Goal: Information Seeking & Learning: Compare options

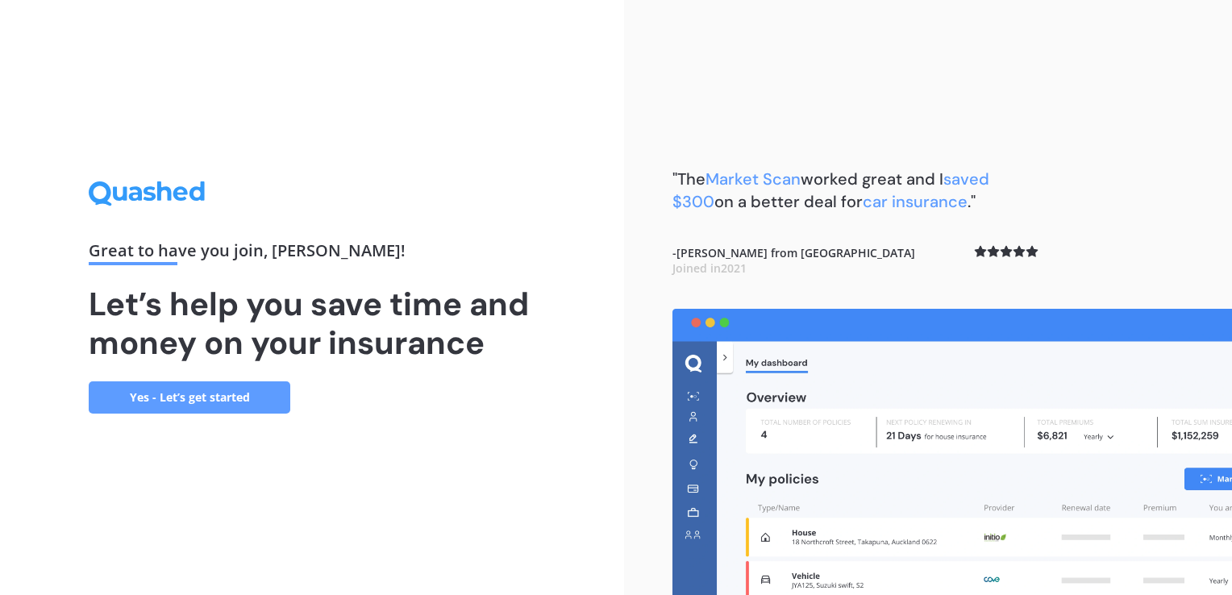
click at [231, 398] on link "Yes - Let’s get started" at bounding box center [190, 397] width 202 height 32
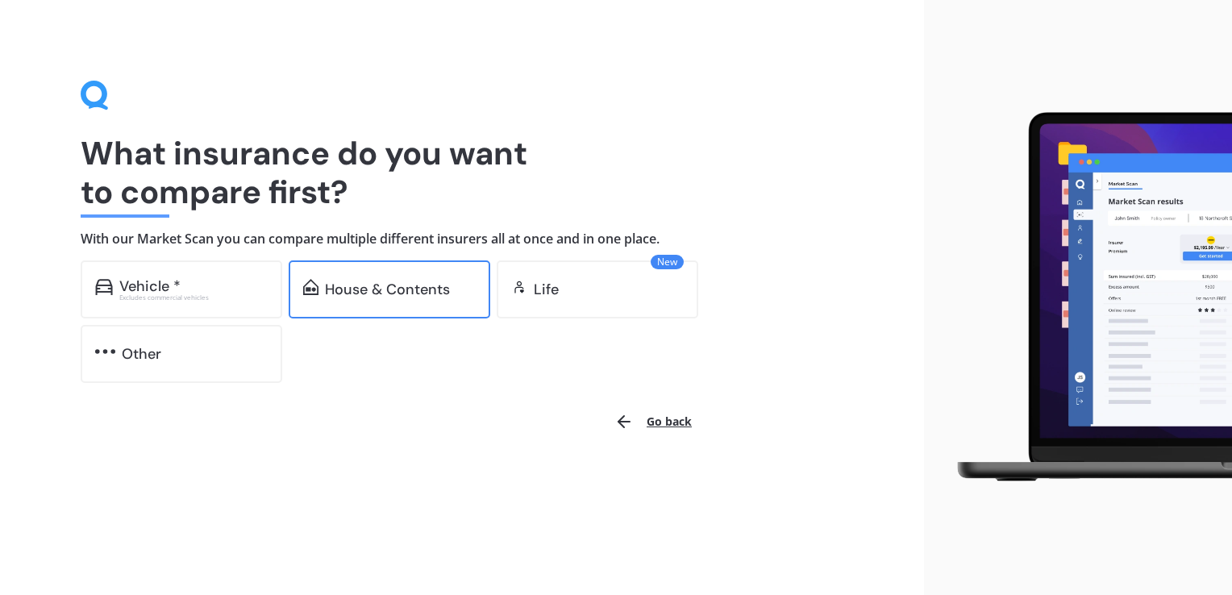
click at [381, 294] on div "House & Contents" at bounding box center [387, 289] width 125 height 16
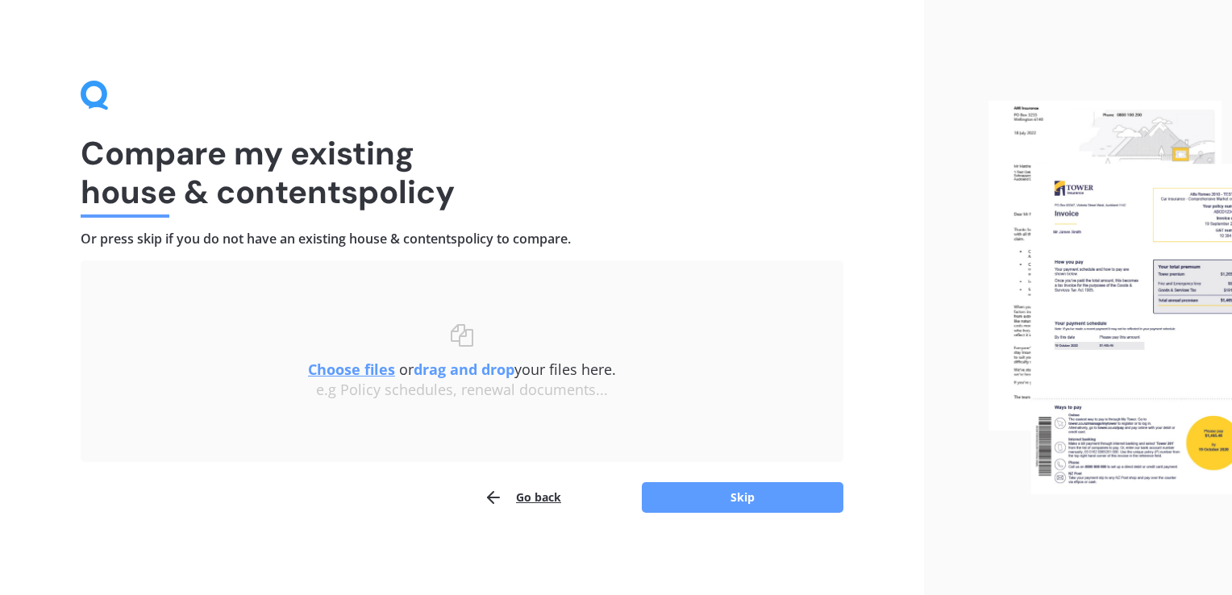
click at [371, 371] on u "Choose files" at bounding box center [351, 369] width 87 height 19
click at [518, 502] on button "Go back" at bounding box center [522, 498] width 77 height 32
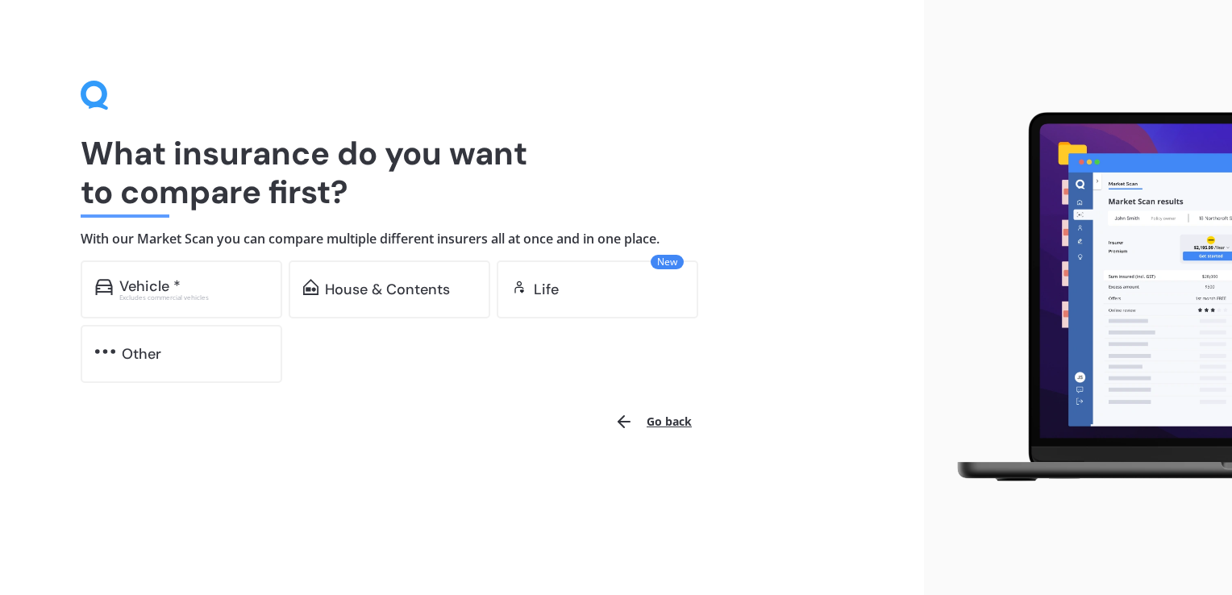
click at [668, 421] on button "Go back" at bounding box center [653, 421] width 97 height 39
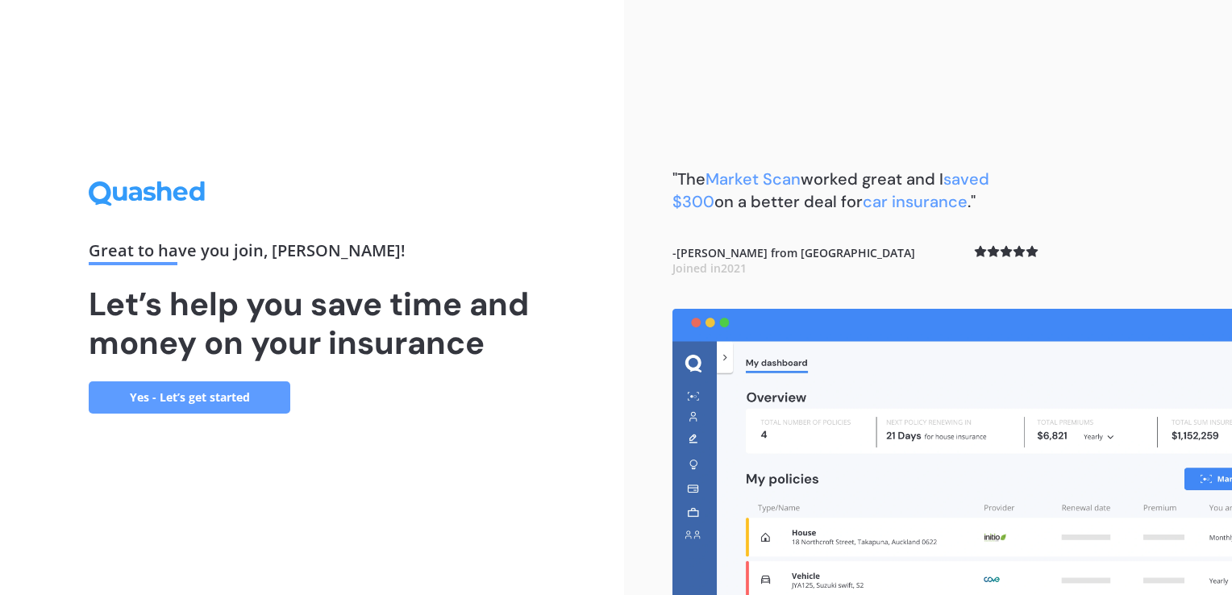
click at [248, 398] on link "Yes - Let’s get started" at bounding box center [190, 397] width 202 height 32
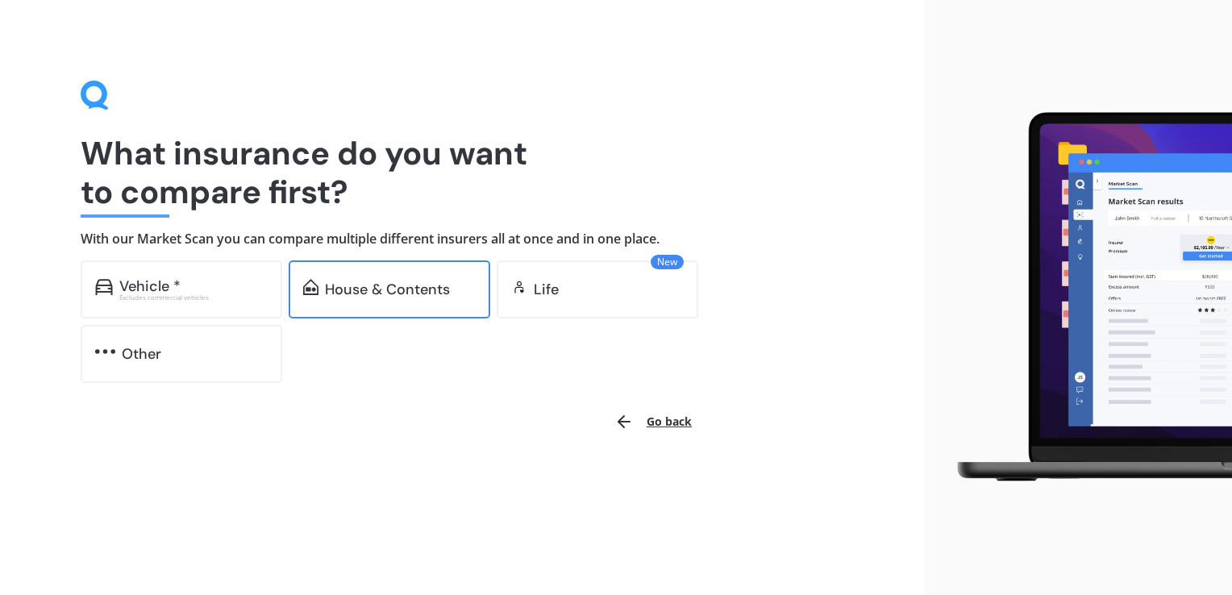
click at [374, 291] on div "House & Contents" at bounding box center [387, 289] width 125 height 16
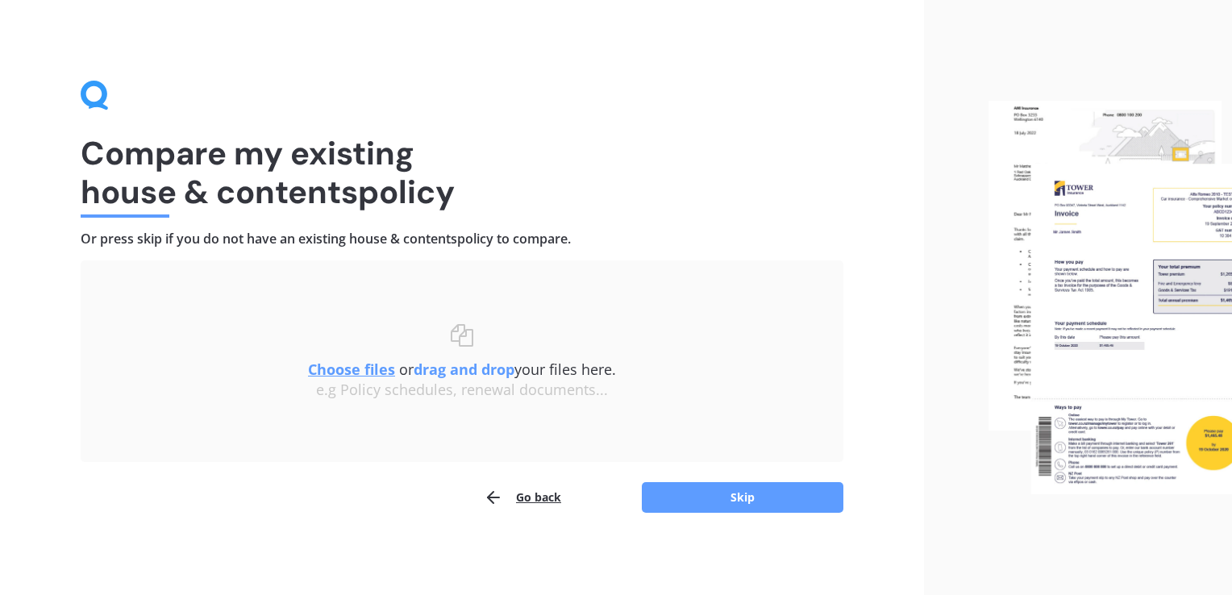
click at [352, 369] on u "Choose files" at bounding box center [351, 369] width 87 height 19
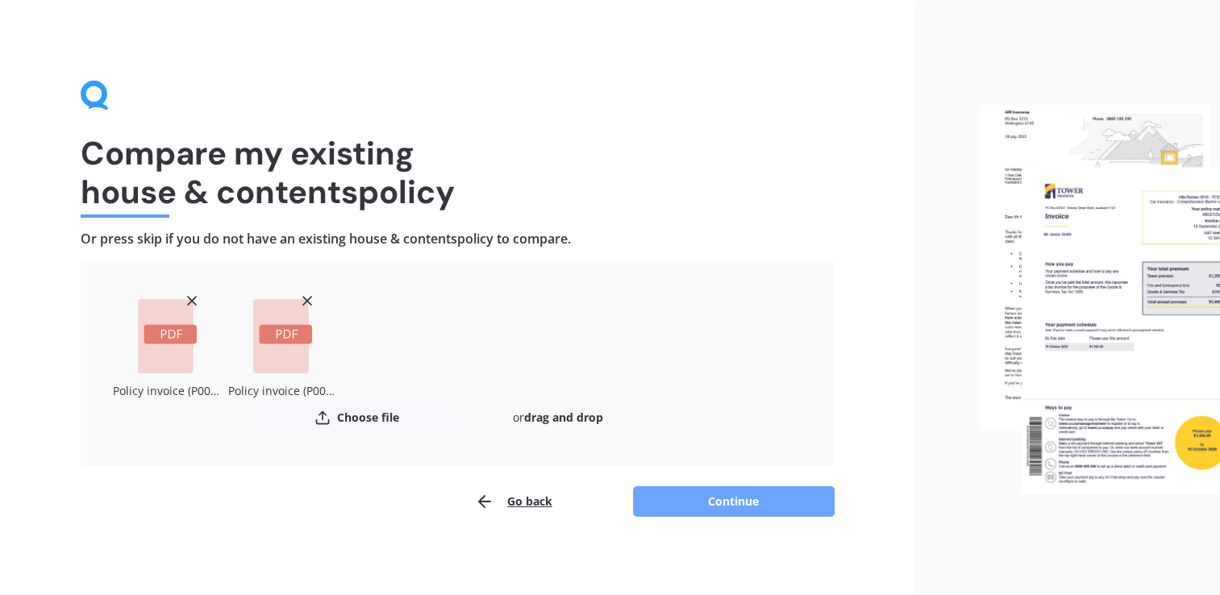
click at [737, 498] on button "Continue" at bounding box center [734, 501] width 202 height 31
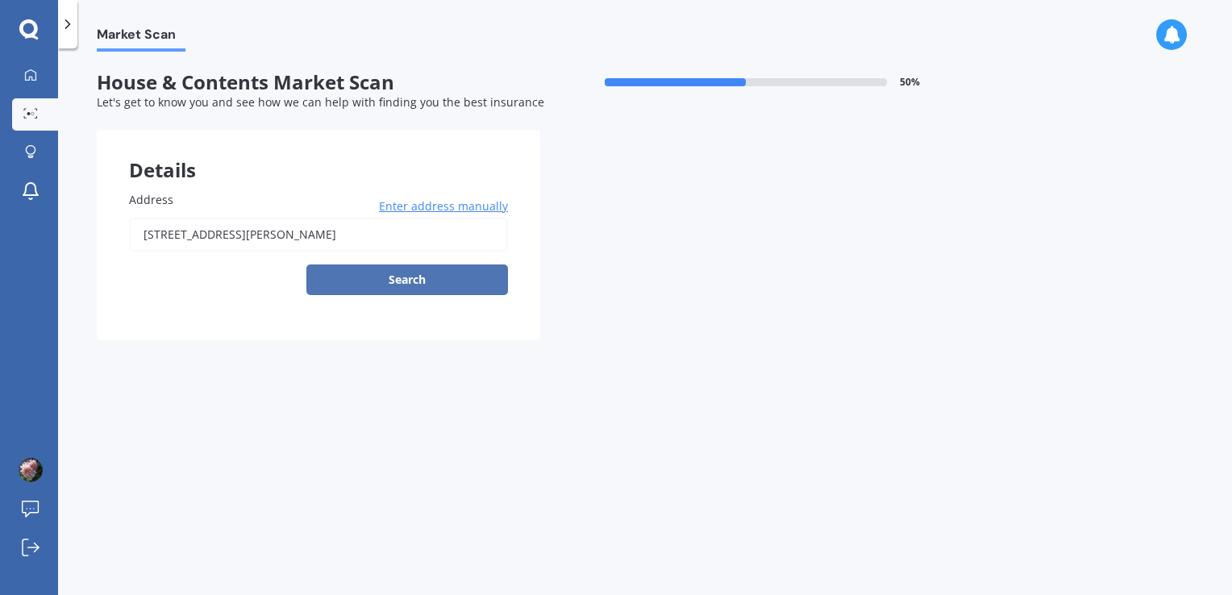
click at [413, 279] on button "Search" at bounding box center [407, 280] width 202 height 31
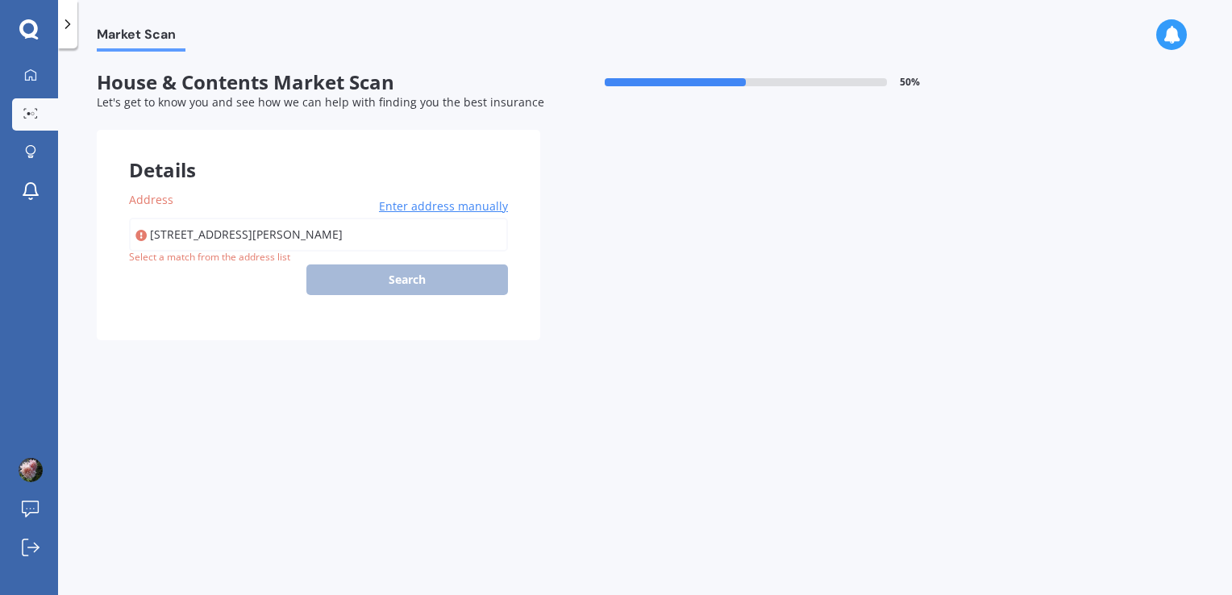
type input "11 Arthur Baker Place, Redwoodtown, Blenheim 7201"
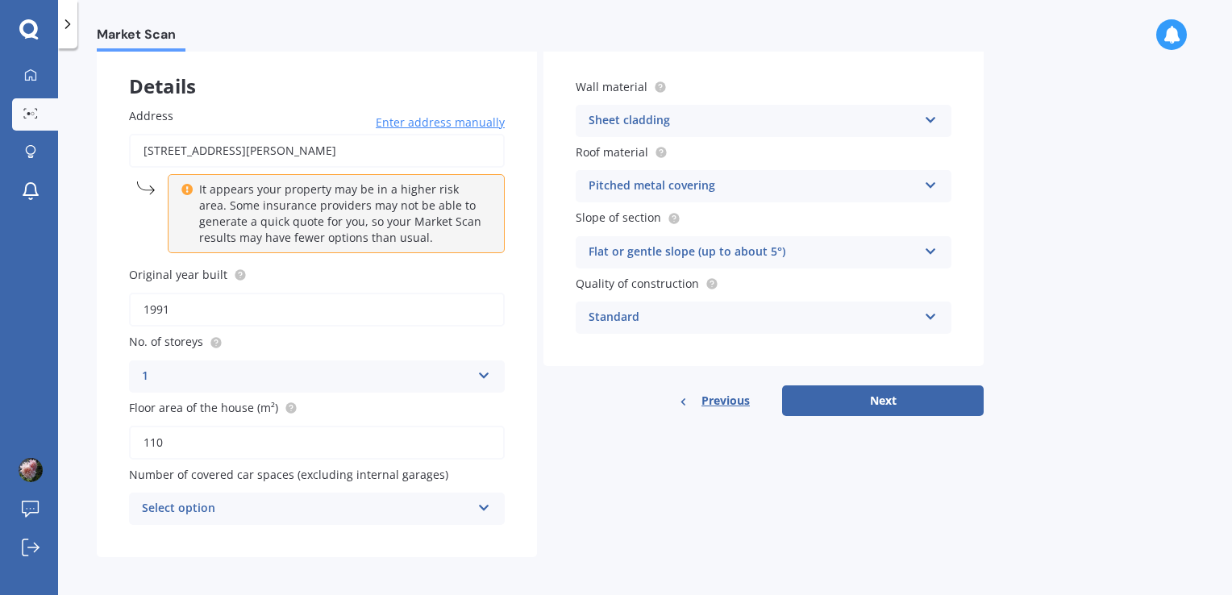
scroll to position [86, 0]
click at [483, 502] on icon at bounding box center [484, 502] width 14 height 11
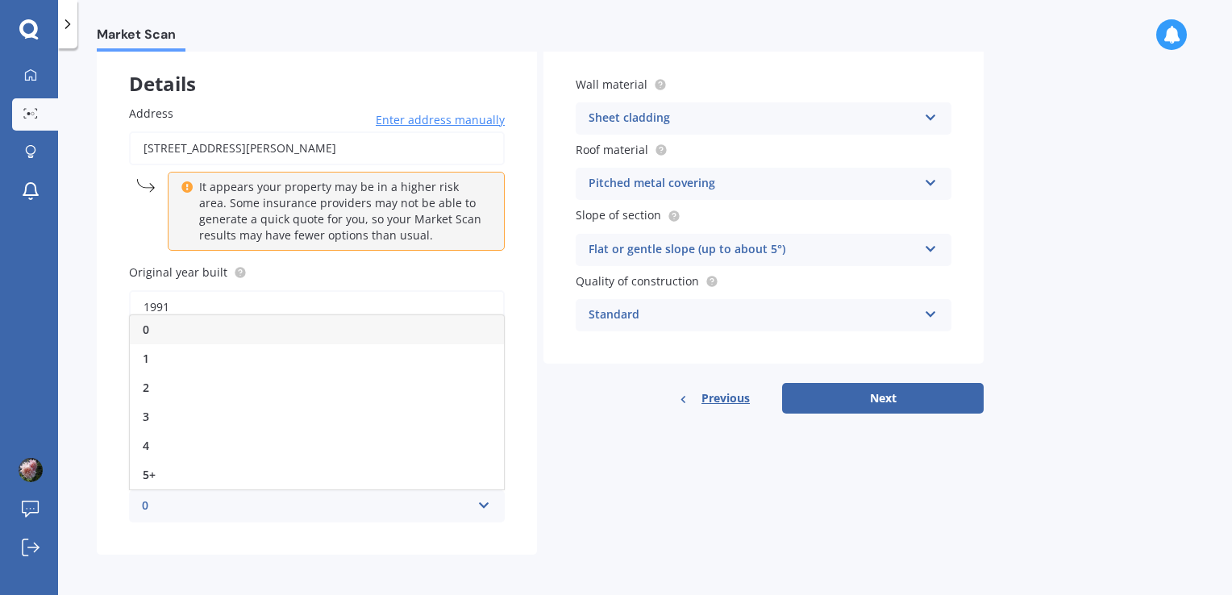
click at [483, 502] on icon at bounding box center [484, 502] width 14 height 11
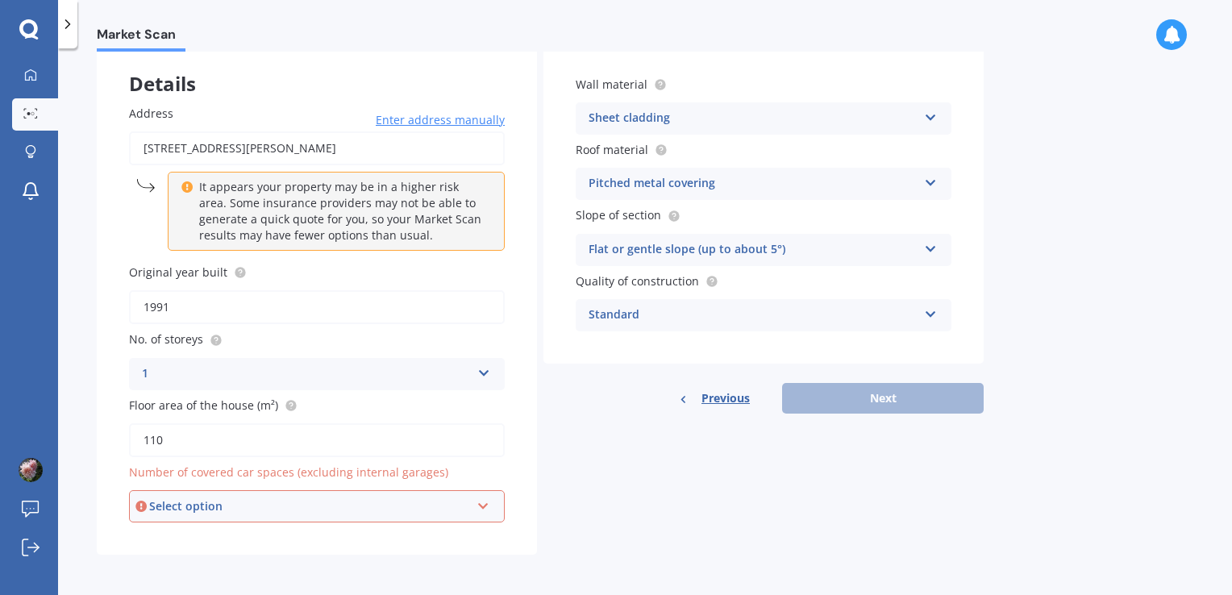
click at [486, 508] on icon at bounding box center [484, 503] width 14 height 11
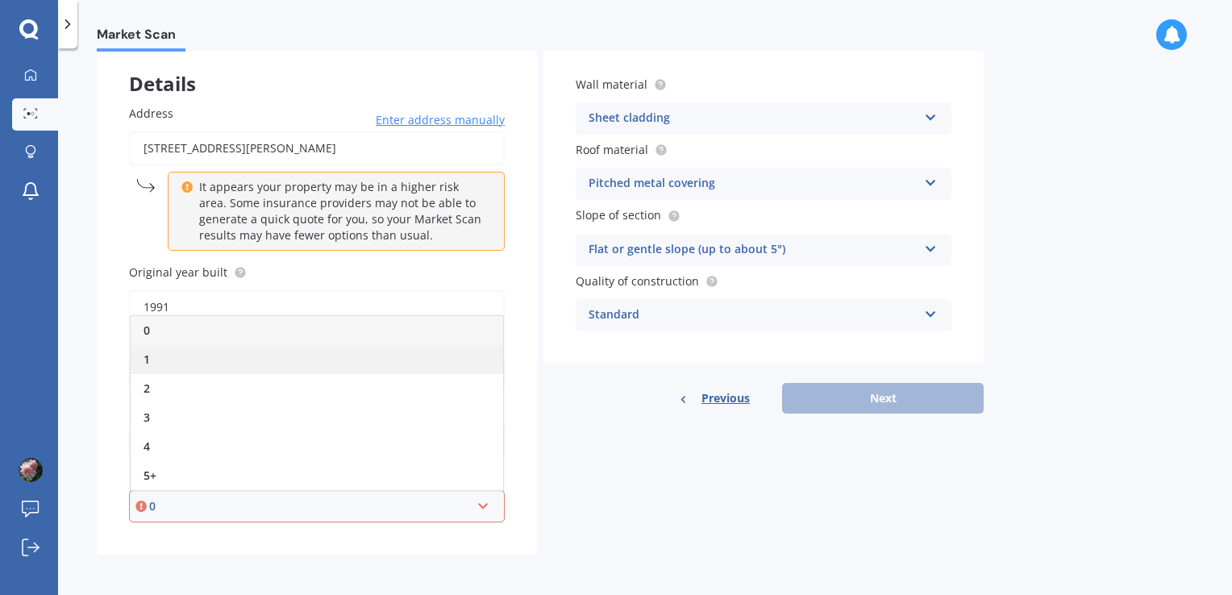
click at [343, 368] on div "1" at bounding box center [317, 359] width 373 height 29
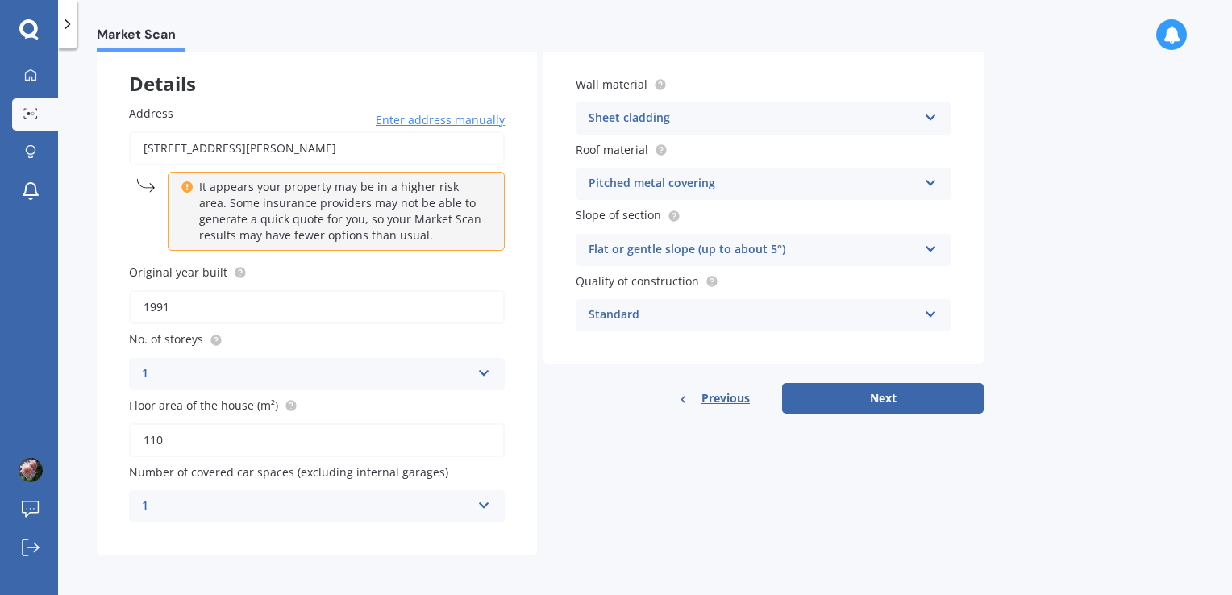
click at [929, 316] on icon at bounding box center [931, 311] width 14 height 11
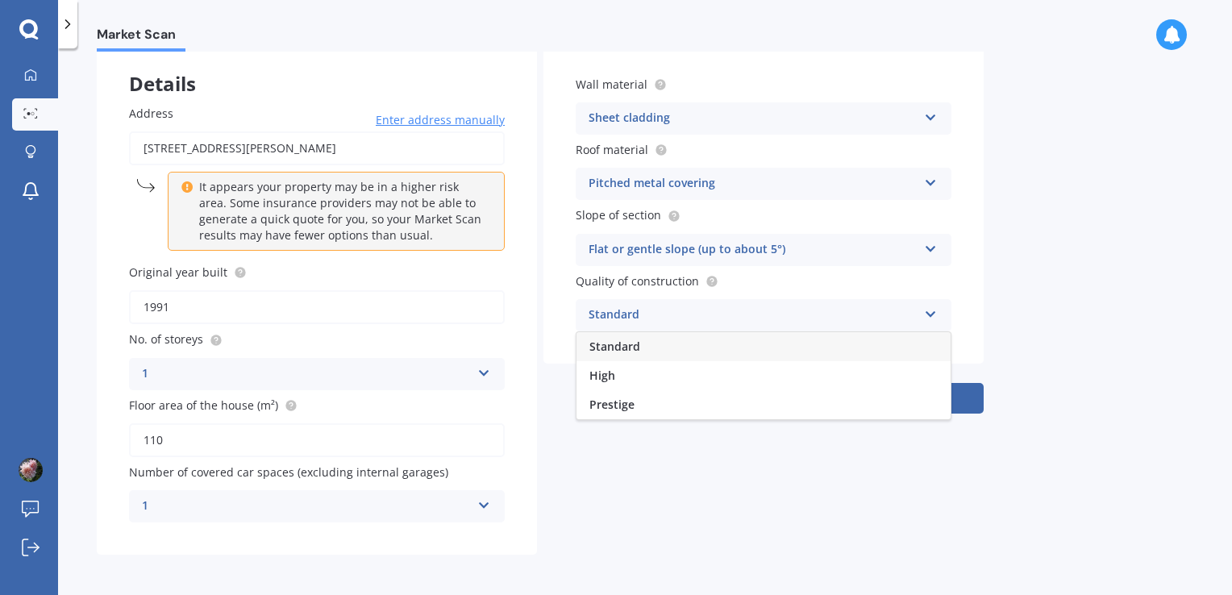
click at [929, 316] on icon at bounding box center [931, 311] width 14 height 11
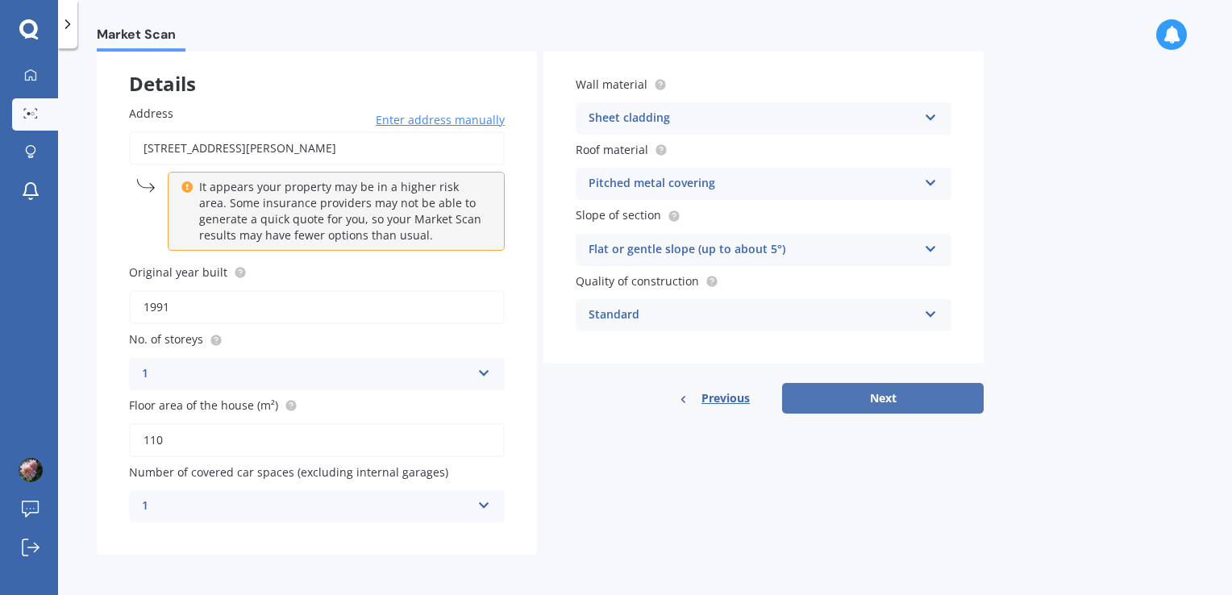
click at [888, 398] on button "Next" at bounding box center [883, 398] width 202 height 31
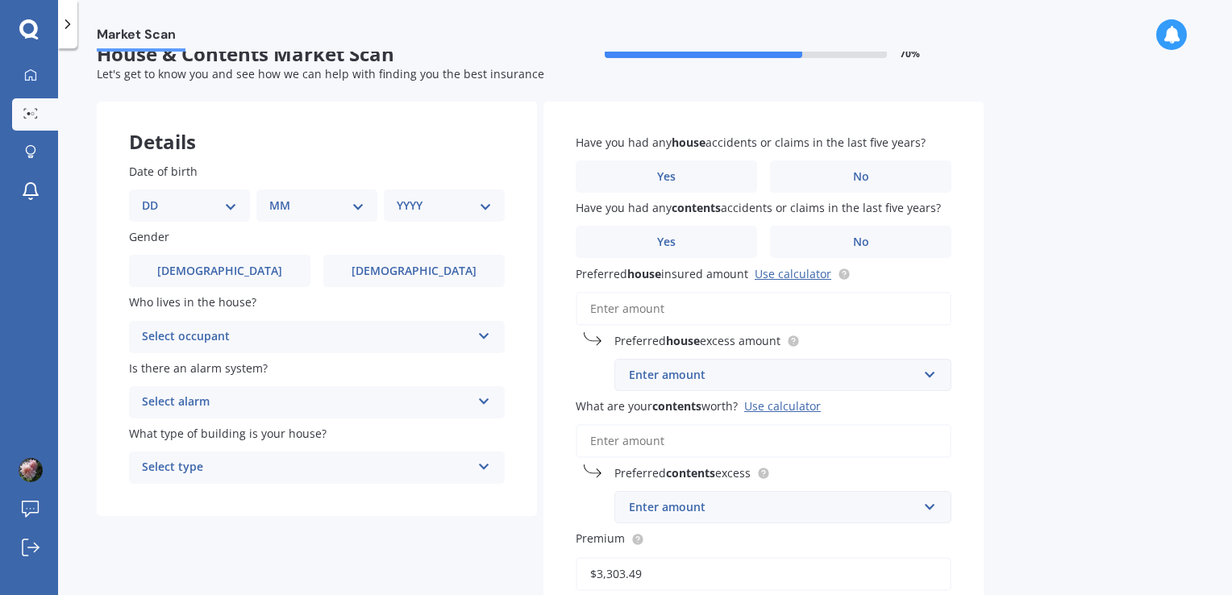
scroll to position [0, 0]
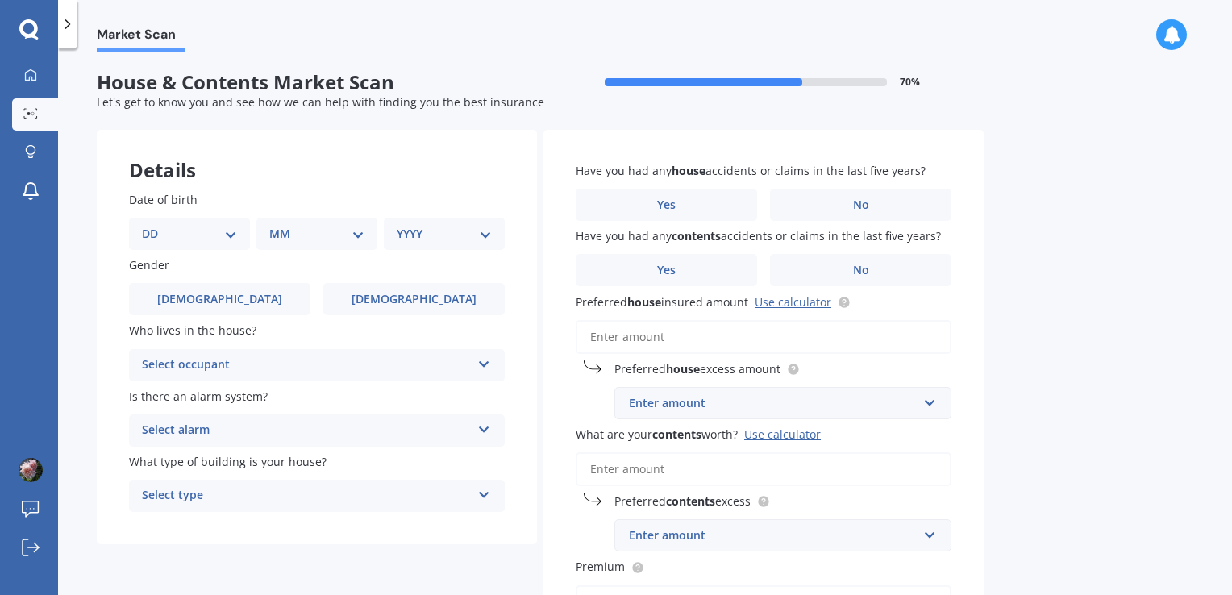
click at [227, 232] on select "DD 01 02 03 04 05 06 07 08 09 10 11 12 13 14 15 16 17 18 19 20 21 22 23 24 25 2…" at bounding box center [189, 234] width 95 height 18
select select "01"
click at [155, 225] on select "DD 01 02 03 04 05 06 07 08 09 10 11 12 13 14 15 16 17 18 19 20 21 22 23 24 25 2…" at bounding box center [189, 234] width 95 height 18
click at [344, 243] on select "MM 01 02 03 04 05 06 07 08 09 10 11 12" at bounding box center [320, 234] width 89 height 18
select select "10"
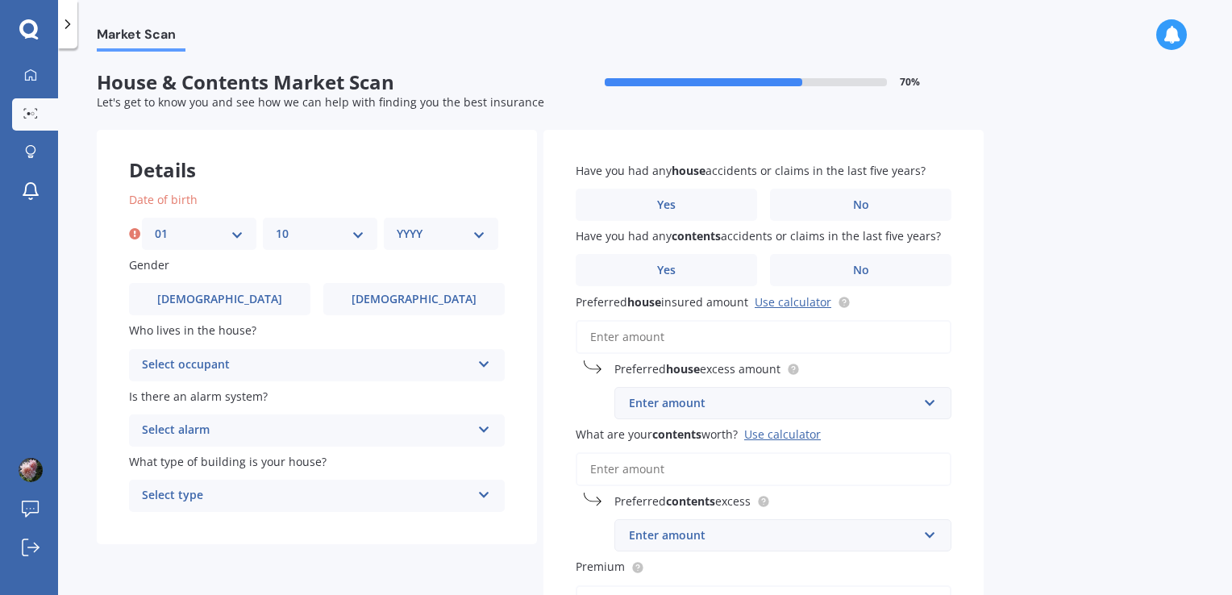
click at [276, 225] on select "MM 01 02 03 04 05 06 07 08 09 10 11 12" at bounding box center [320, 234] width 89 height 18
click at [477, 239] on select "YYYY 2009 2008 2007 2006 2005 2004 2003 2002 2001 2000 1999 1998 1997 1996 1995…" at bounding box center [441, 234] width 89 height 18
select select "1974"
click at [397, 225] on select "YYYY 2009 2008 2007 2006 2005 2004 2003 2002 2001 2000 1999 1998 1997 1996 1995…" at bounding box center [441, 234] width 89 height 18
click at [230, 236] on select "DD 01 02 03 04 05 06 07 08 09 10 11 12 13 14 15 16 17 18 19 20 21 22 23 24 25 2…" at bounding box center [189, 234] width 95 height 18
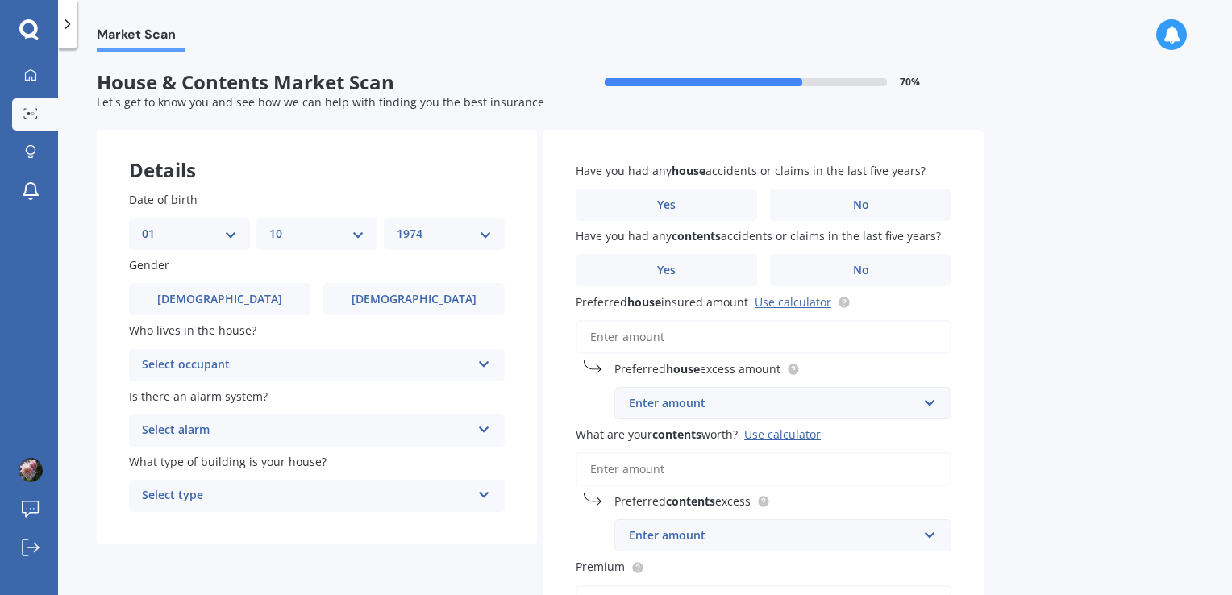
select select "18"
click at [142, 225] on select "DD 01 02 03 04 05 06 07 08 09 10 11 12 13 14 15 16 17 18 19 20 21 22 23 24 25 2…" at bounding box center [189, 234] width 95 height 18
click at [407, 301] on span "Female" at bounding box center [414, 300] width 128 height 14
click at [0, 0] on input "Female" at bounding box center [0, 0] width 0 height 0
click at [485, 353] on div "Select occupant Owner Owner + Boarder" at bounding box center [317, 365] width 376 height 32
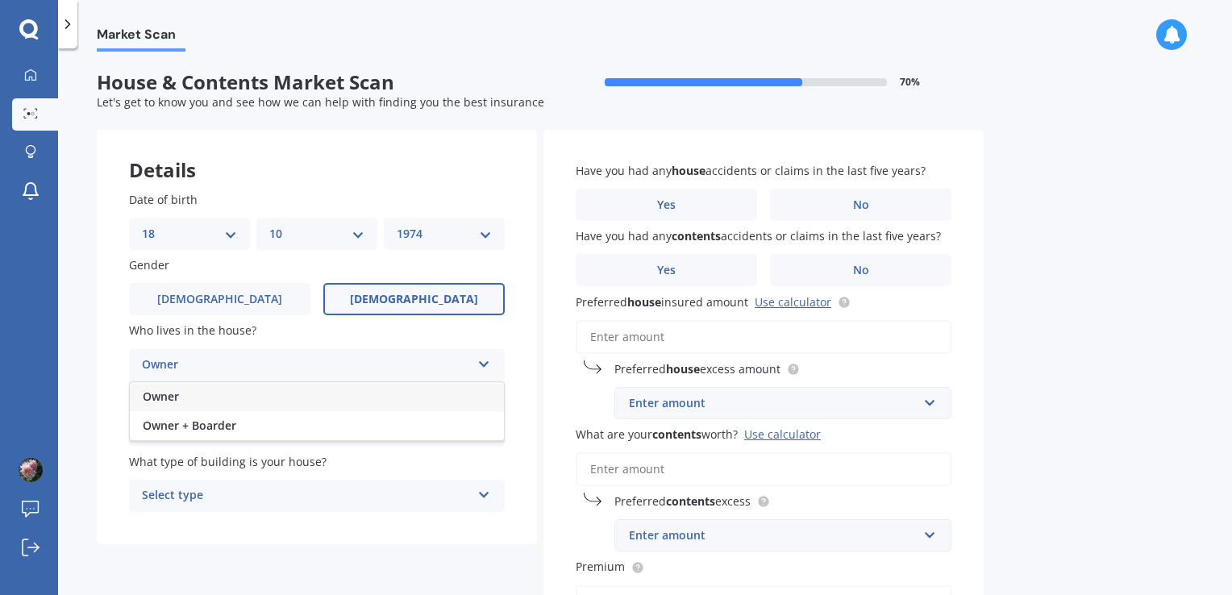
click at [451, 386] on div "Owner" at bounding box center [317, 396] width 374 height 29
click at [483, 431] on icon at bounding box center [484, 426] width 14 height 11
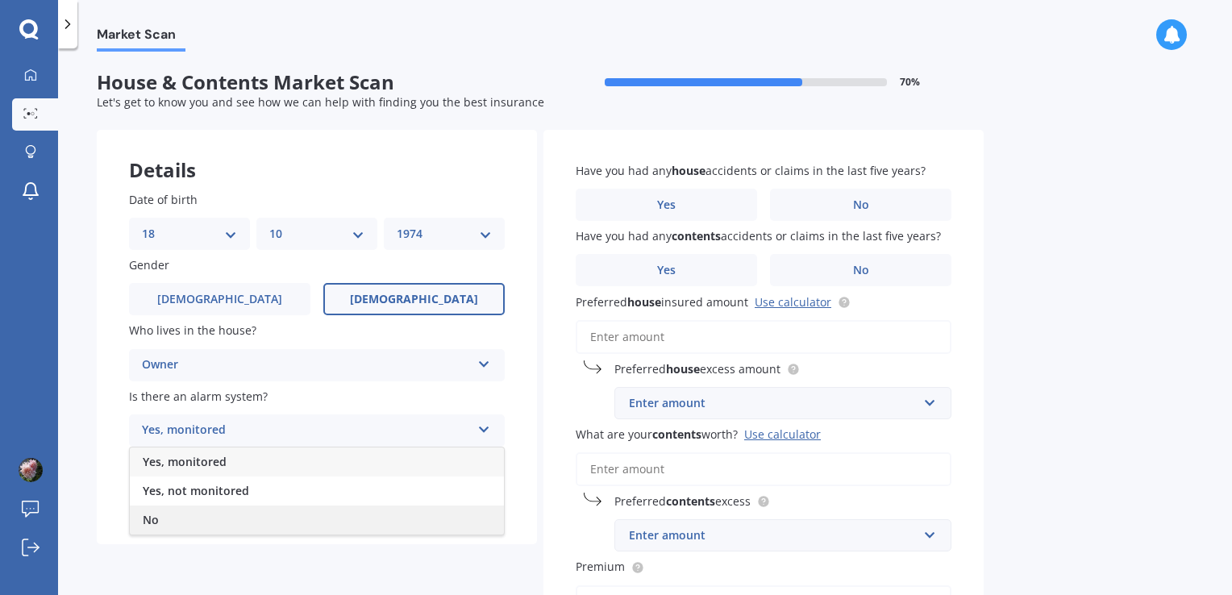
click at [440, 510] on div "No" at bounding box center [317, 520] width 374 height 29
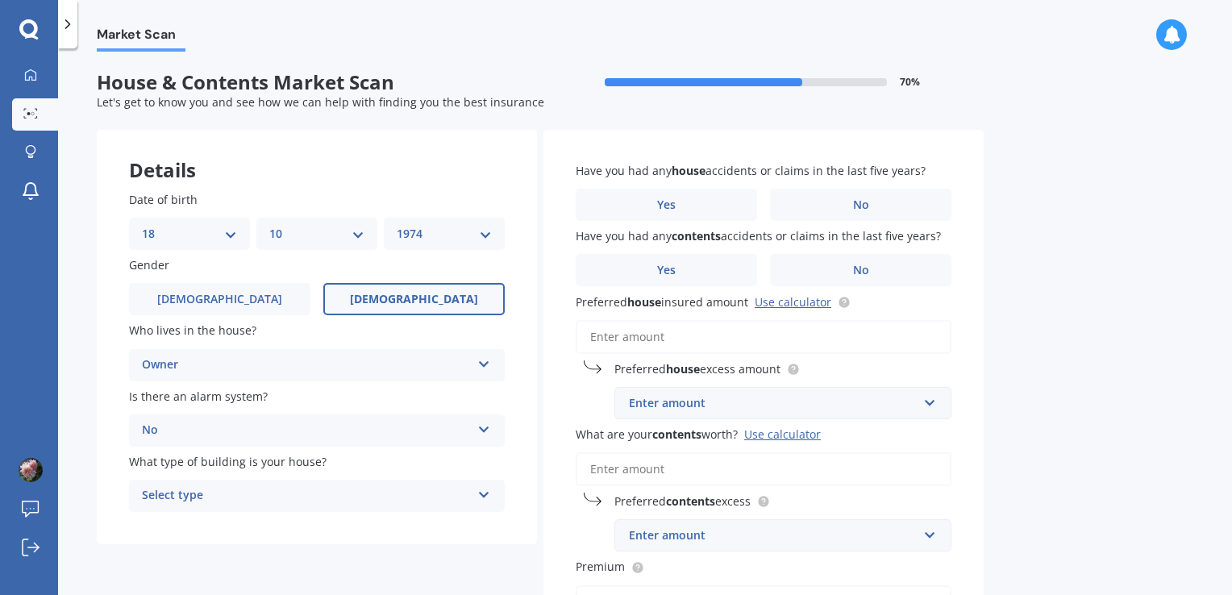
click at [482, 494] on icon at bounding box center [484, 491] width 14 height 11
click at [459, 405] on div "Freestanding" at bounding box center [317, 406] width 374 height 29
click at [671, 206] on span "Yes" at bounding box center [666, 205] width 19 height 14
click at [0, 0] on input "Yes" at bounding box center [0, 0] width 0 height 0
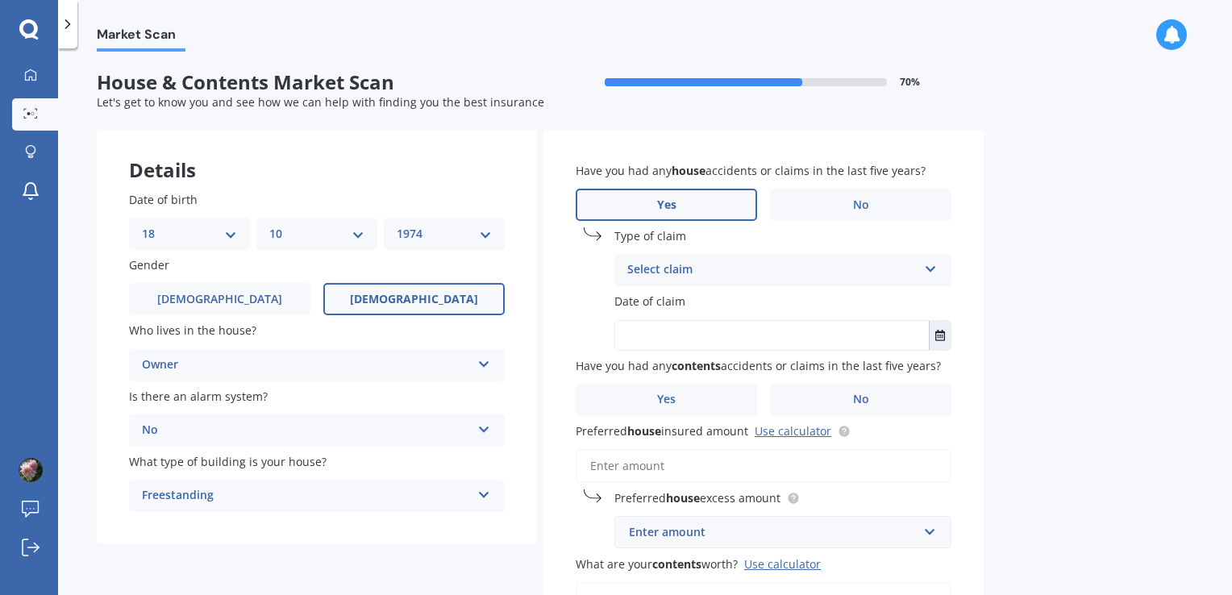
click at [932, 272] on icon at bounding box center [931, 266] width 14 height 11
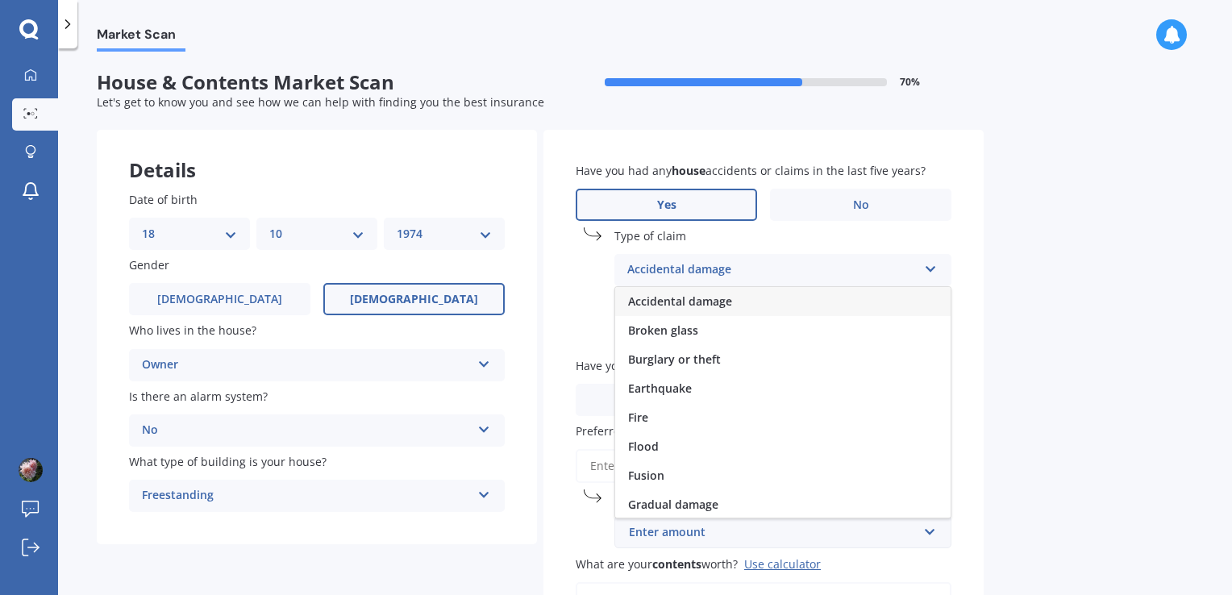
scroll to position [2, 0]
click at [776, 298] on div "Accidental damage" at bounding box center [783, 299] width 336 height 29
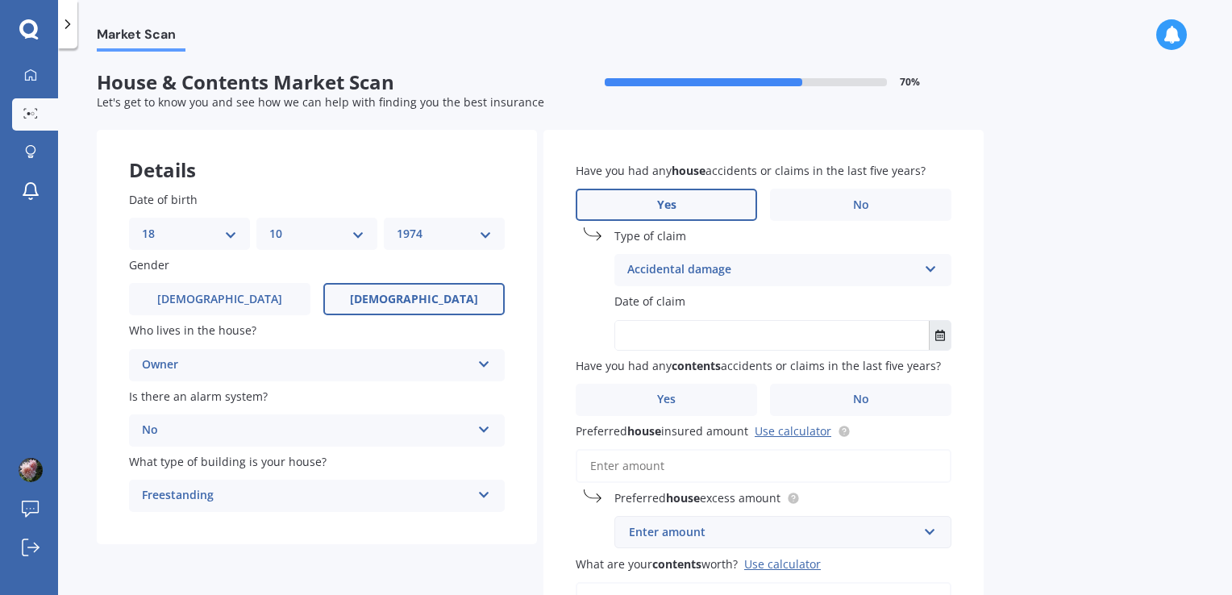
click at [937, 344] on button "Select date" at bounding box center [940, 335] width 22 height 29
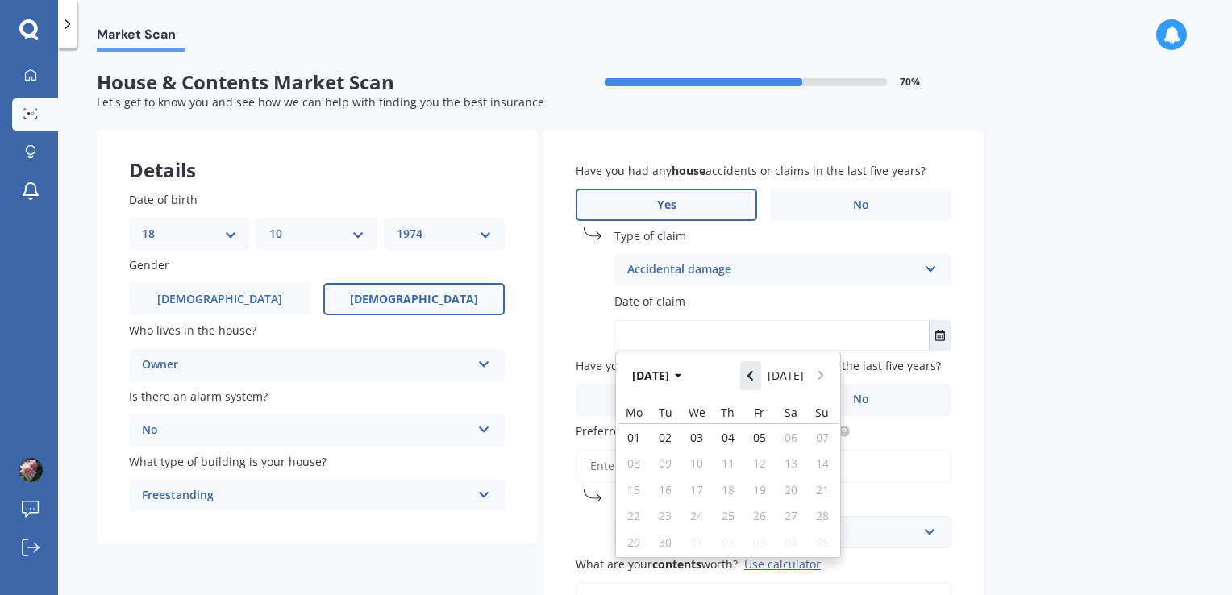
click at [752, 379] on icon "Navigate back" at bounding box center [750, 375] width 7 height 11
click at [636, 493] on span "11" at bounding box center [633, 489] width 13 height 15
type input "11/08/2025"
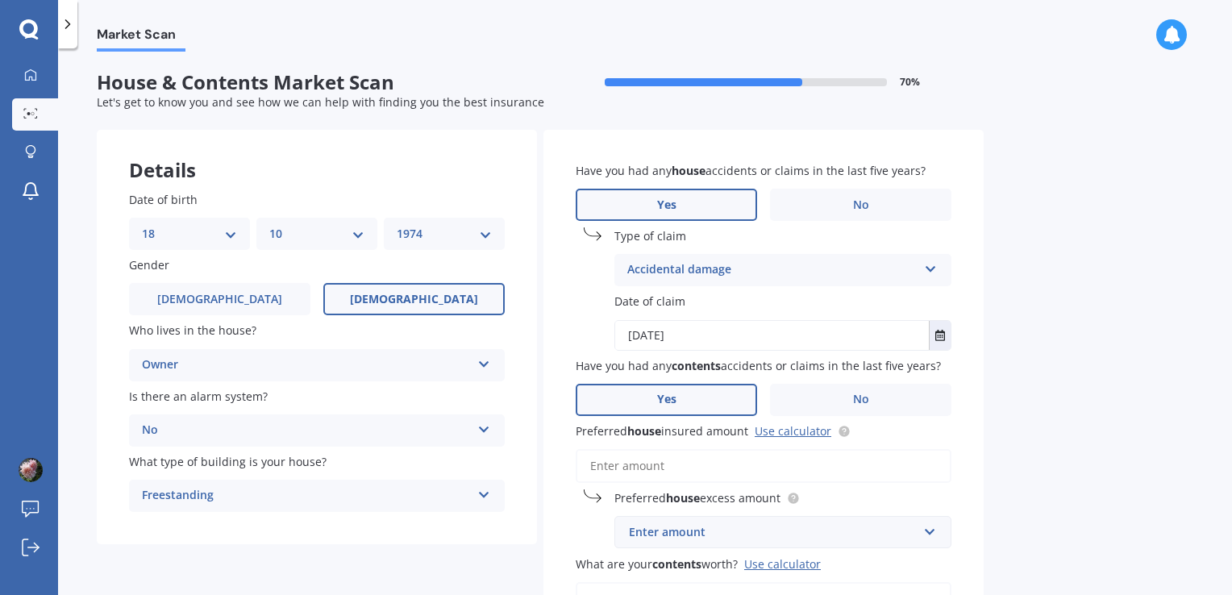
click at [688, 401] on label "Yes" at bounding box center [666, 400] width 181 height 32
click at [0, 0] on input "Yes" at bounding box center [0, 0] width 0 height 0
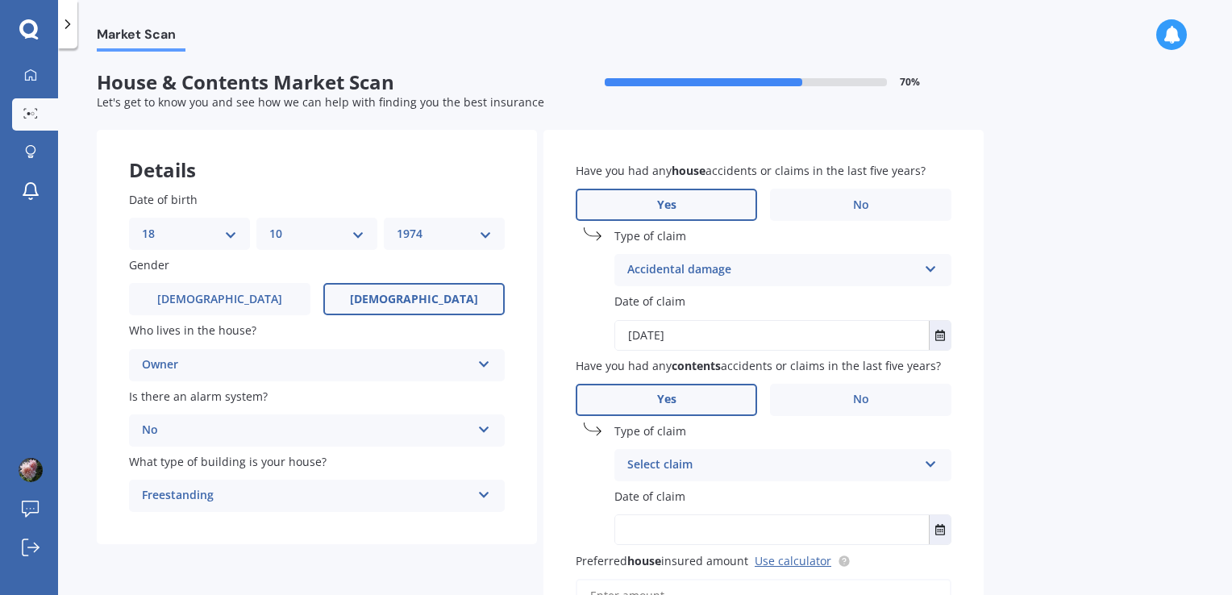
click at [925, 465] on icon at bounding box center [931, 461] width 14 height 11
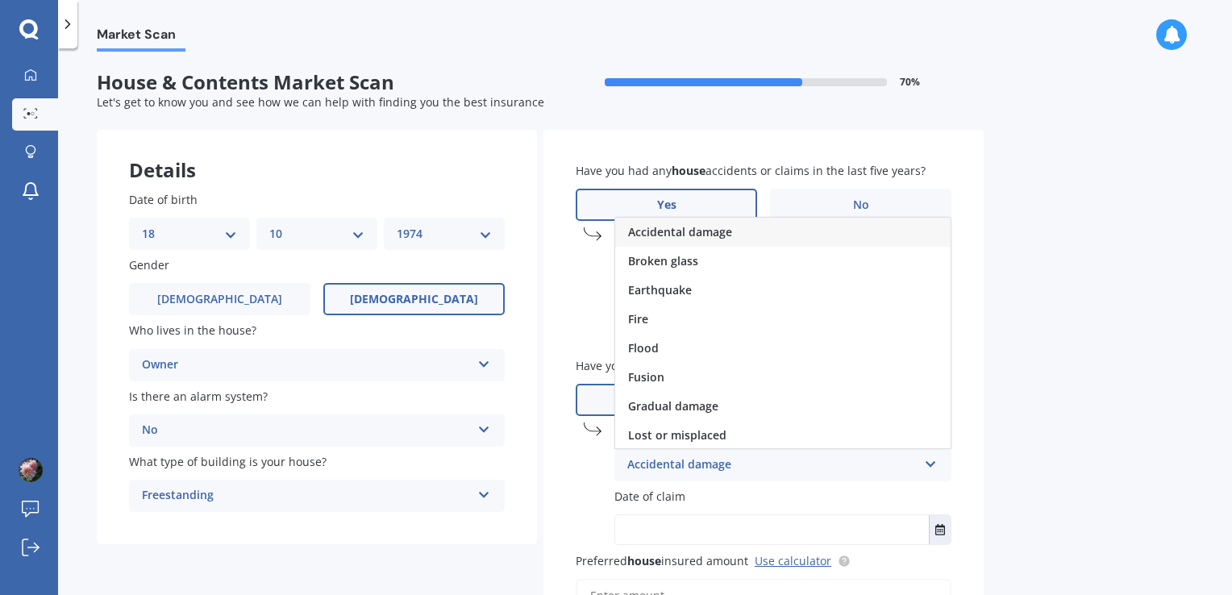
click at [845, 225] on div "Accidental damage" at bounding box center [783, 232] width 336 height 29
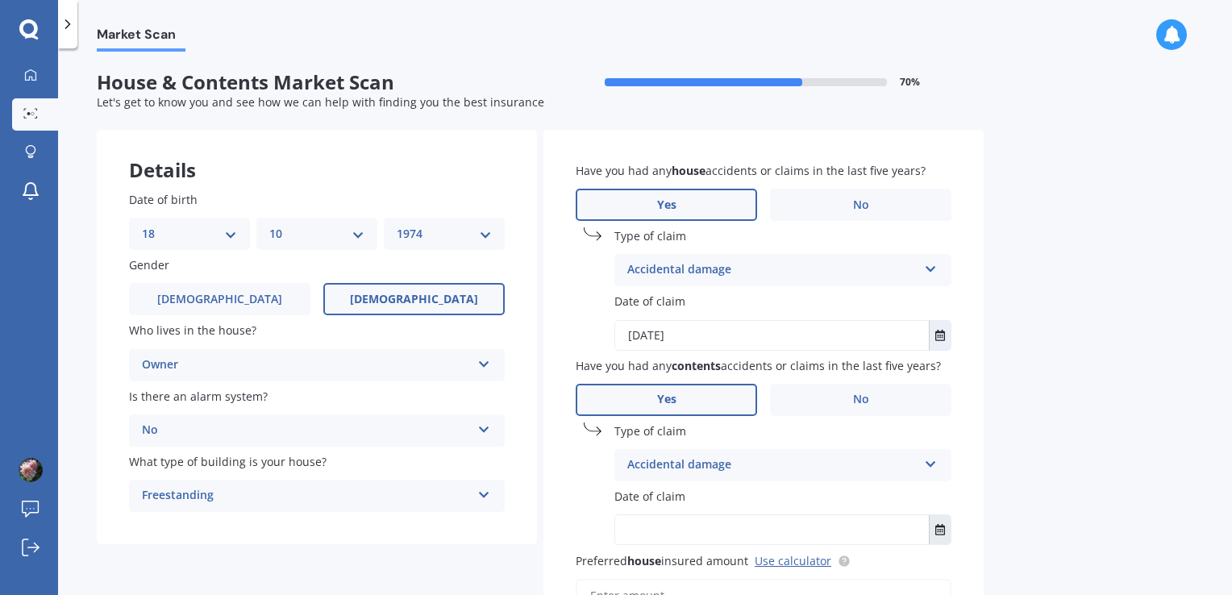
click at [941, 534] on icon "Select date" at bounding box center [941, 529] width 10 height 11
click at [940, 526] on icon "Select date" at bounding box center [941, 529] width 10 height 11
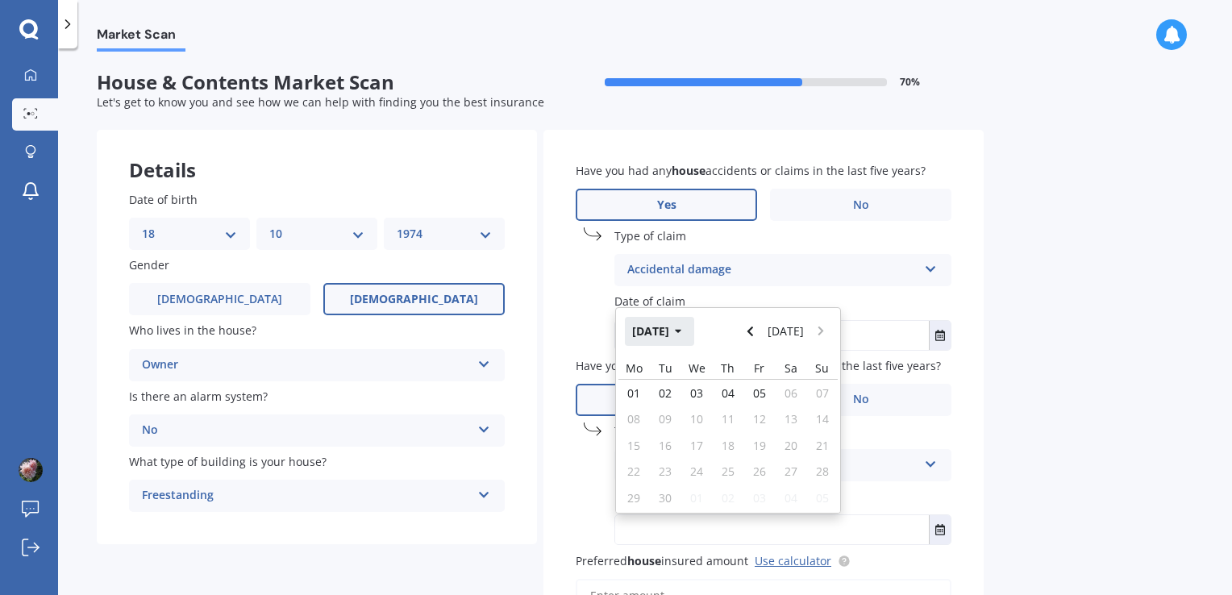
click at [684, 327] on button "Sep 2025" at bounding box center [659, 331] width 69 height 29
click at [665, 333] on icon "button" at bounding box center [667, 332] width 6 height 4
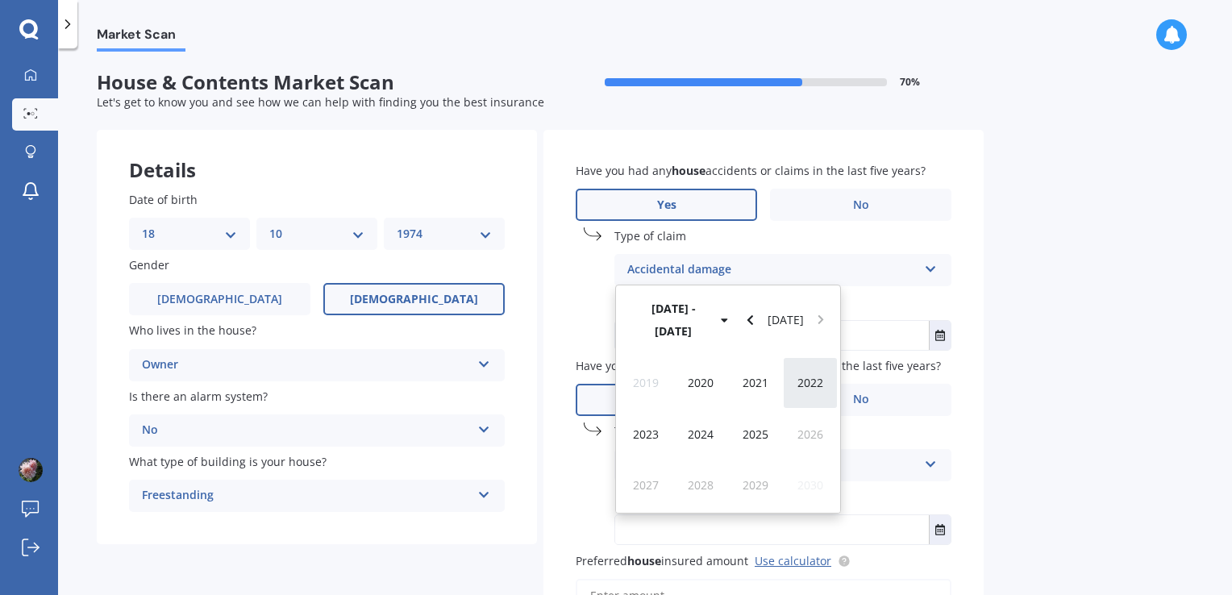
click at [810, 385] on span "2022" at bounding box center [811, 382] width 26 height 15
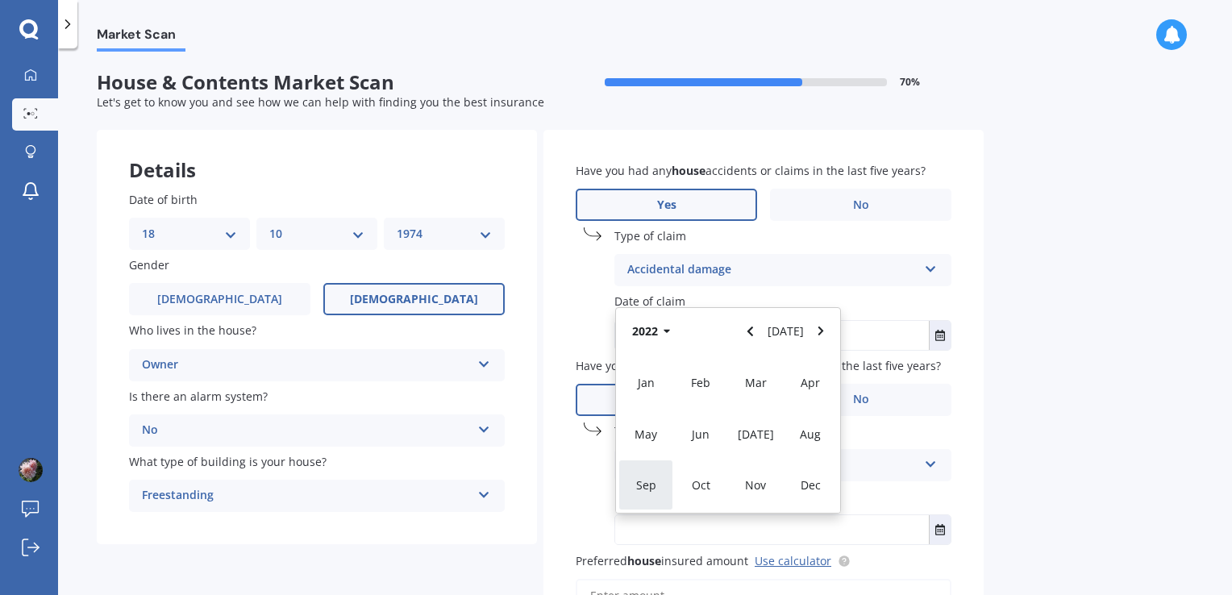
click at [642, 485] on span "Sep" at bounding box center [646, 484] width 20 height 15
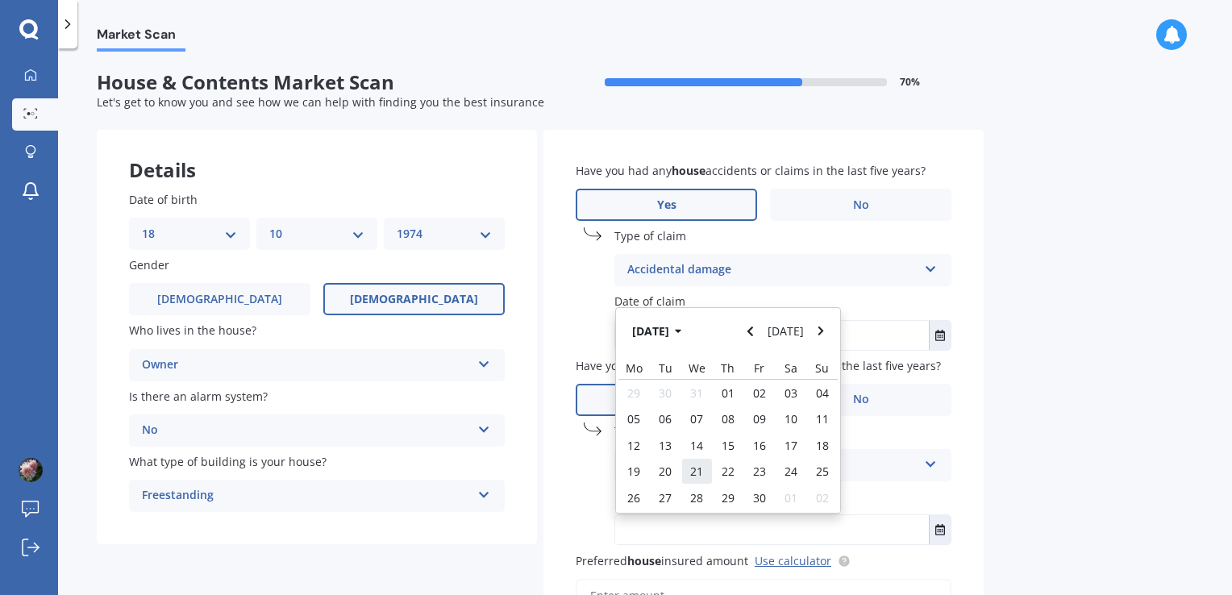
click at [700, 469] on span "21" at bounding box center [696, 471] width 13 height 15
type input "21/09/2022"
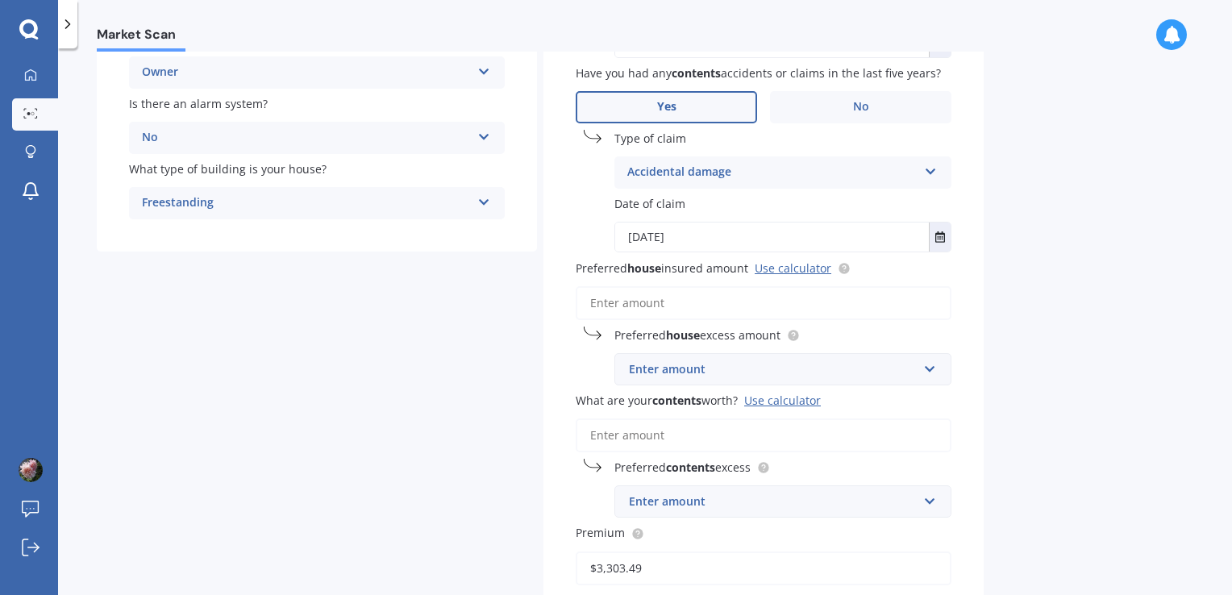
scroll to position [294, 0]
click at [935, 373] on input "text" at bounding box center [777, 368] width 323 height 31
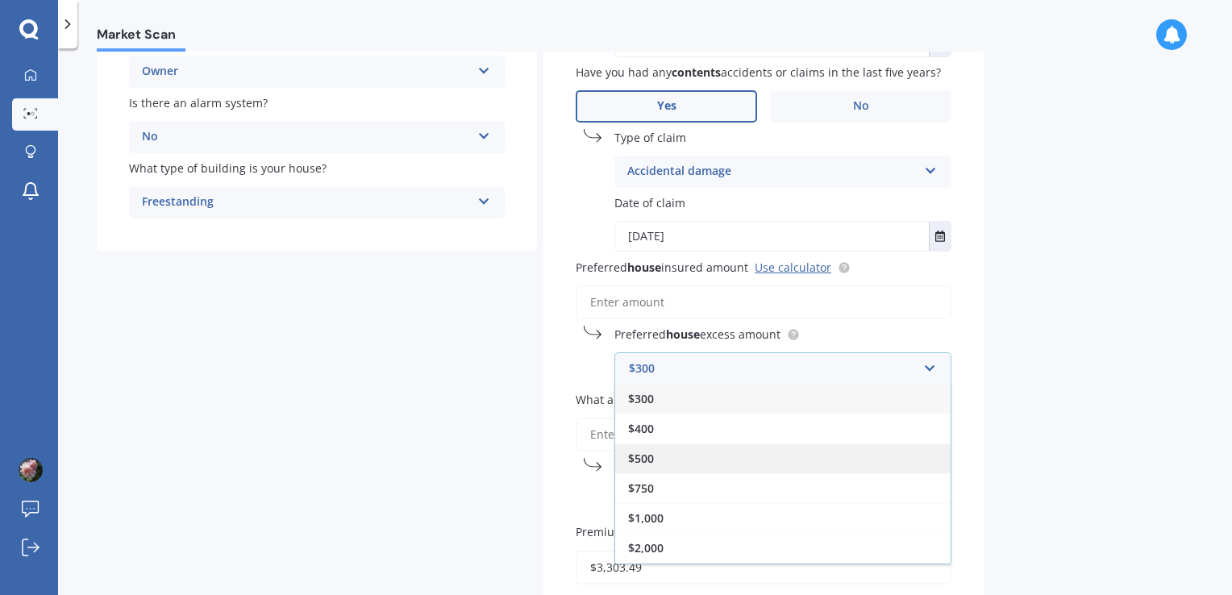
click at [653, 454] on span "$500" at bounding box center [641, 458] width 26 height 15
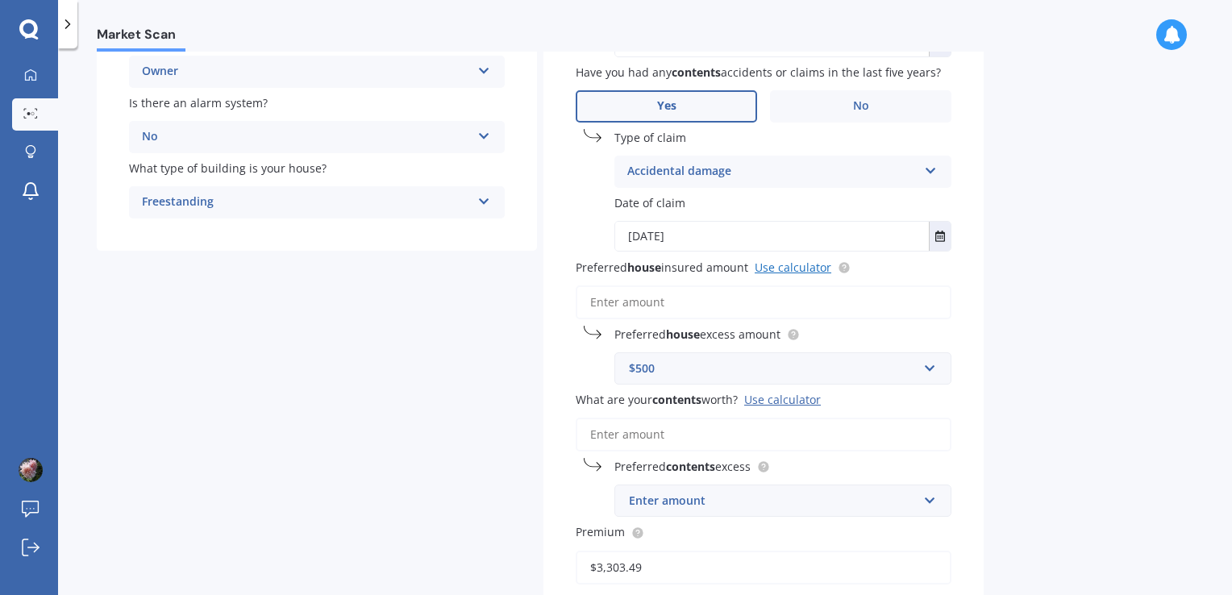
click at [784, 267] on link "Use calculator" at bounding box center [793, 267] width 77 height 15
click at [666, 295] on input "Preferred house insured amount Use calculator" at bounding box center [764, 303] width 376 height 34
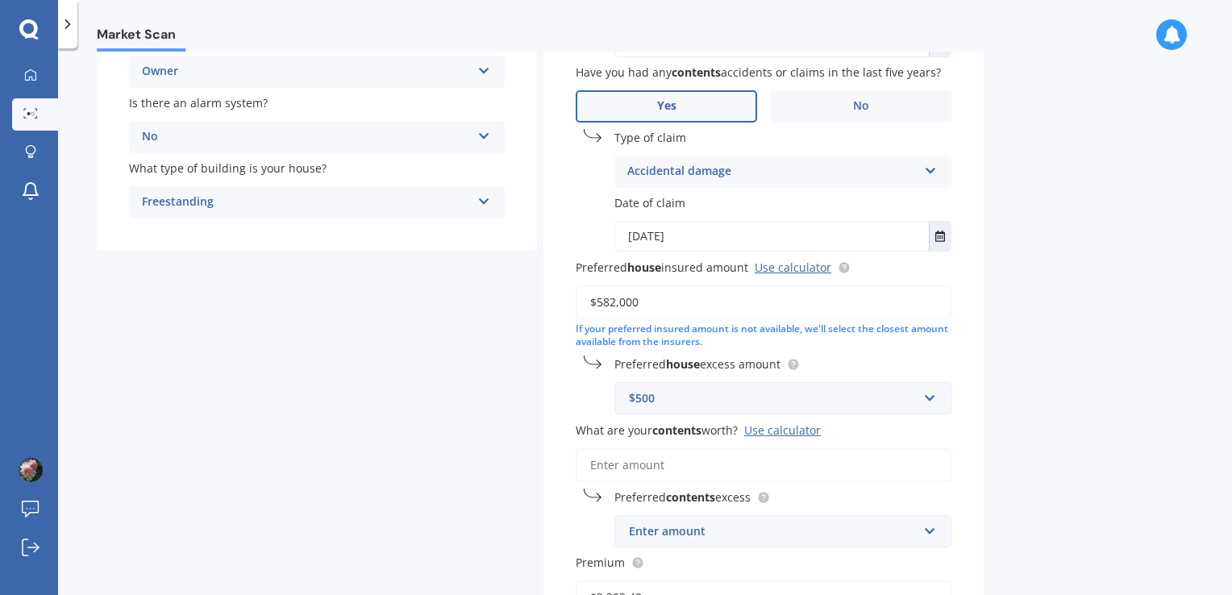
type input "$582,000"
click at [670, 465] on input "What are your contents worth? Use calculator" at bounding box center [764, 465] width 376 height 34
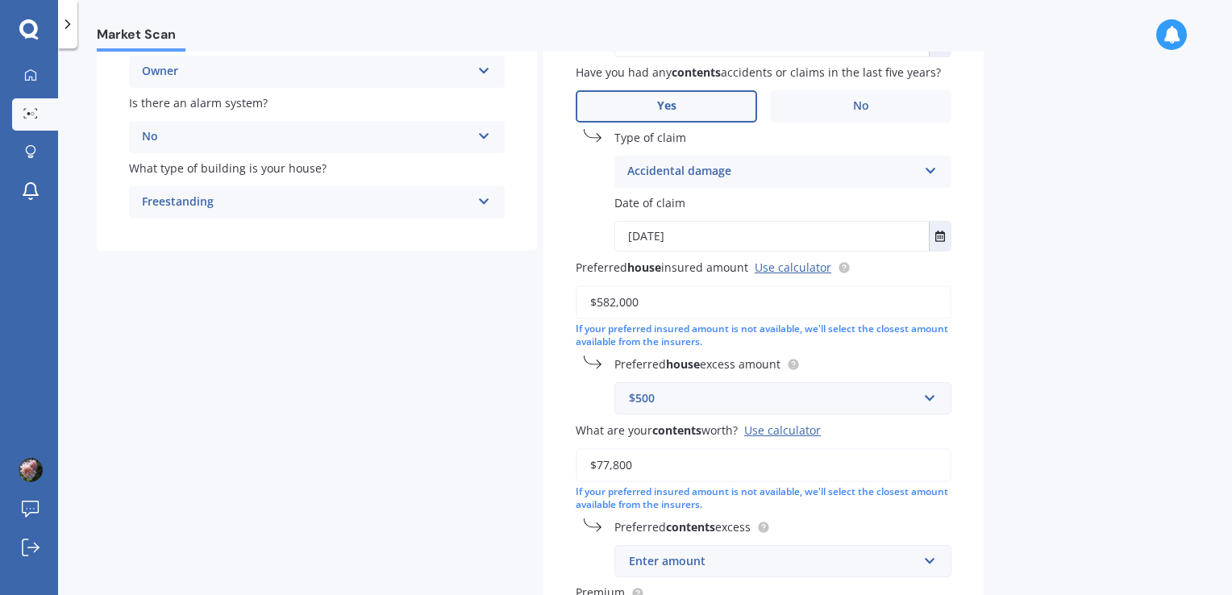
type input "$77,800"
click at [924, 561] on input "text" at bounding box center [777, 561] width 323 height 31
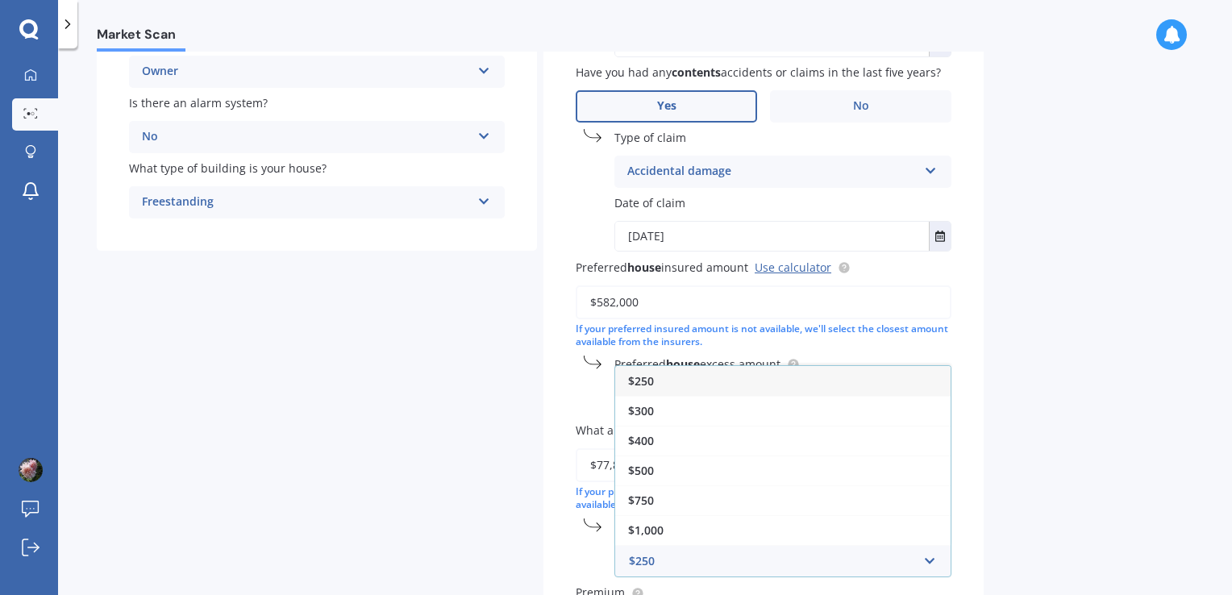
click at [798, 381] on div "$250" at bounding box center [783, 381] width 336 height 30
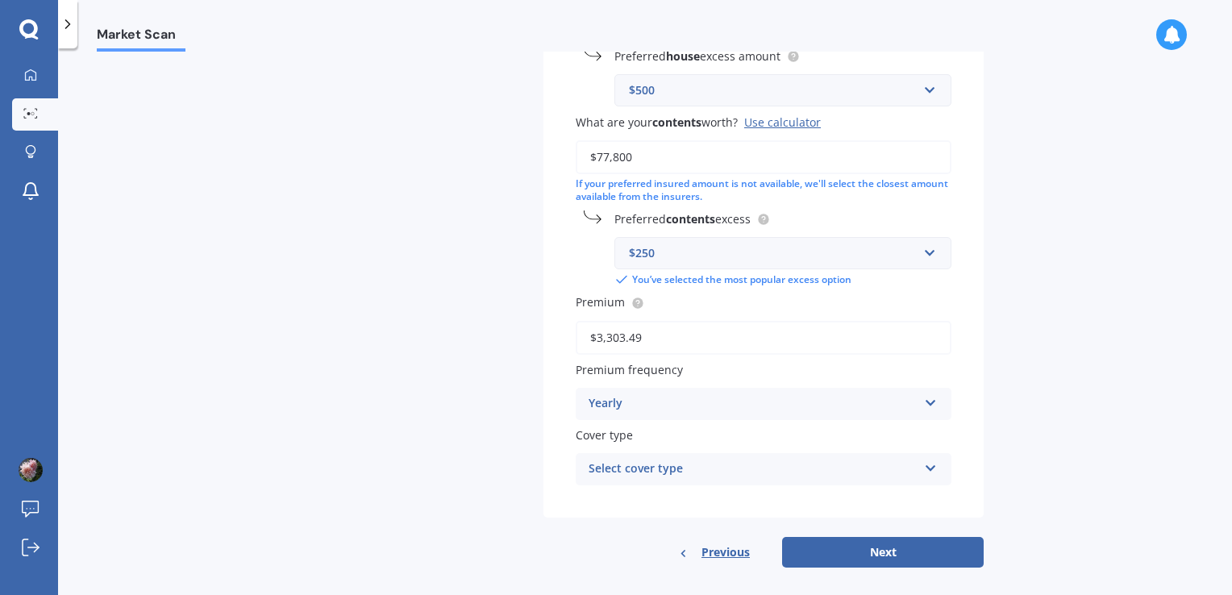
scroll to position [615, 0]
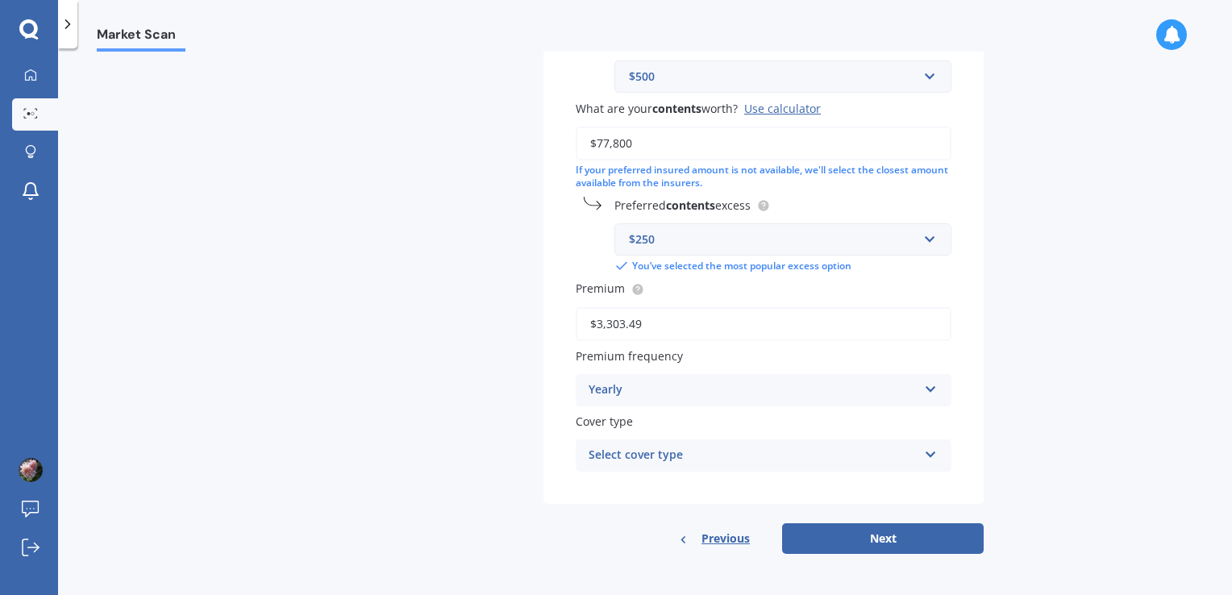
click at [924, 384] on icon at bounding box center [931, 386] width 14 height 11
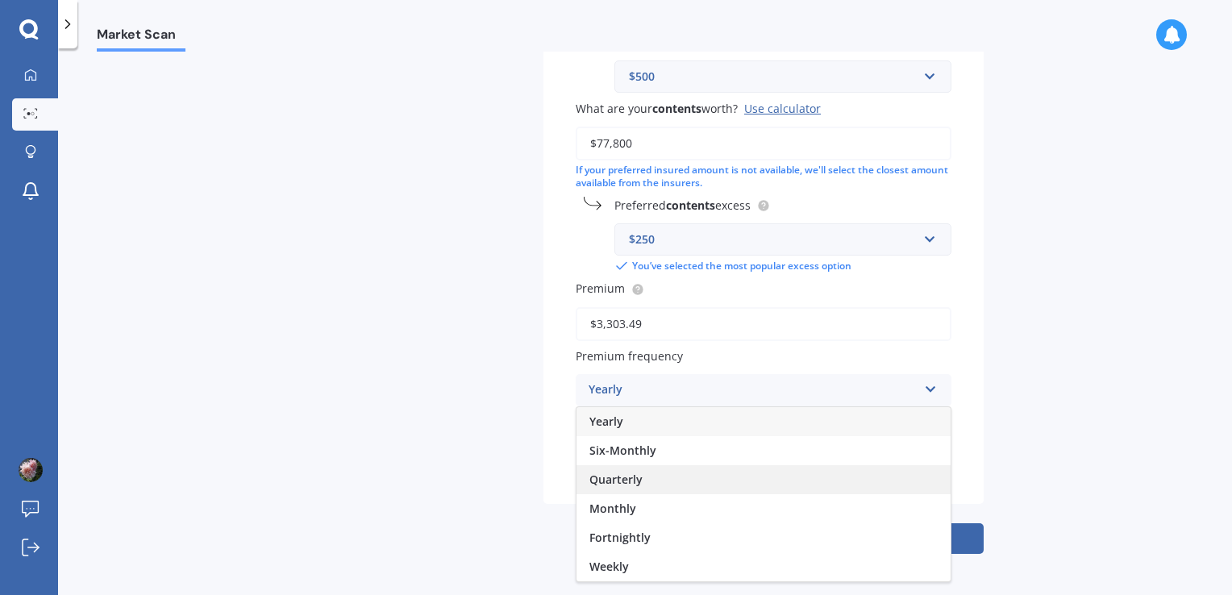
click at [864, 482] on div "Quarterly" at bounding box center [764, 479] width 374 height 29
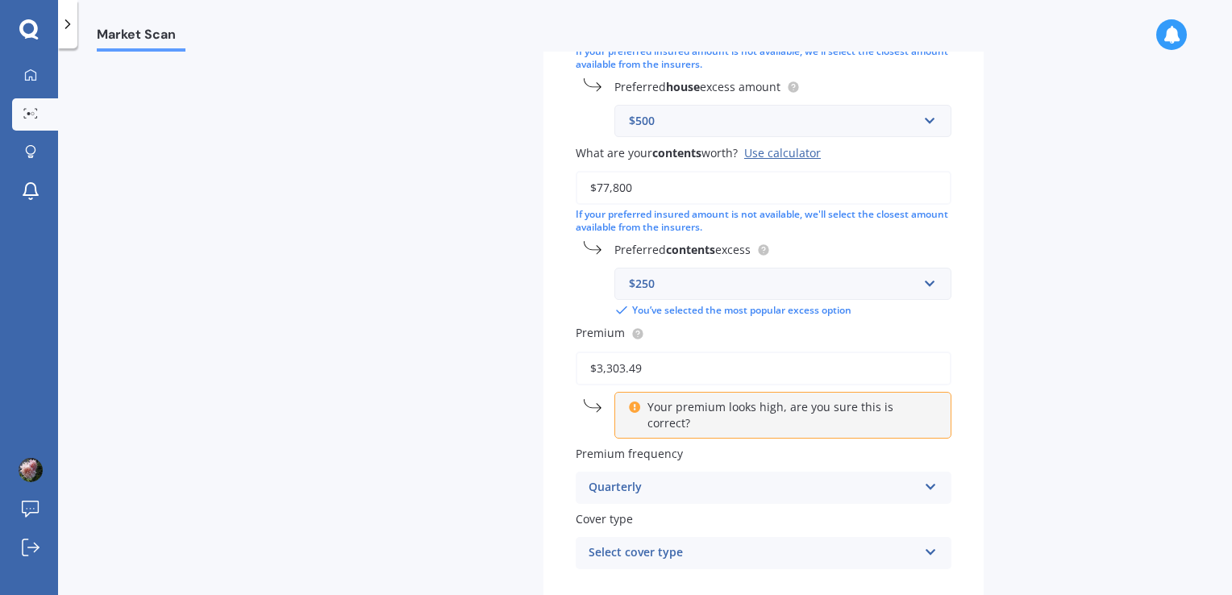
scroll to position [574, 0]
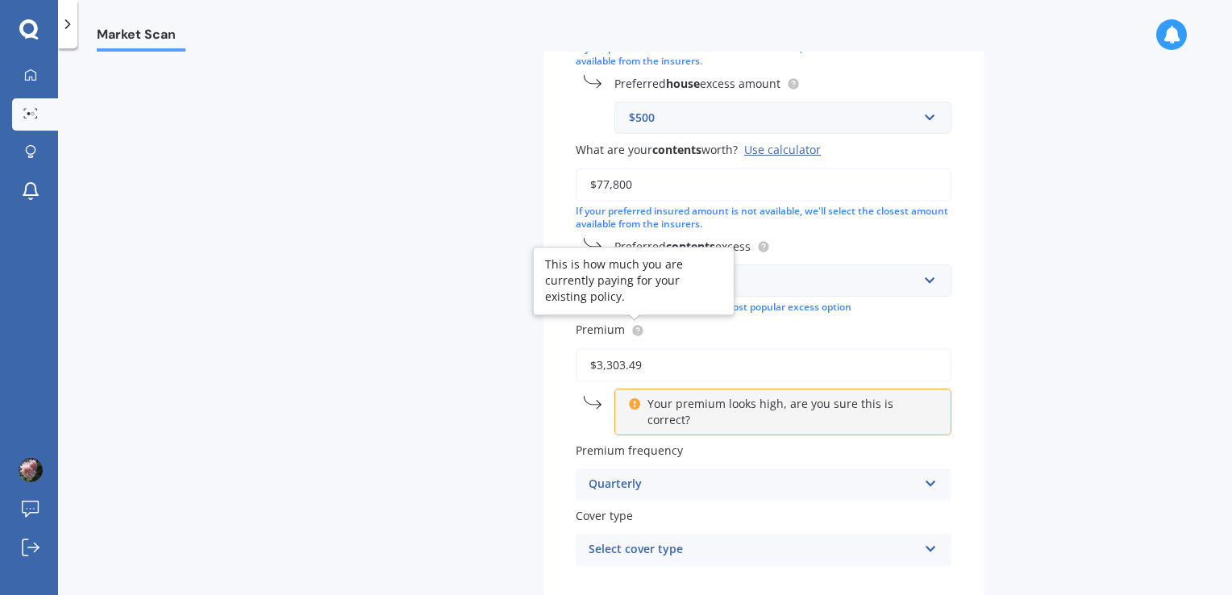
click at [636, 331] on circle at bounding box center [637, 330] width 10 height 10
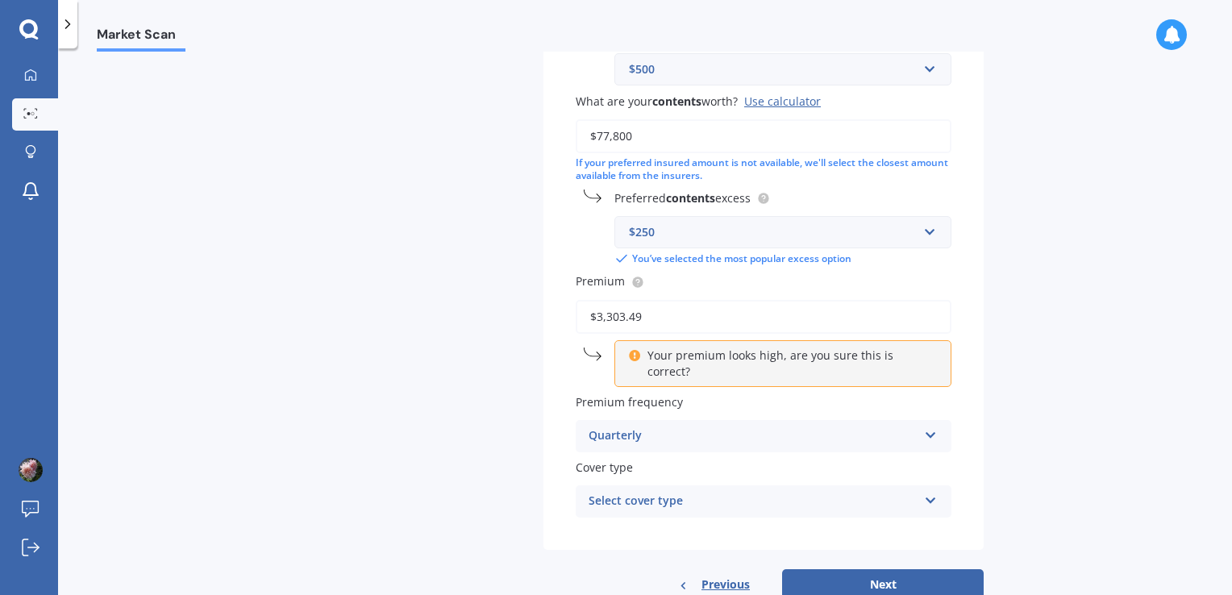
scroll to position [652, 0]
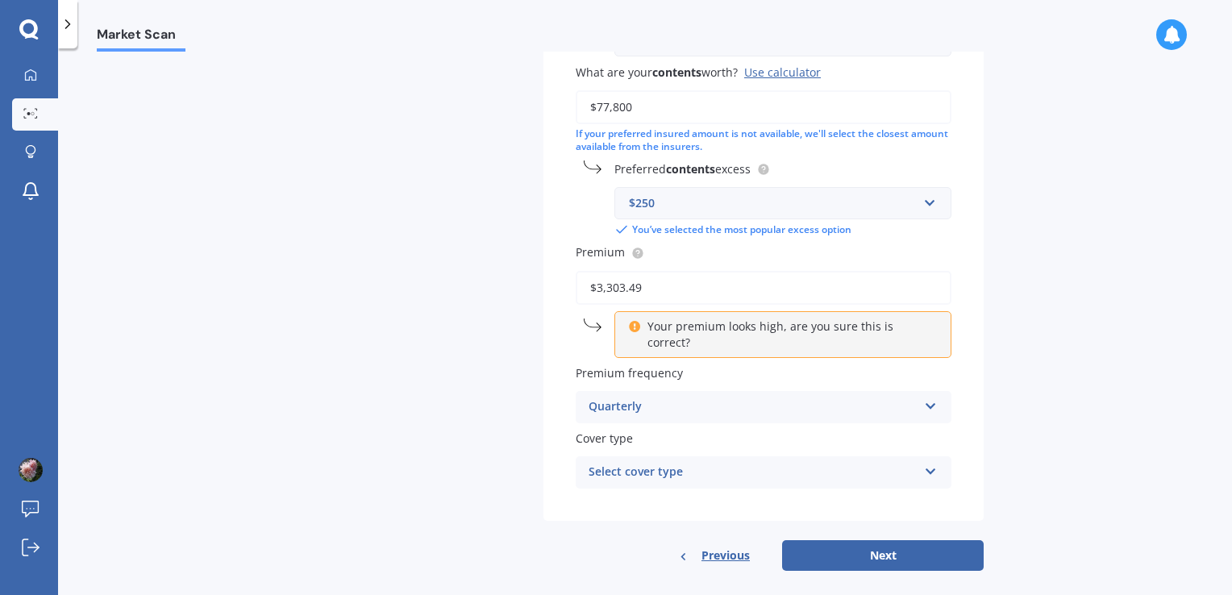
click at [924, 457] on div "Select cover type Home and Contents - Standard Home and Contents - Plus House a…" at bounding box center [764, 473] width 376 height 32
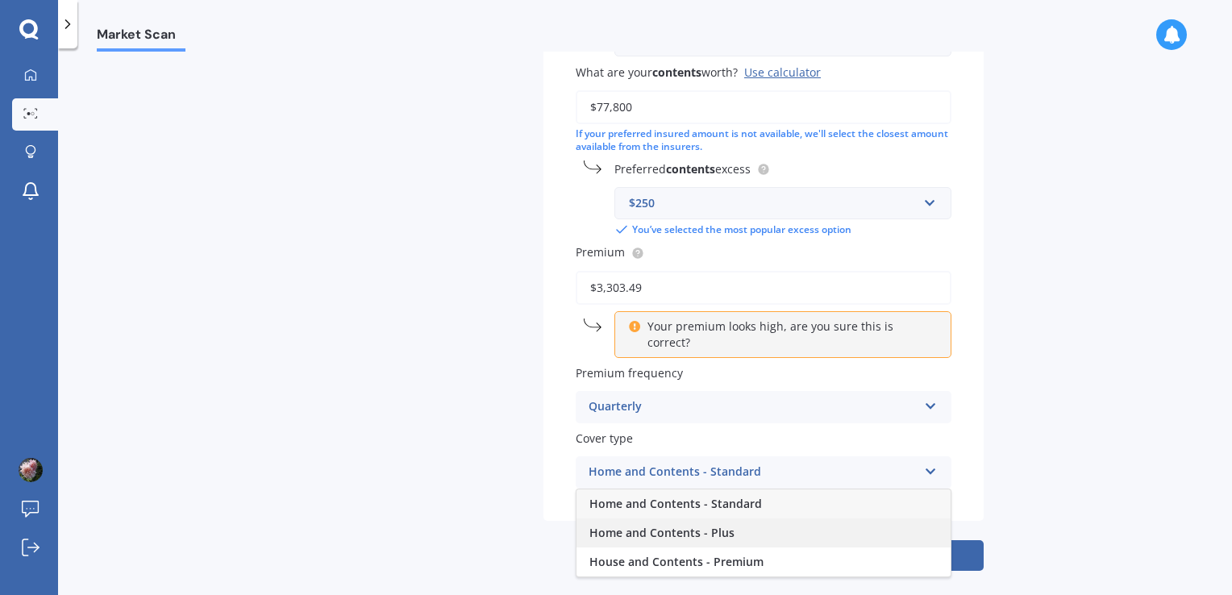
click at [844, 519] on div "Home and Contents - Plus" at bounding box center [764, 533] width 374 height 29
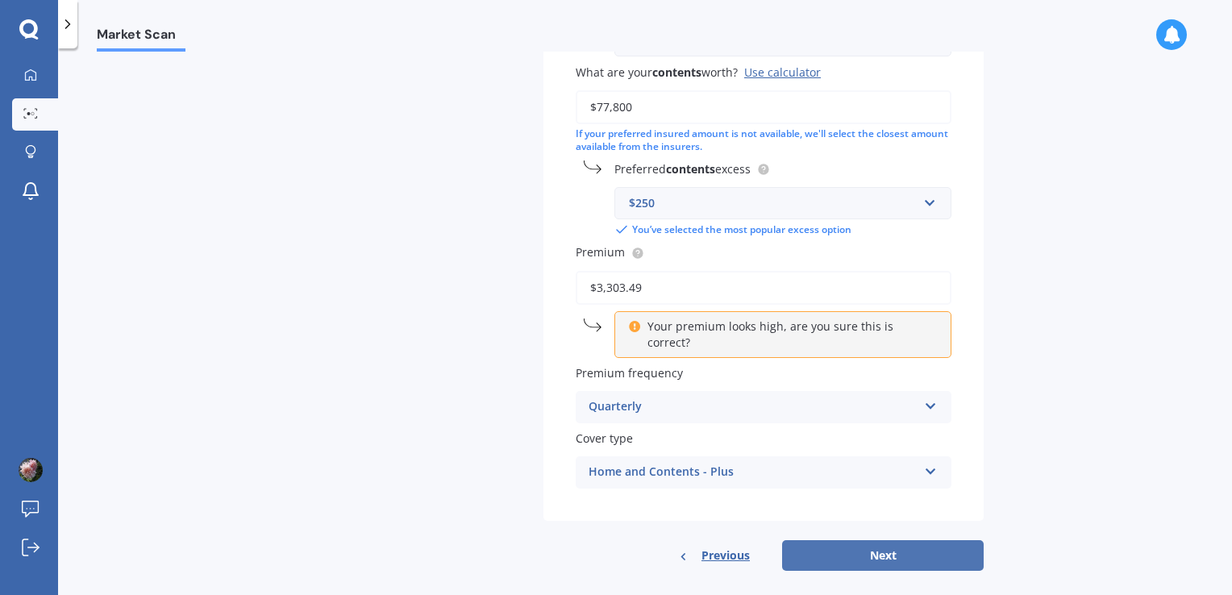
click at [867, 540] on button "Next" at bounding box center [883, 555] width 202 height 31
select select "18"
select select "10"
select select "1974"
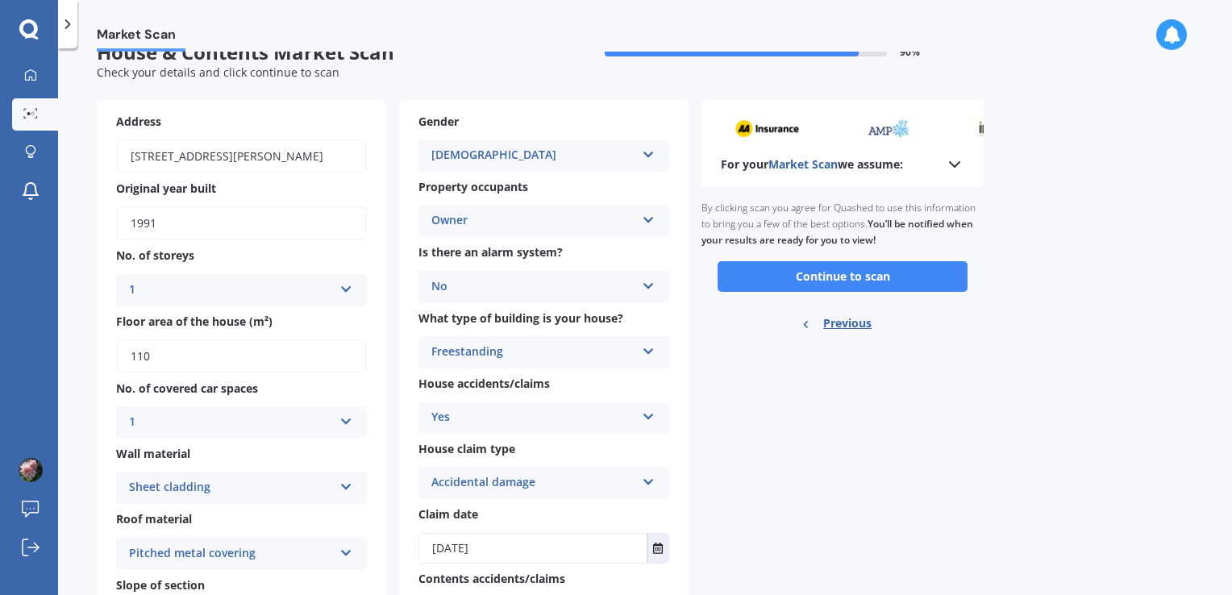
scroll to position [0, 0]
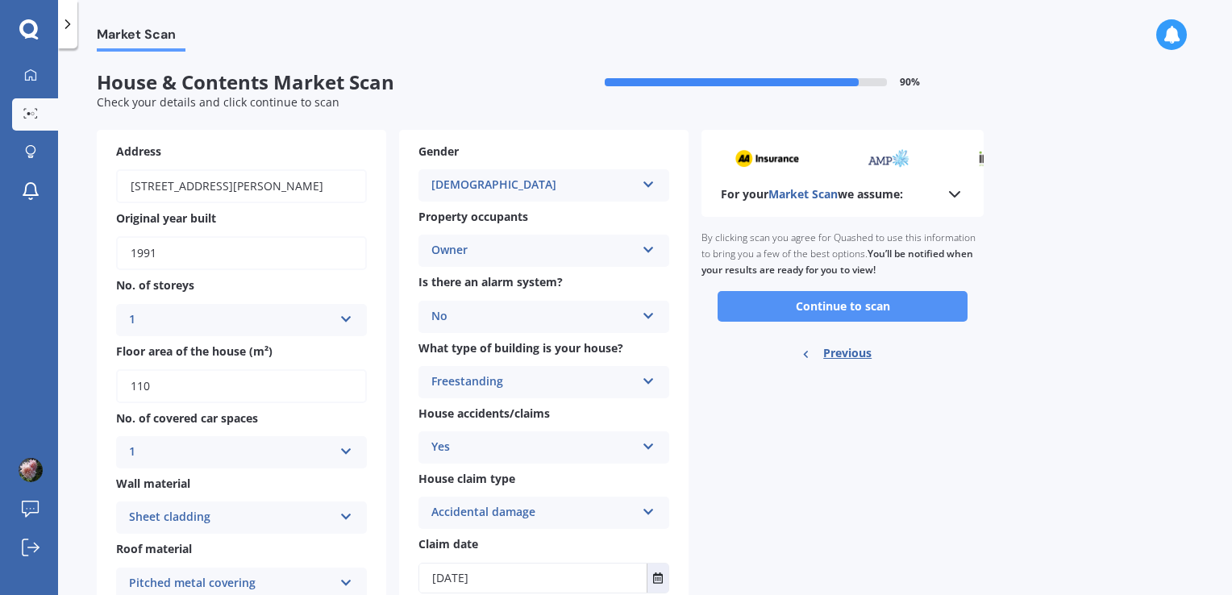
click at [853, 306] on button "Continue to scan" at bounding box center [843, 306] width 250 height 31
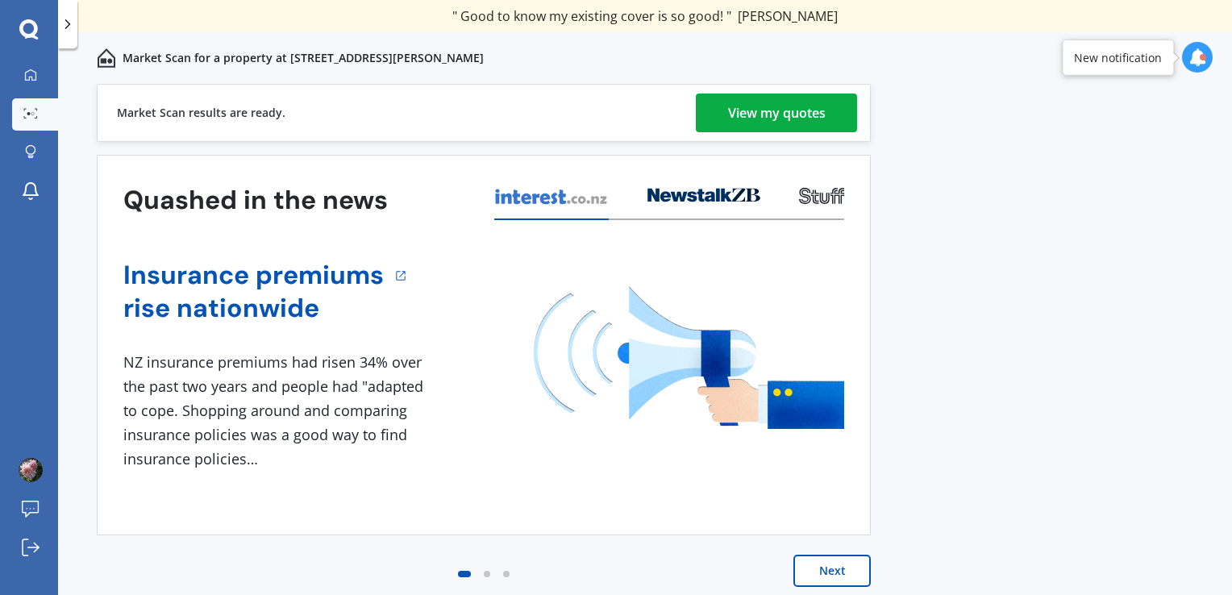
click at [774, 116] on div "View my quotes" at bounding box center [777, 113] width 98 height 39
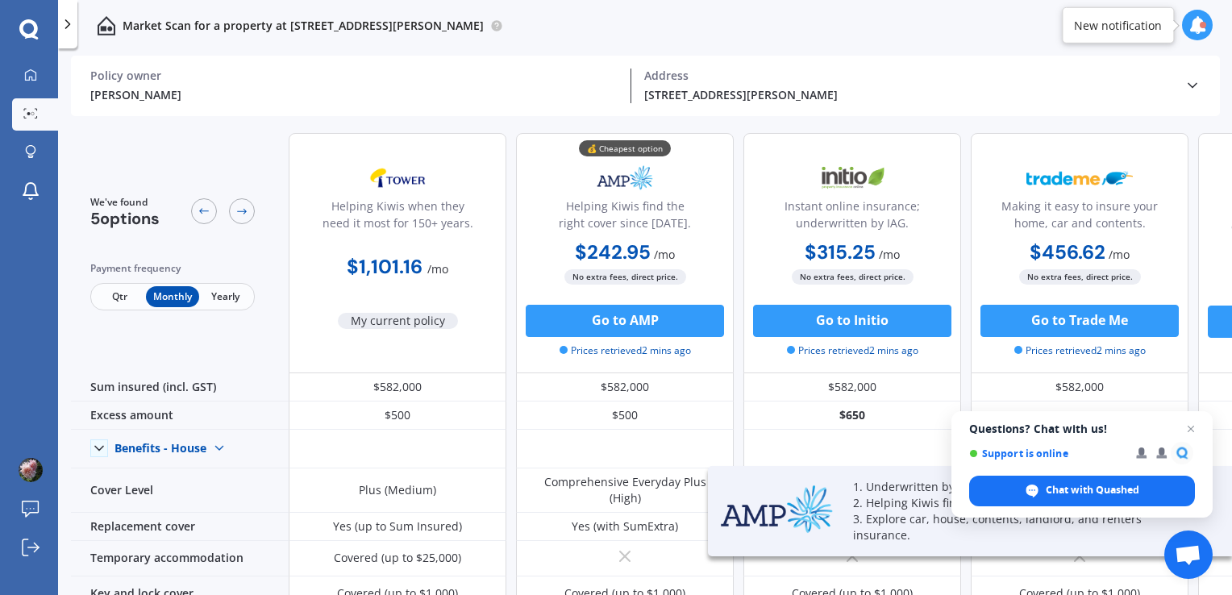
click at [116, 295] on span "Qtr" at bounding box center [120, 296] width 52 height 21
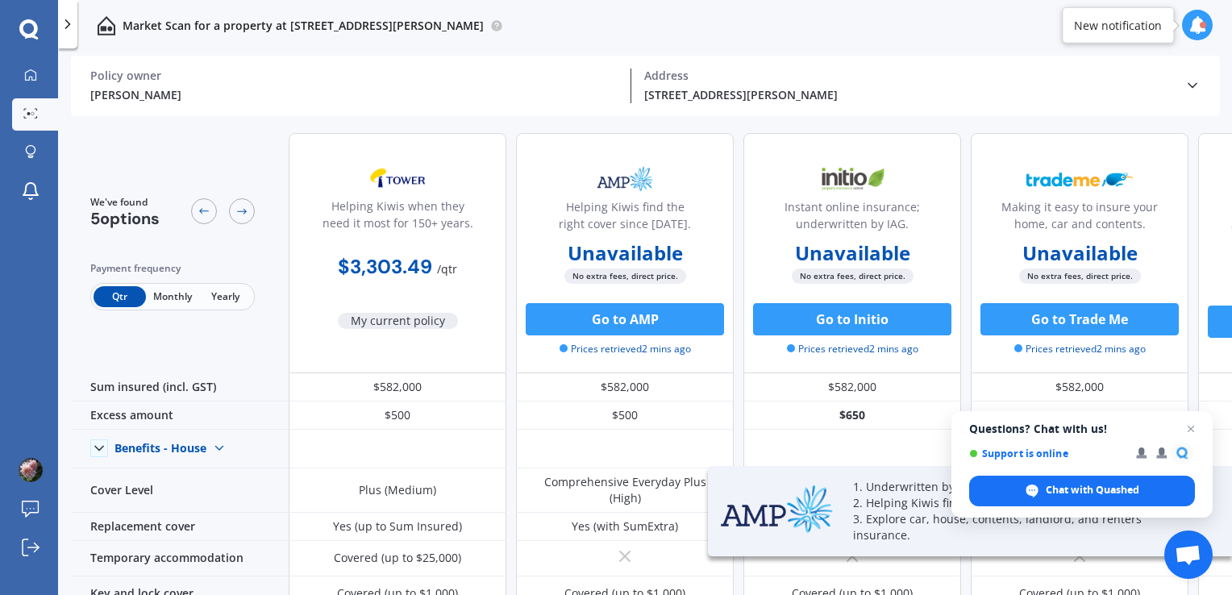
click at [168, 299] on span "Monthly" at bounding box center [172, 296] width 52 height 21
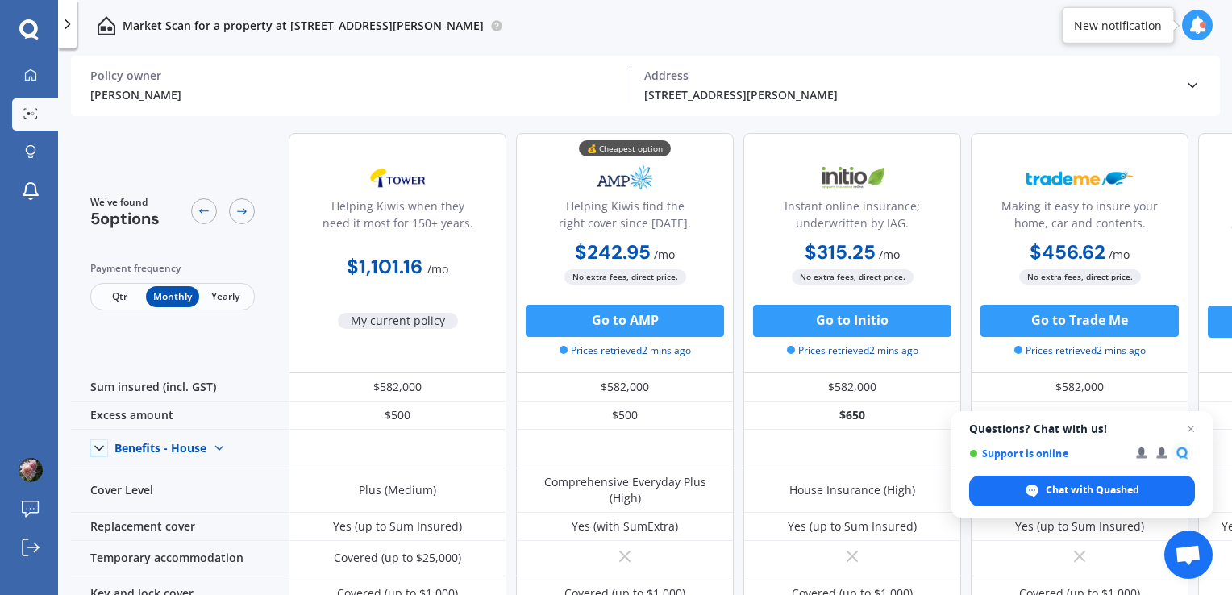
click at [222, 292] on span "Yearly" at bounding box center [225, 296] width 52 height 21
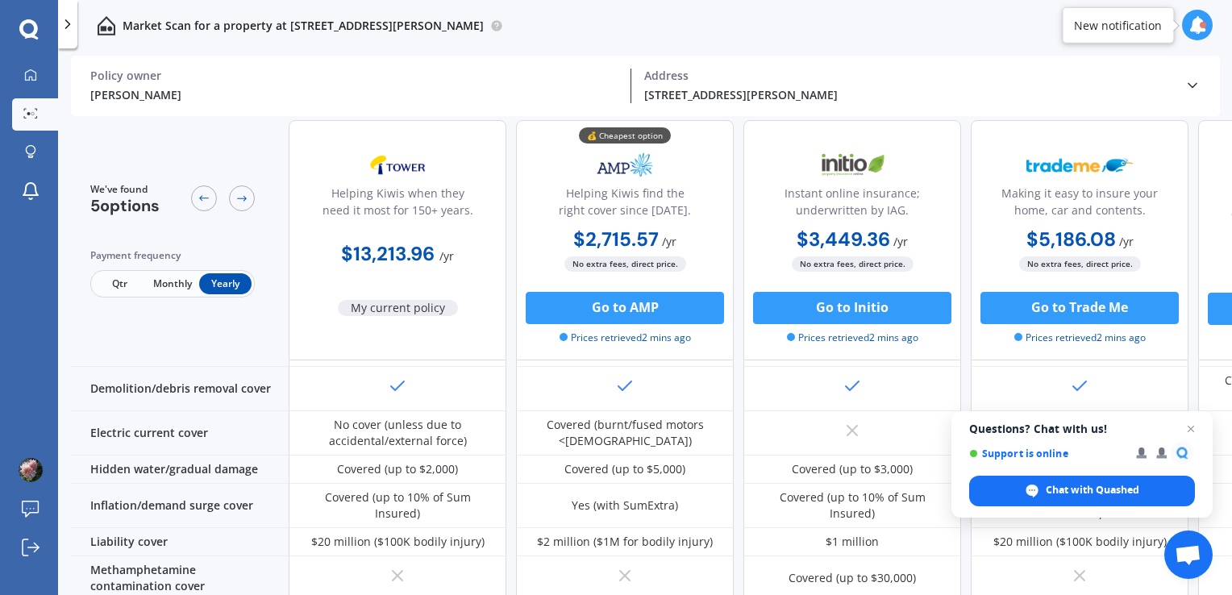
scroll to position [416, 0]
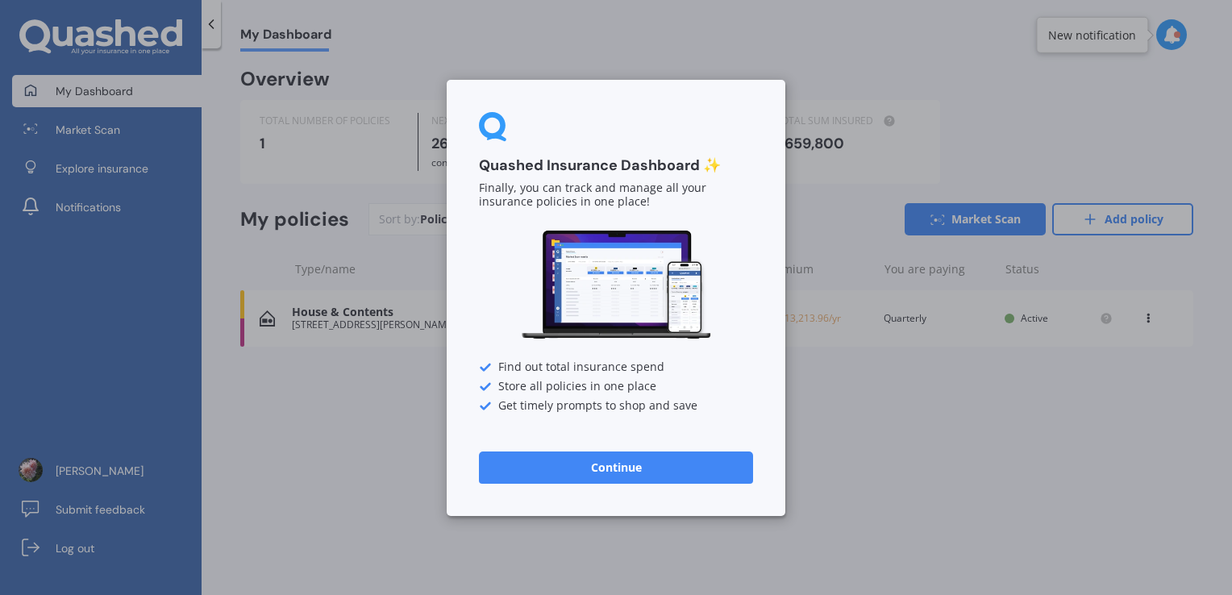
click at [629, 467] on button "Continue" at bounding box center [616, 467] width 274 height 32
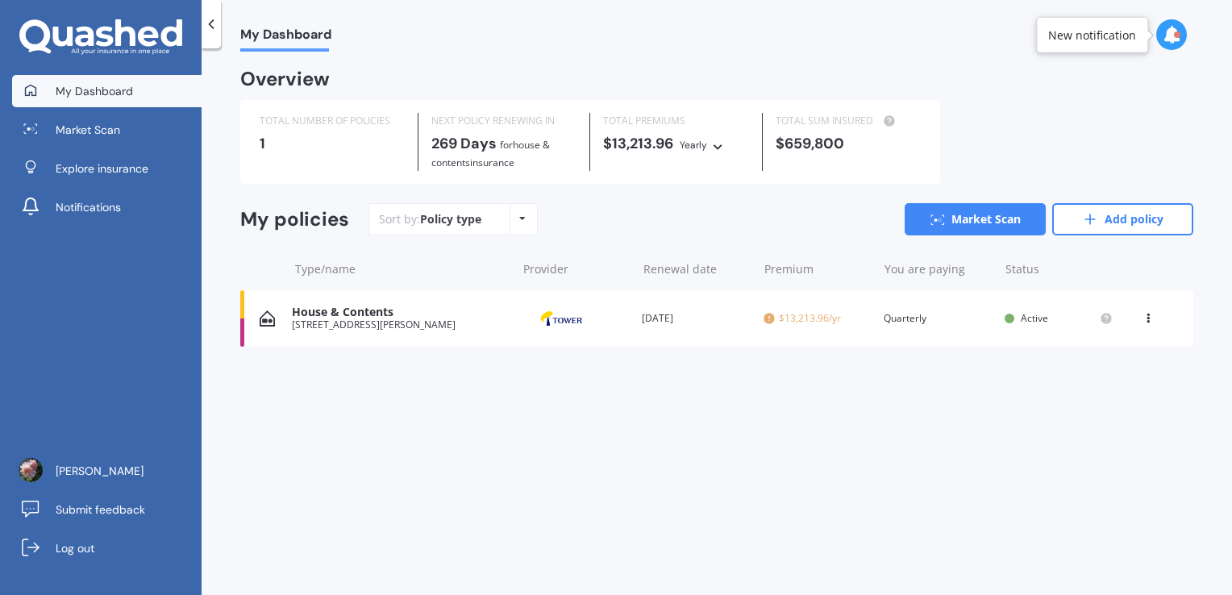
click at [1150, 319] on icon at bounding box center [1148, 316] width 11 height 10
click at [716, 149] on icon at bounding box center [717, 145] width 11 height 10
click at [1149, 317] on icon at bounding box center [1148, 316] width 11 height 10
click at [1098, 379] on div "Delete" at bounding box center [1113, 381] width 160 height 32
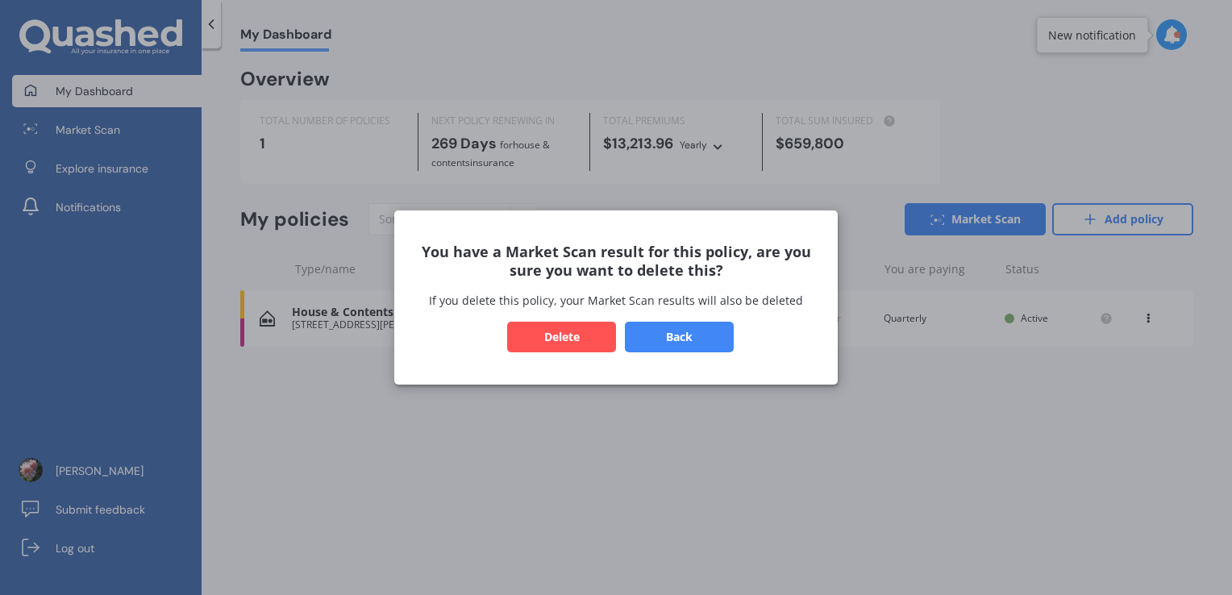
click at [552, 333] on button "Delete" at bounding box center [561, 337] width 109 height 31
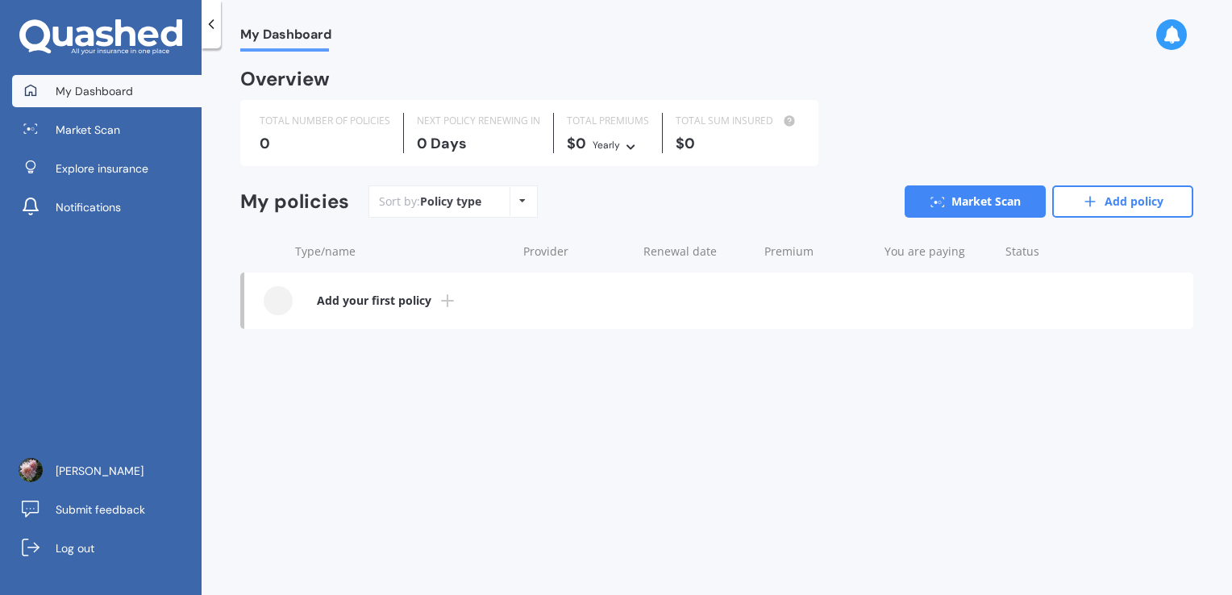
click at [381, 296] on b "Add your first policy" at bounding box center [374, 301] width 115 height 16
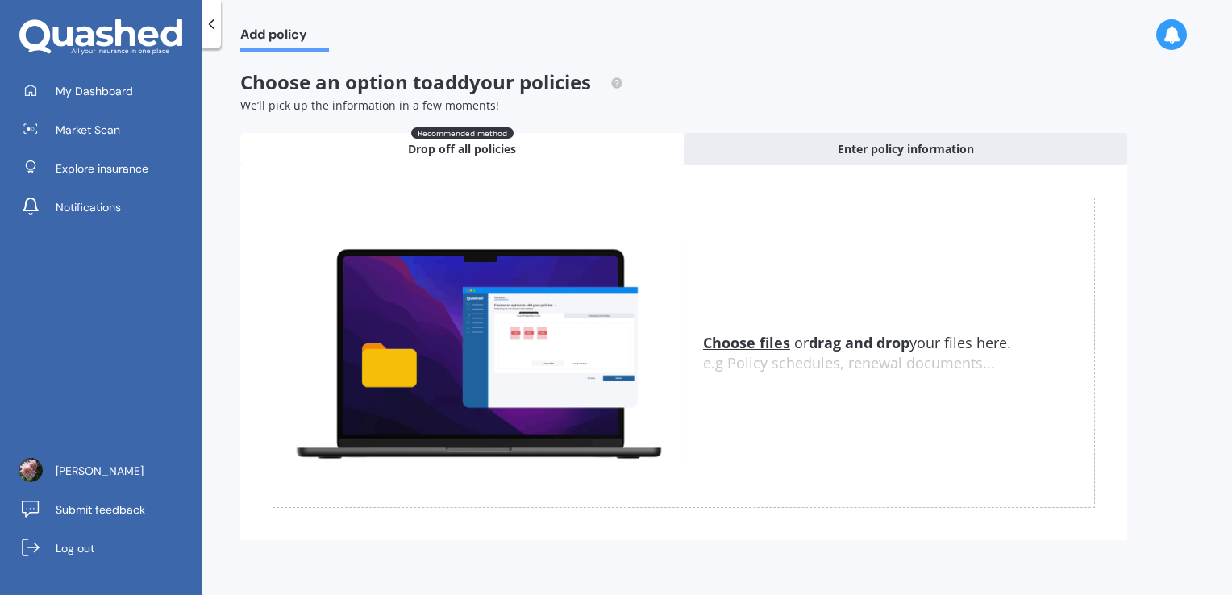
click at [732, 344] on u "Choose files" at bounding box center [746, 342] width 87 height 19
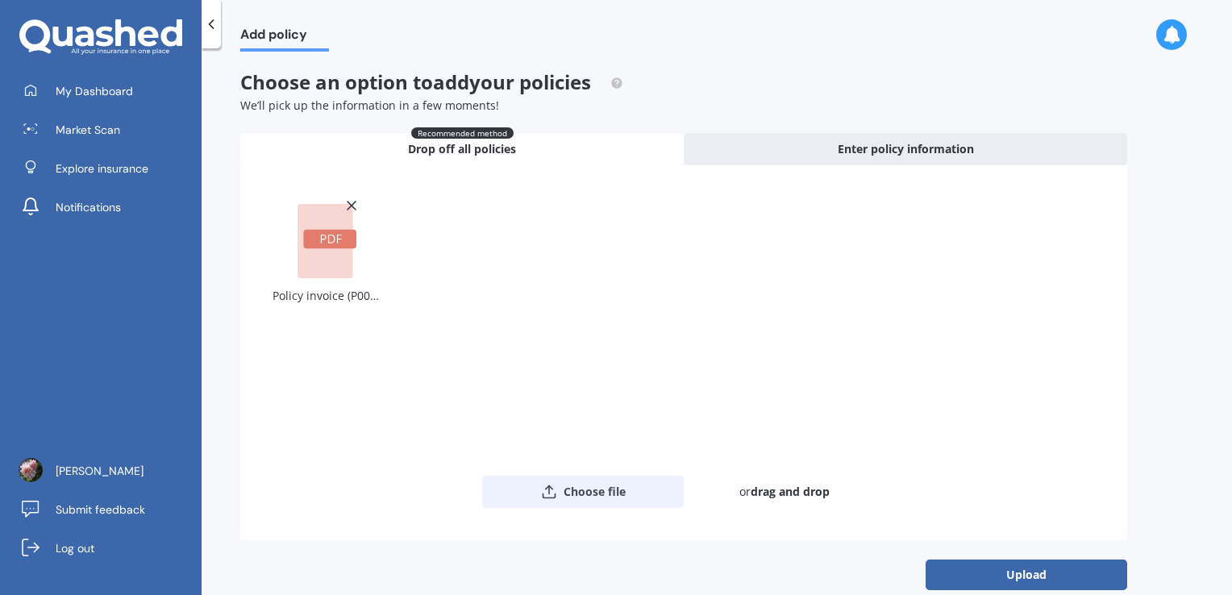
click at [573, 487] on button "Choose file" at bounding box center [583, 492] width 202 height 32
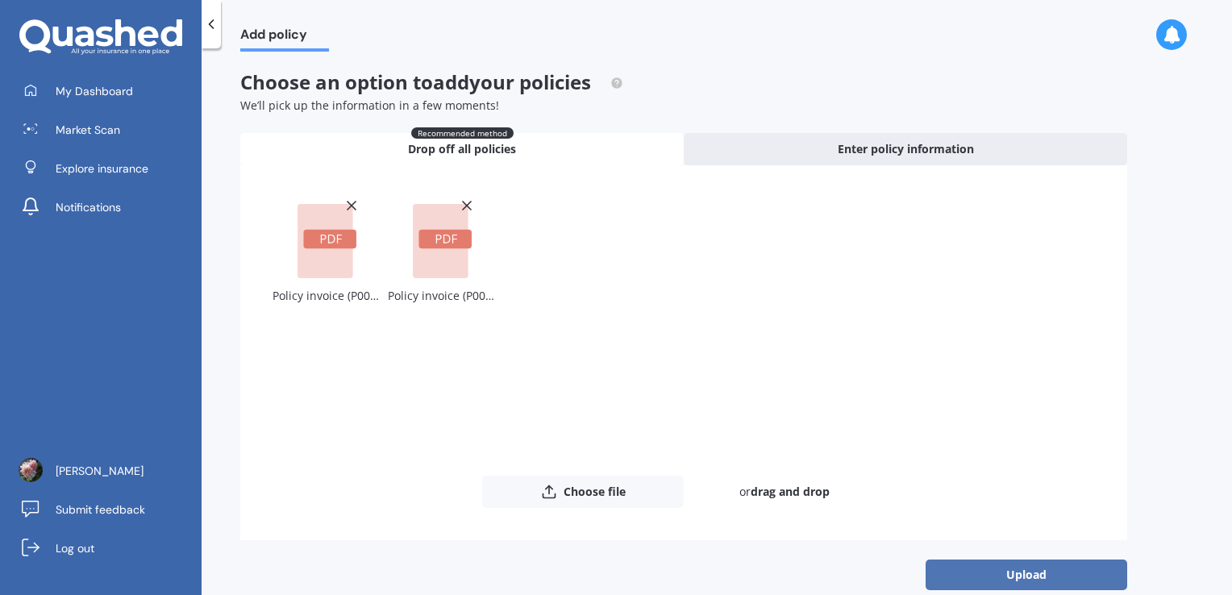
click at [993, 569] on button "Upload" at bounding box center [1027, 575] width 202 height 31
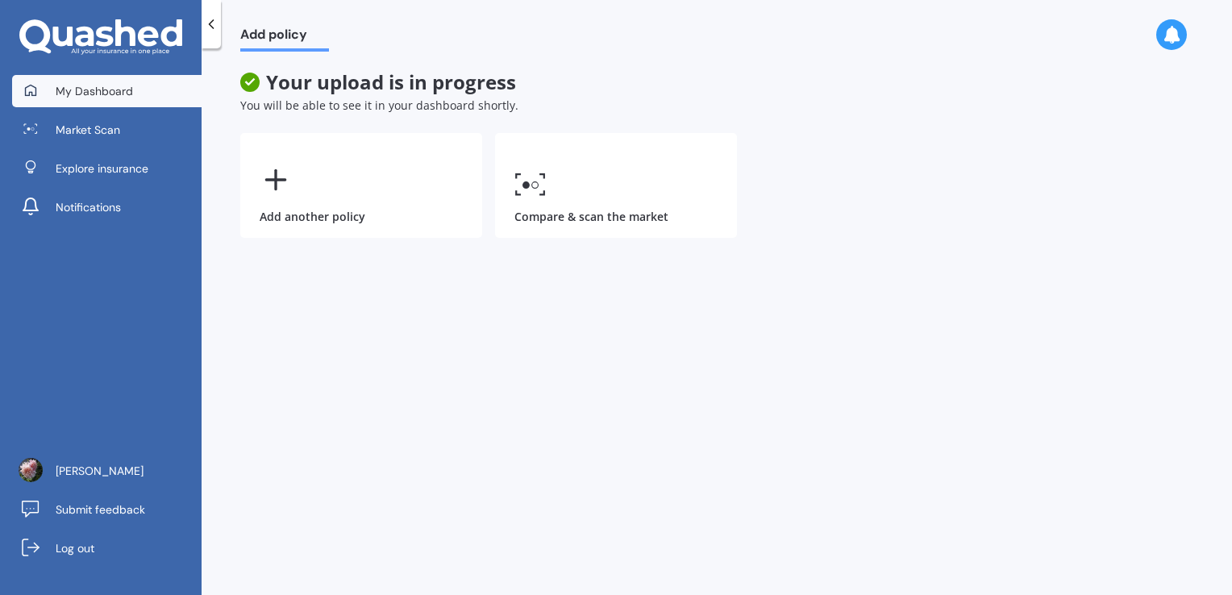
click at [96, 90] on span "My Dashboard" at bounding box center [94, 91] width 77 height 16
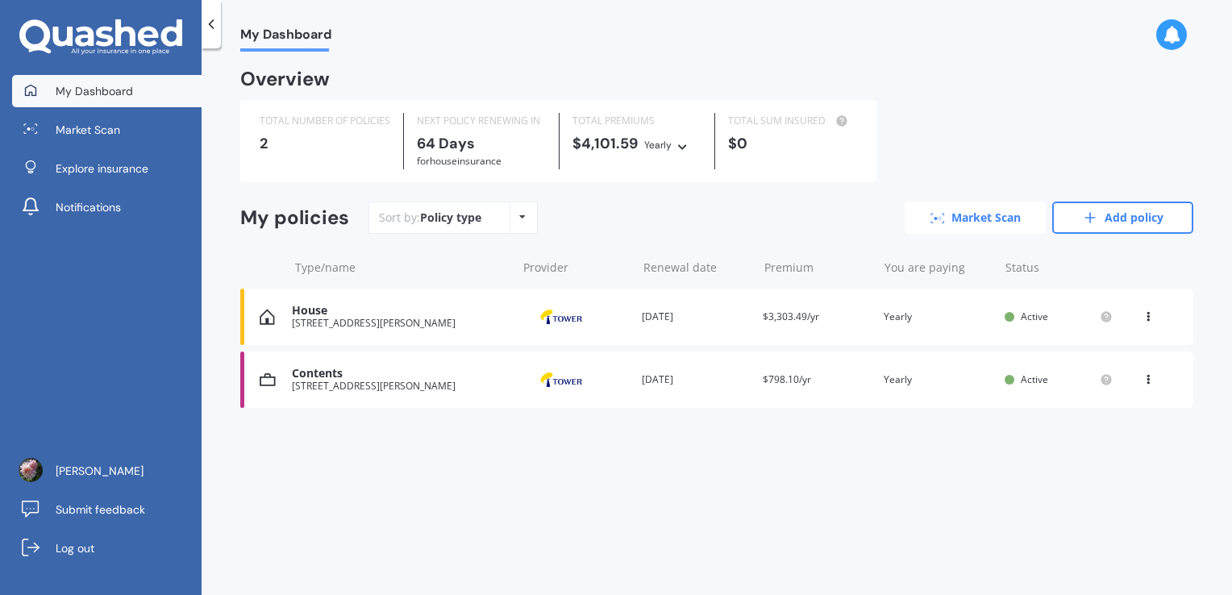
click at [981, 222] on link "Market Scan" at bounding box center [975, 218] width 141 height 32
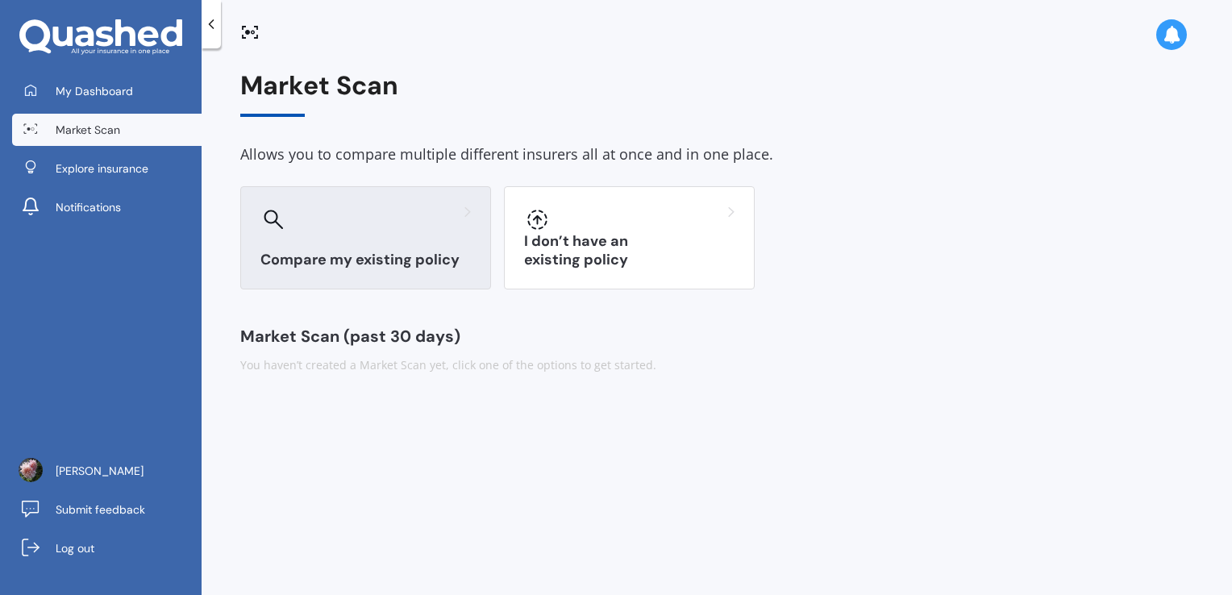
click at [371, 251] on h3 "Compare my existing policy" at bounding box center [366, 260] width 211 height 19
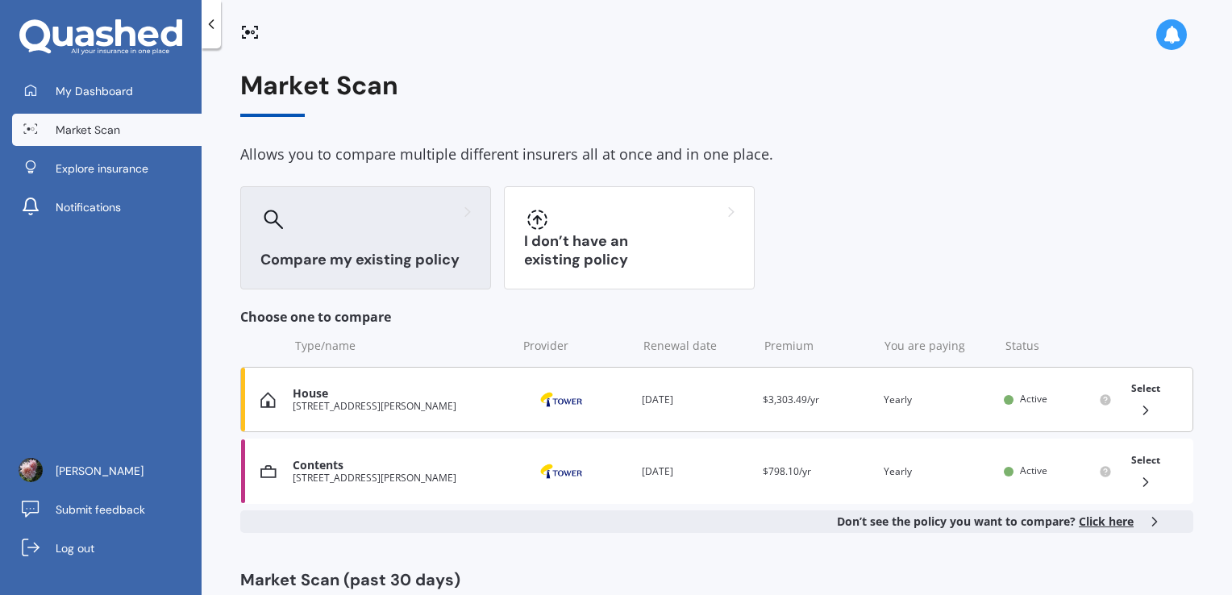
click at [1143, 389] on span "Select" at bounding box center [1146, 388] width 29 height 14
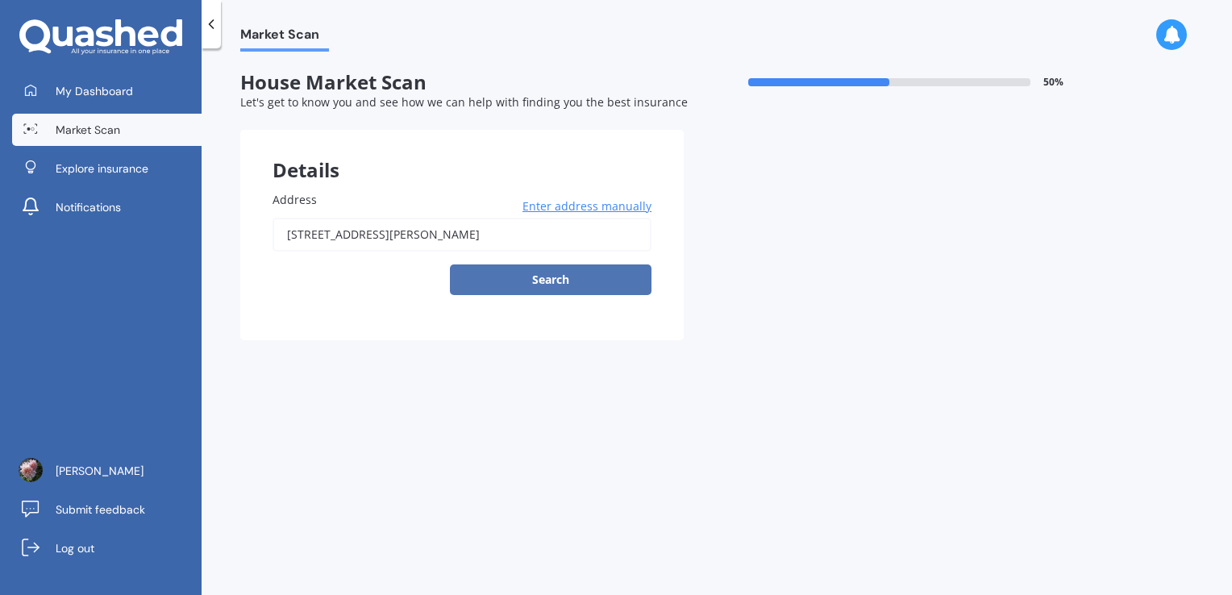
click at [516, 273] on button "Search" at bounding box center [551, 280] width 202 height 31
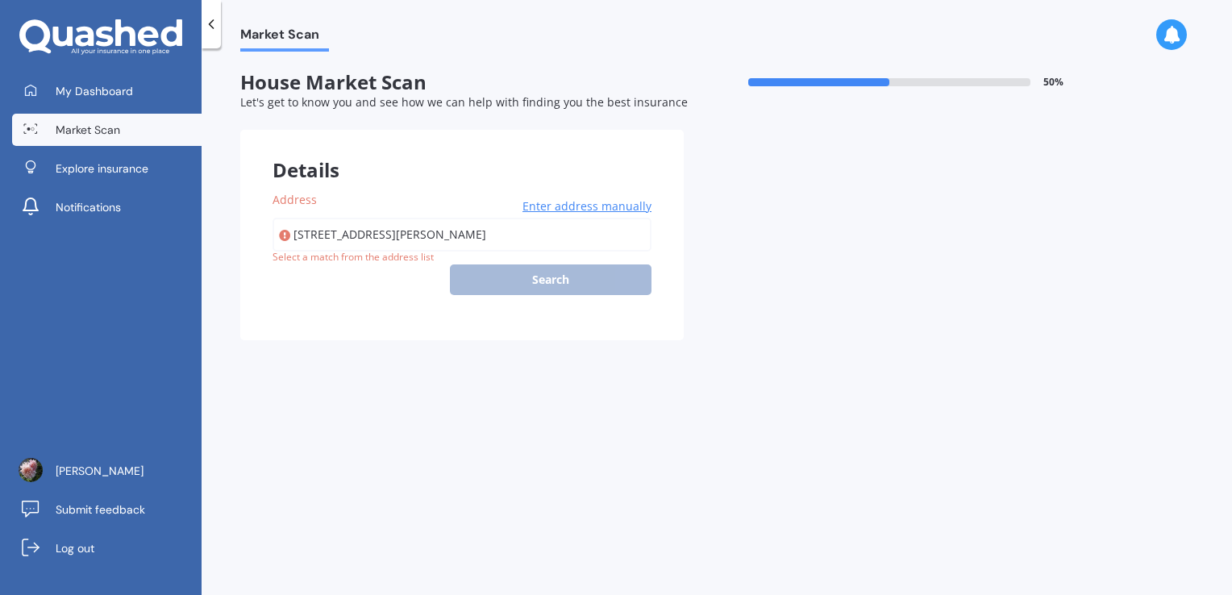
type input "11 Arthur Baker Place, Redwoodtown, Blenheim 7201"
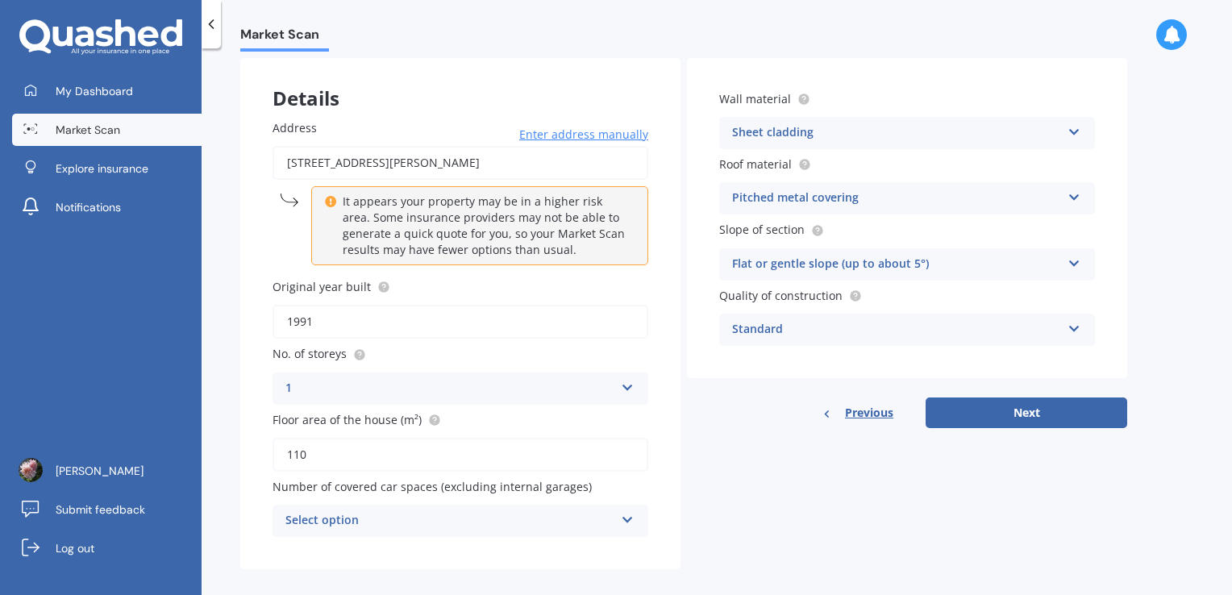
scroll to position [86, 0]
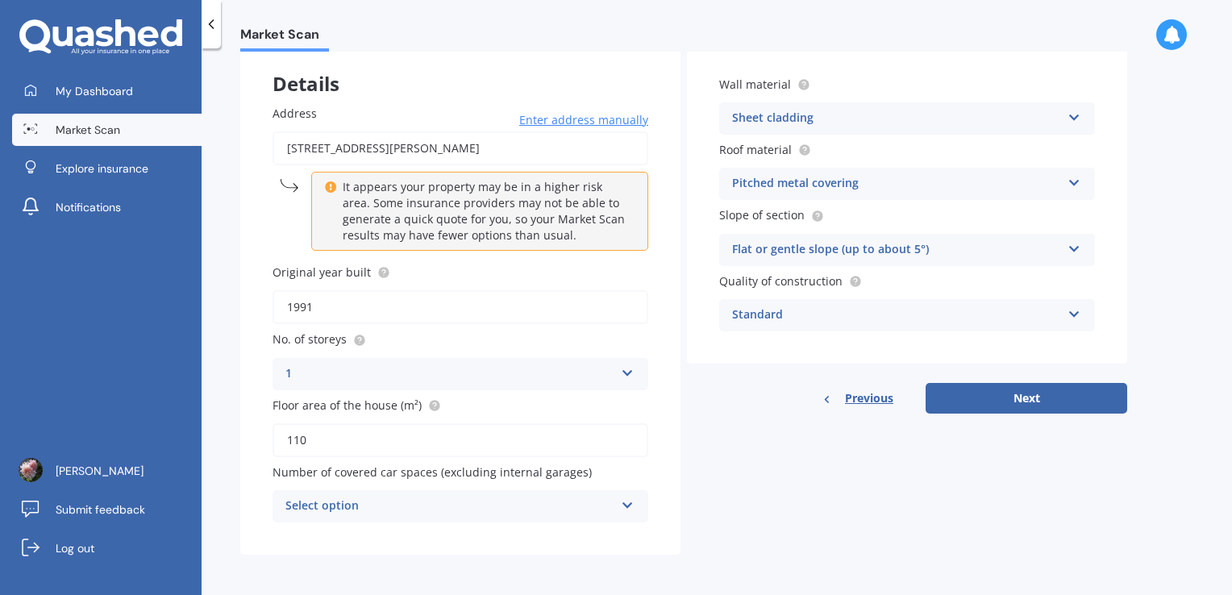
click at [627, 508] on icon at bounding box center [628, 502] width 14 height 11
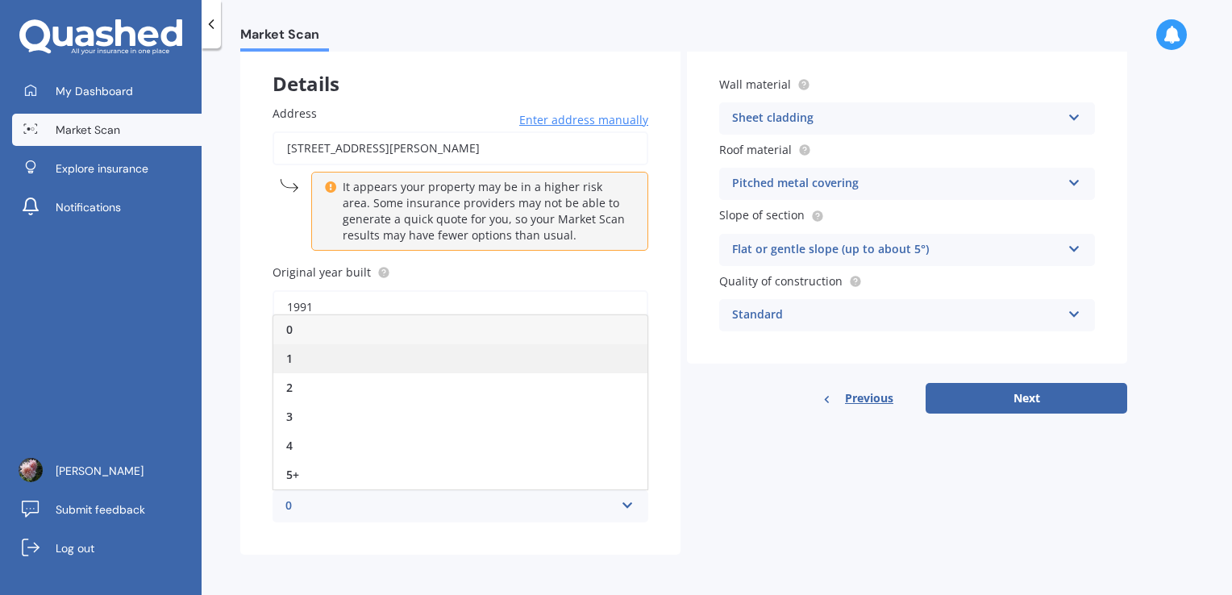
click at [535, 358] on div "1" at bounding box center [460, 358] width 374 height 29
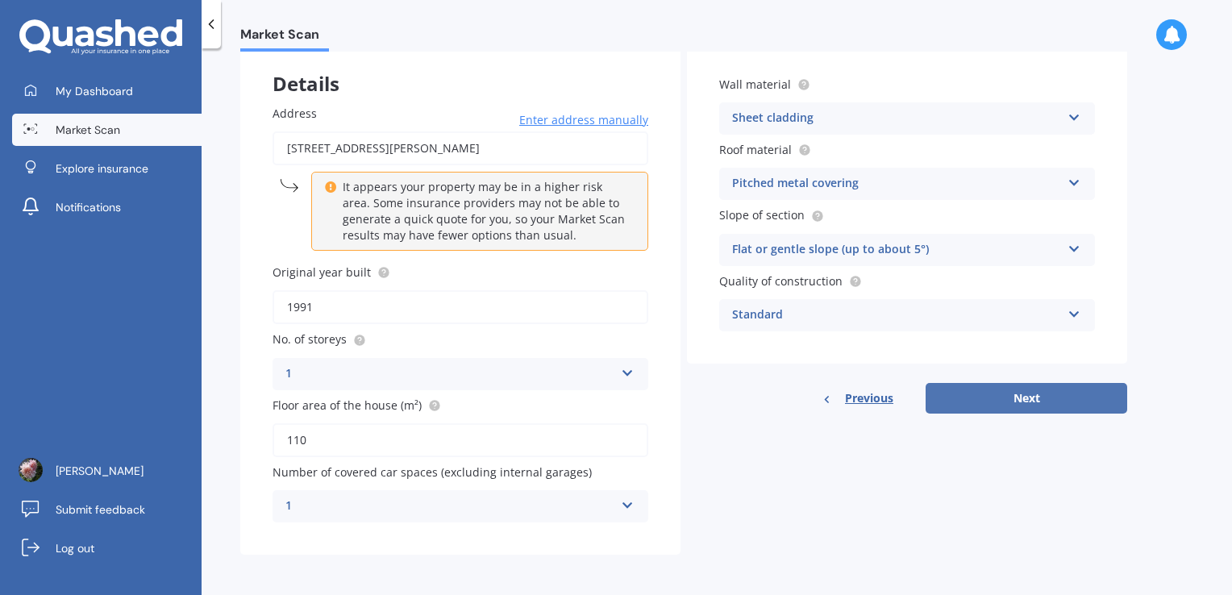
click at [1036, 393] on button "Next" at bounding box center [1027, 398] width 202 height 31
select select "18"
select select "10"
select select "1974"
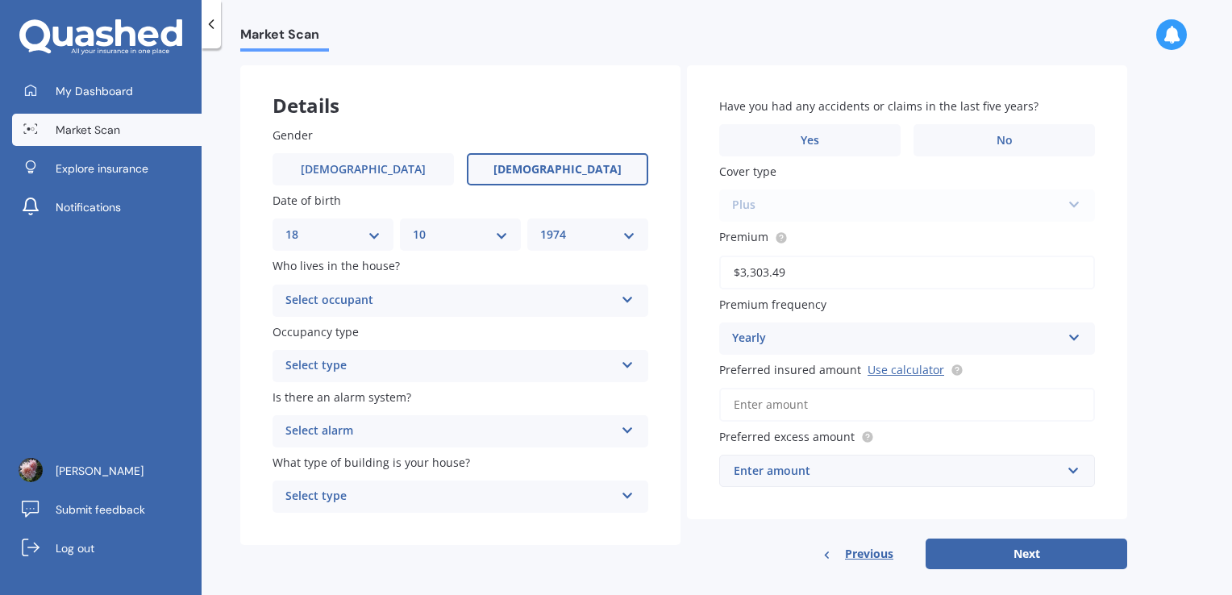
scroll to position [80, 0]
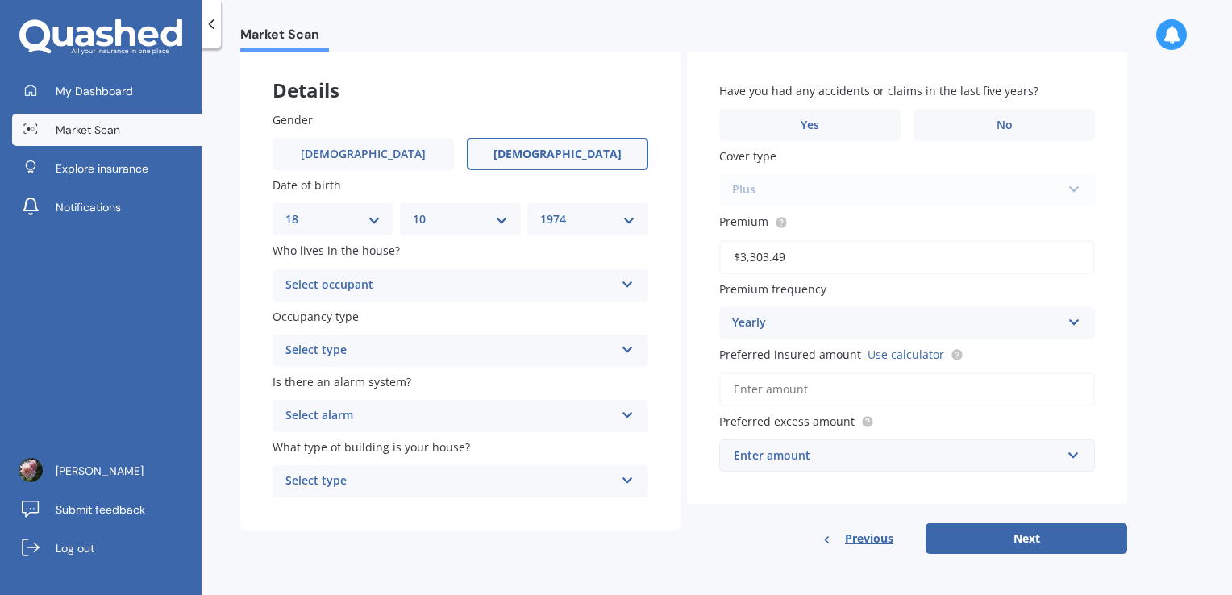
click at [1074, 319] on icon at bounding box center [1075, 319] width 14 height 11
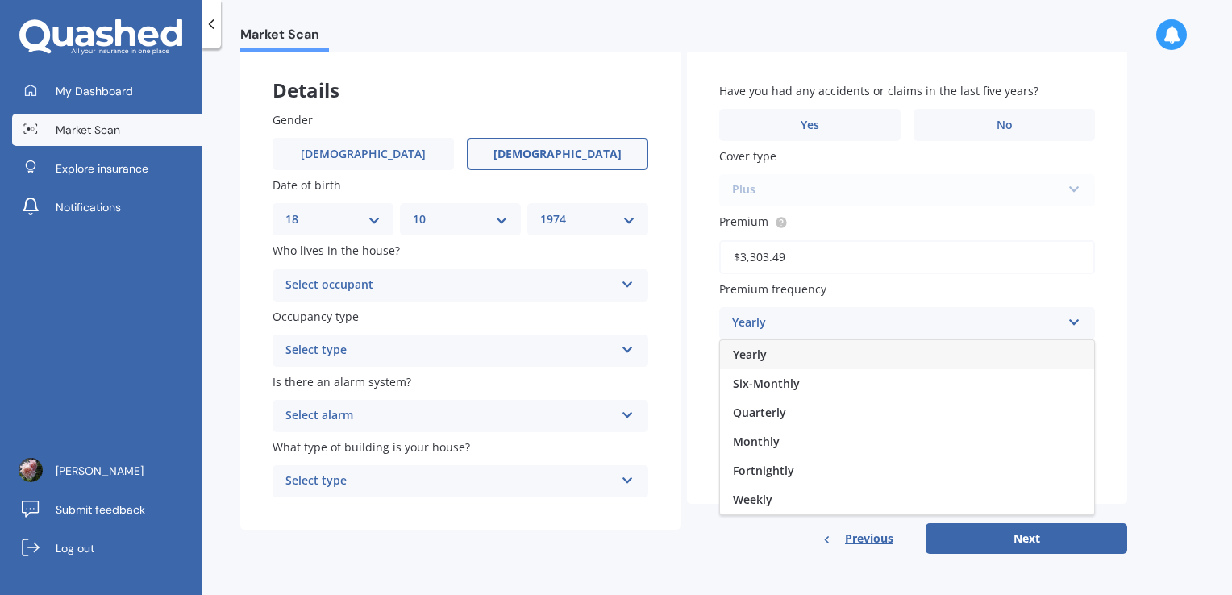
click at [1074, 319] on icon at bounding box center [1075, 319] width 14 height 11
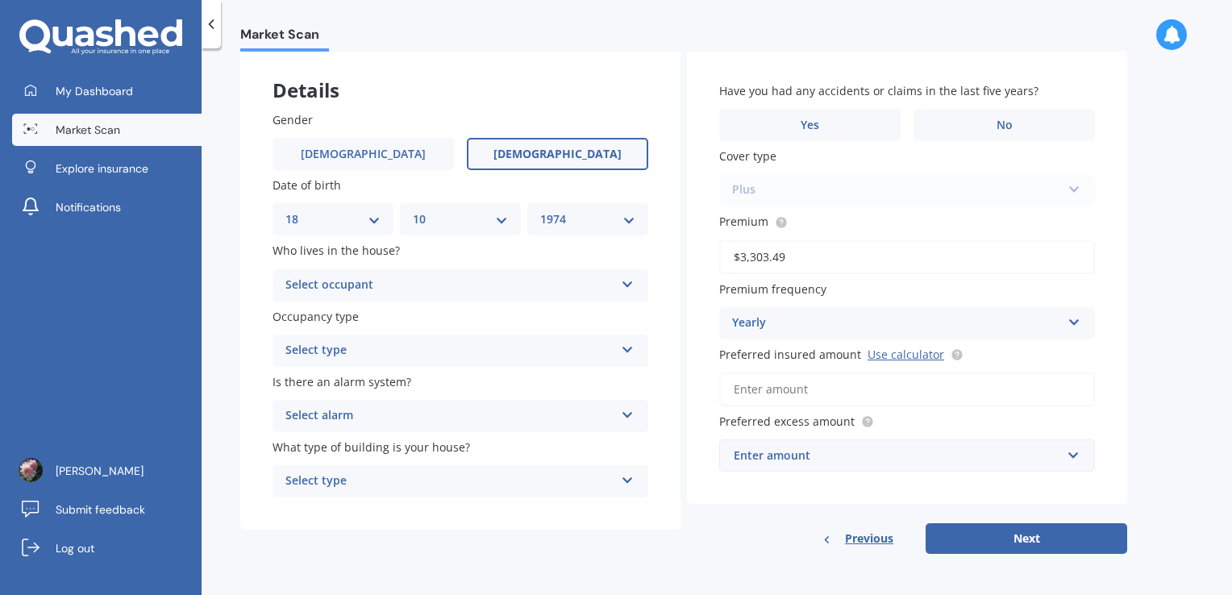
click at [809, 393] on input "Preferred insured amount Use calculator" at bounding box center [907, 390] width 376 height 34
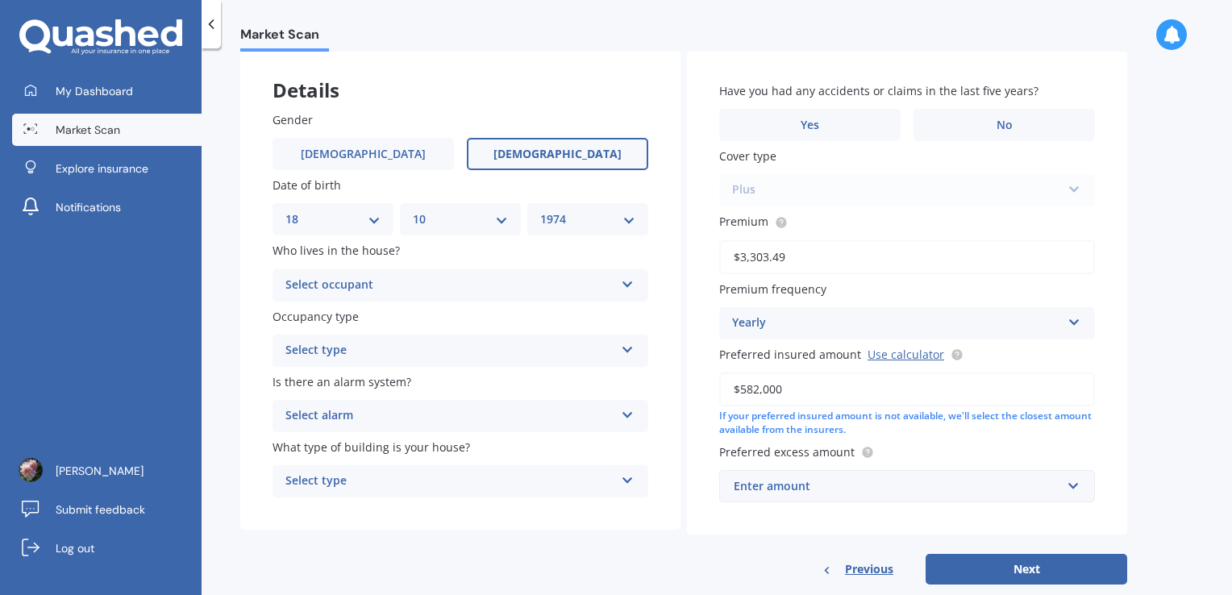
type input "$582,000"
click at [1074, 490] on input "text" at bounding box center [901, 486] width 361 height 31
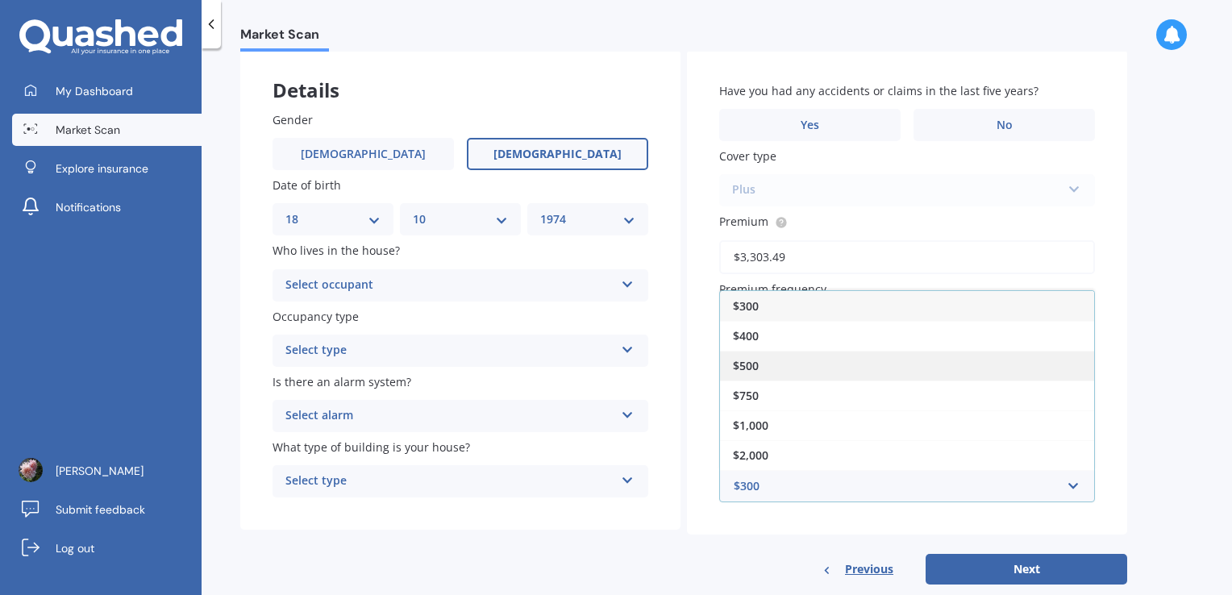
click at [838, 356] on div "$500" at bounding box center [907, 366] width 374 height 30
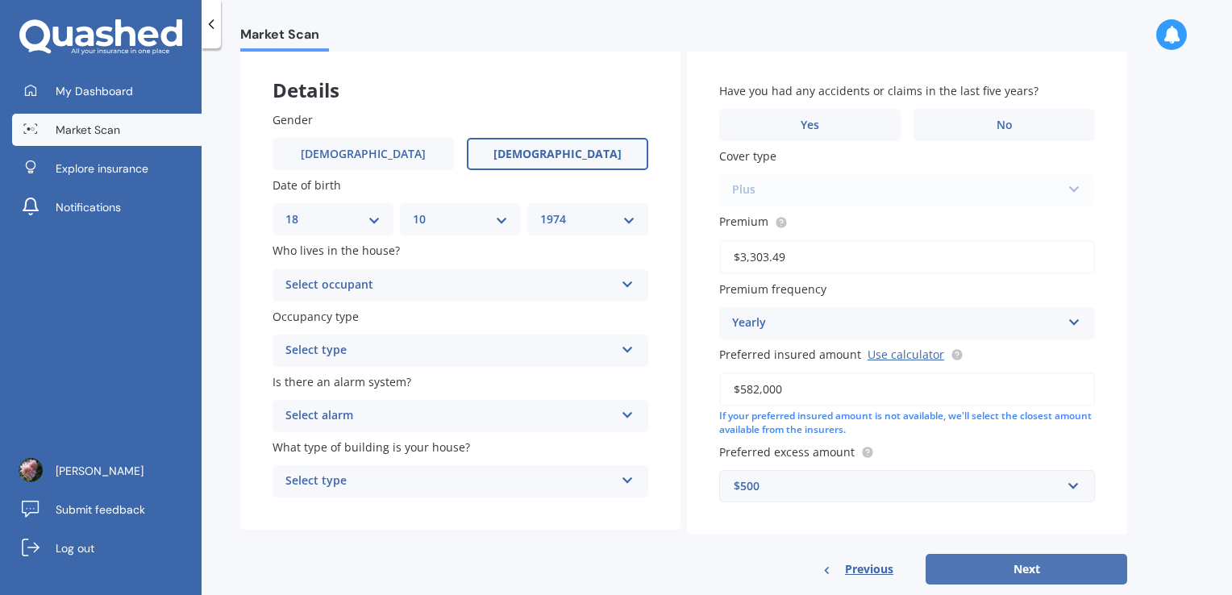
click at [1028, 573] on button "Next" at bounding box center [1027, 569] width 202 height 31
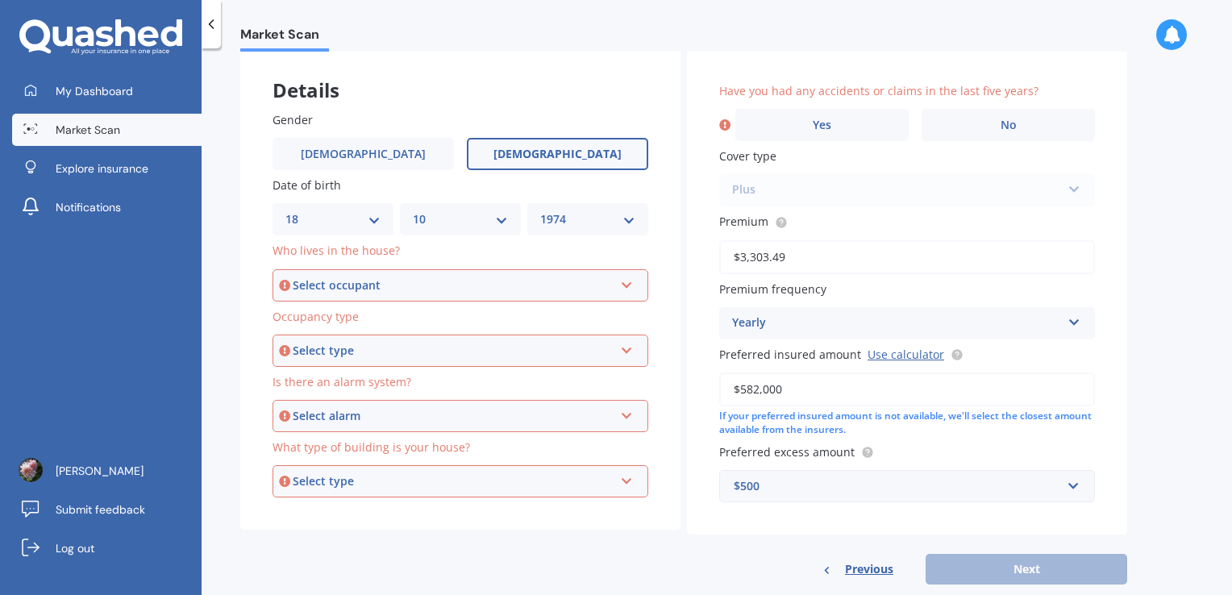
click at [623, 287] on icon at bounding box center [627, 282] width 14 height 11
click at [597, 312] on div "Owner" at bounding box center [460, 316] width 373 height 29
click at [636, 349] on div "Select type Permanent Holiday (without tenancy)" at bounding box center [461, 351] width 376 height 32
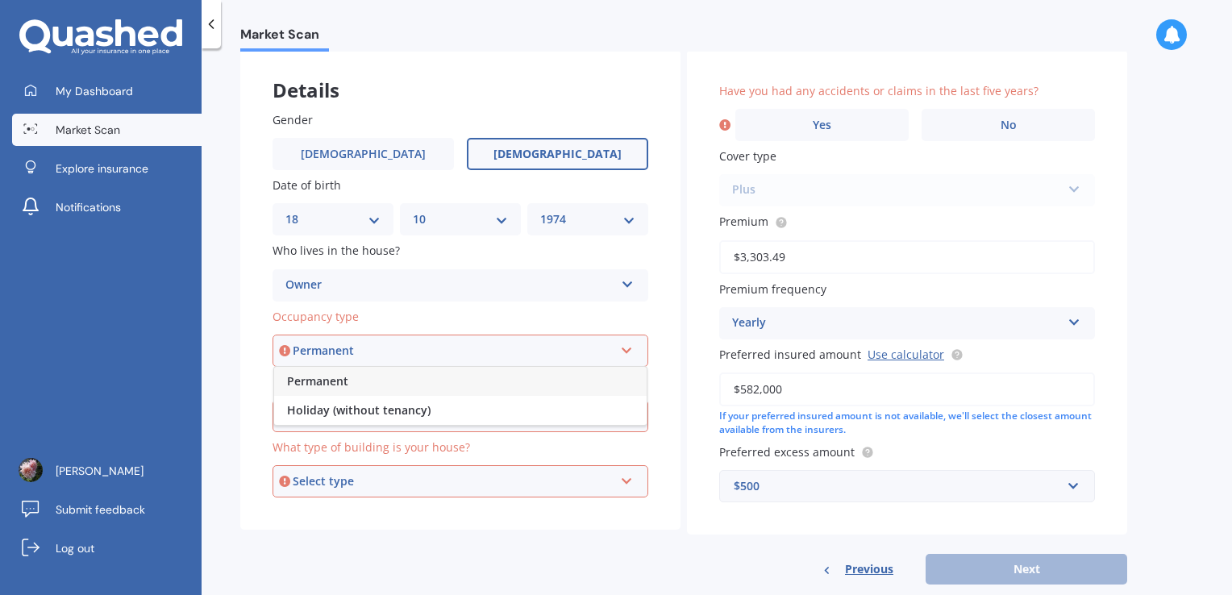
click at [605, 383] on div "Permanent" at bounding box center [460, 381] width 373 height 29
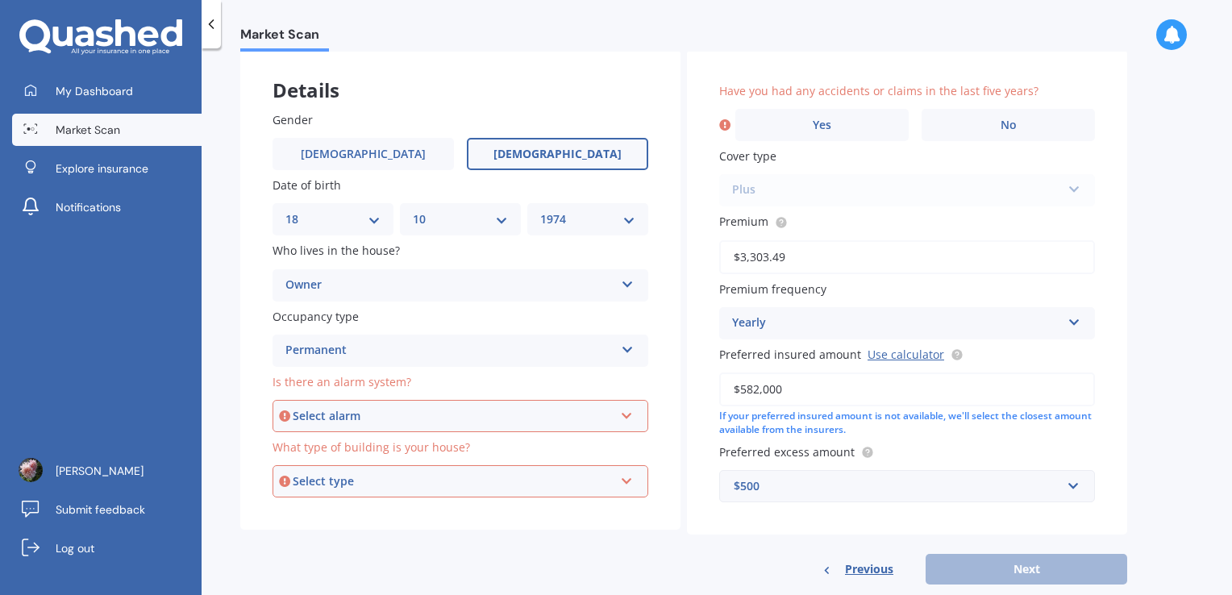
click at [623, 423] on div "Select alarm Yes, monitored Yes, not monitored No" at bounding box center [461, 416] width 376 height 32
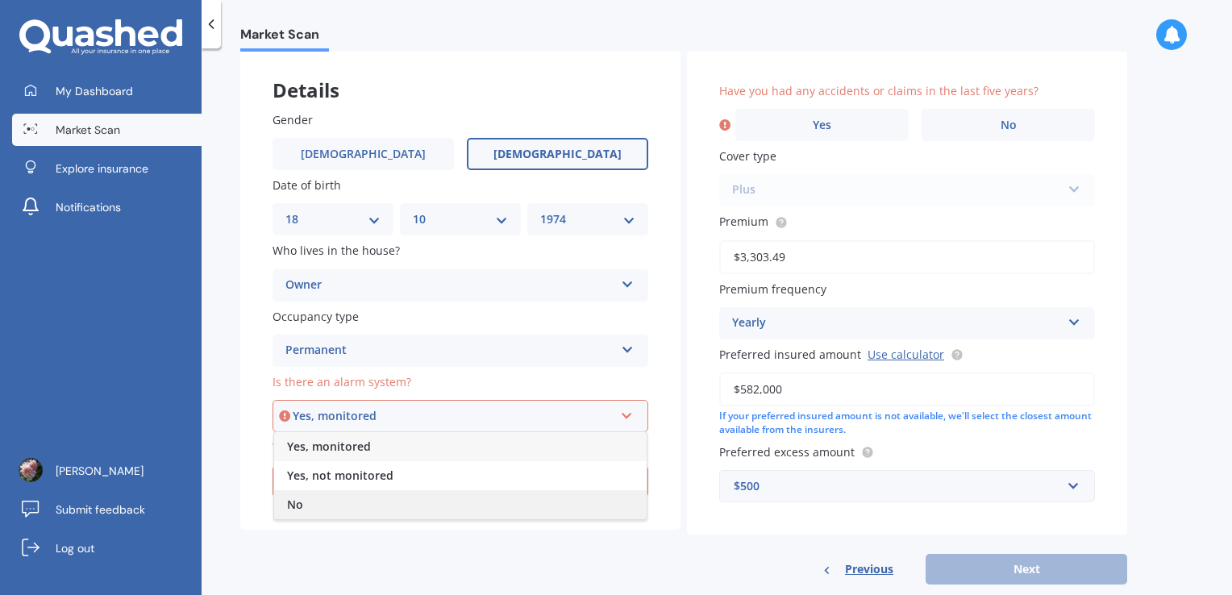
click at [567, 502] on div "No" at bounding box center [460, 504] width 373 height 29
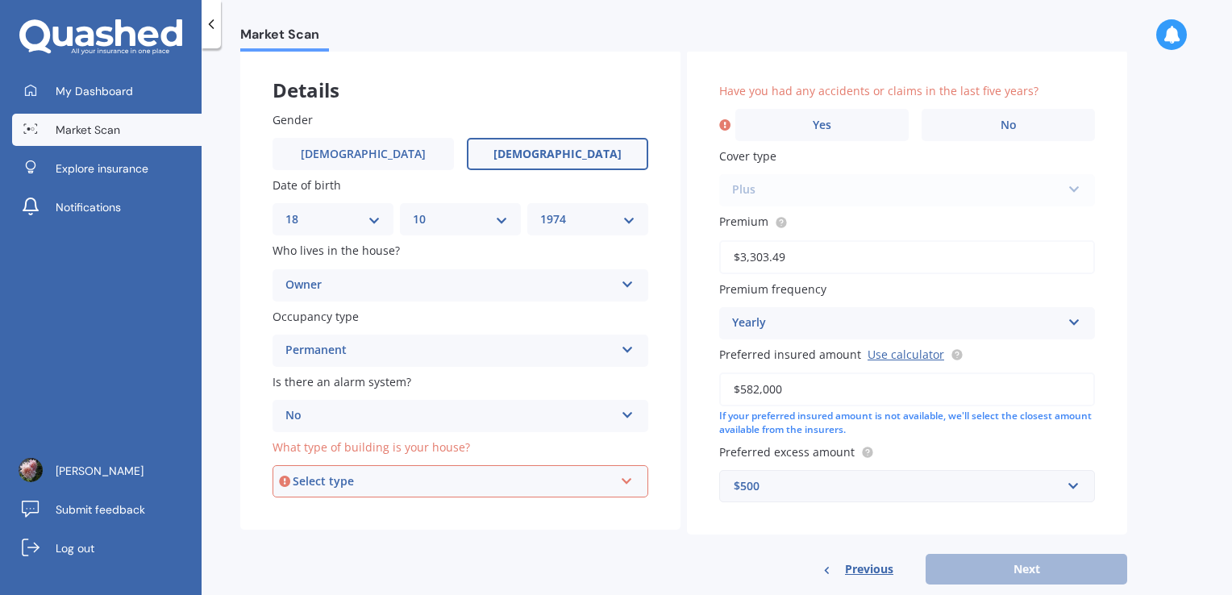
click at [616, 484] on div "Select type Freestanding Multi-unit (in a block of 6 or less) Multi-unit (in a …" at bounding box center [461, 481] width 376 height 32
click at [601, 517] on div "Freestanding" at bounding box center [460, 512] width 373 height 29
click at [836, 123] on label "Yes" at bounding box center [822, 125] width 173 height 32
click at [0, 0] on input "Yes" at bounding box center [0, 0] width 0 height 0
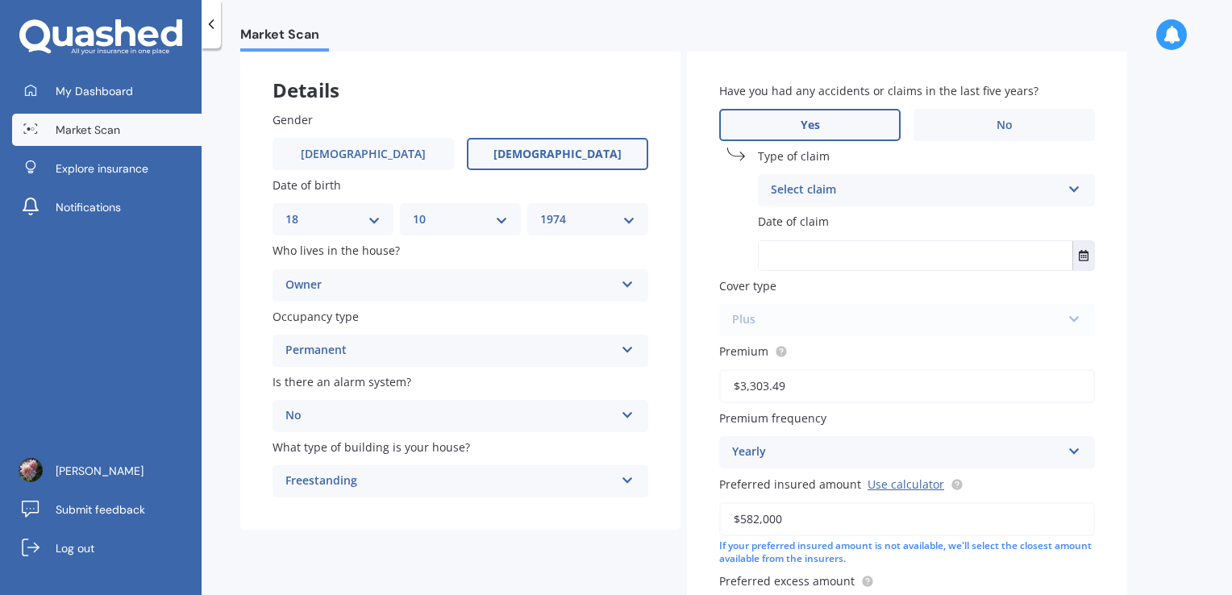
click at [1068, 187] on icon at bounding box center [1075, 186] width 14 height 11
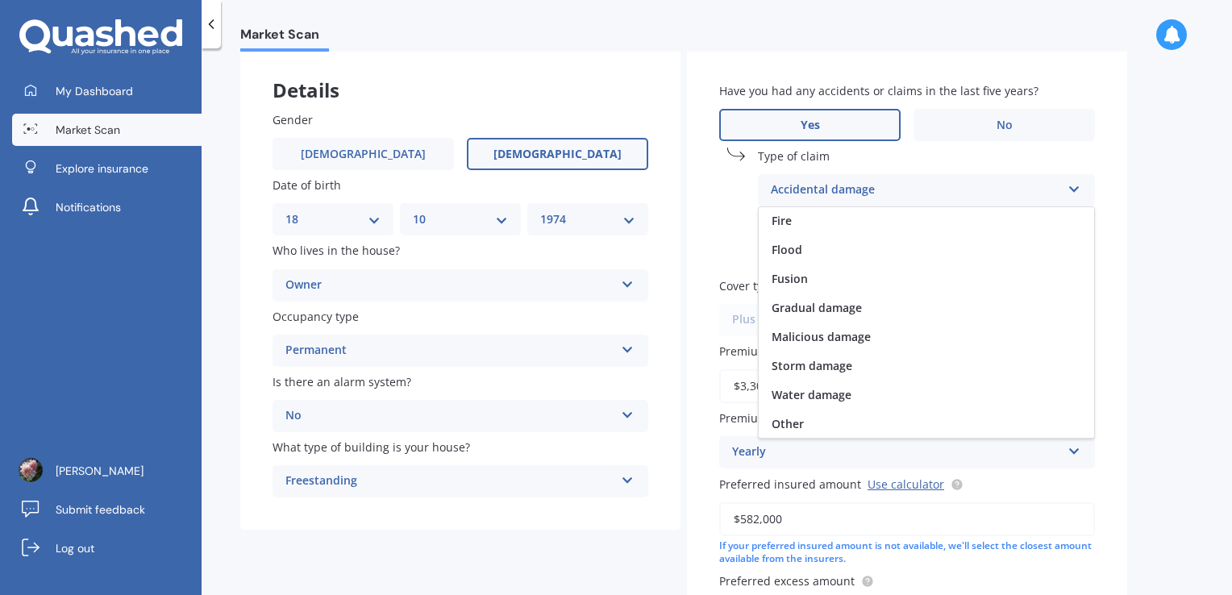
scroll to position [0, 0]
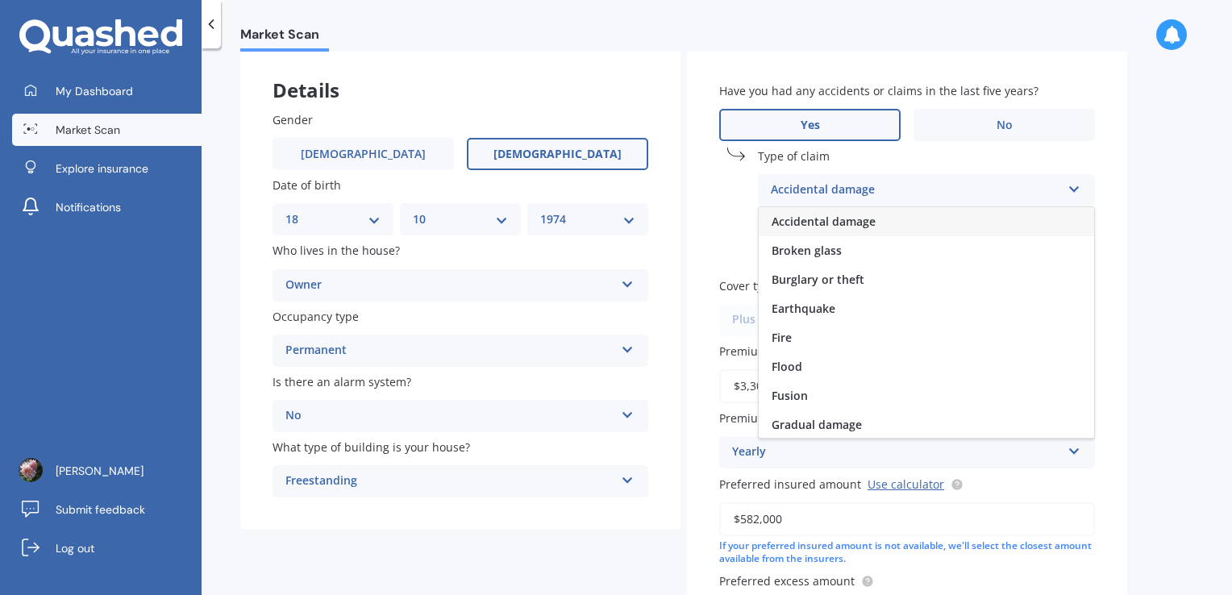
click at [905, 219] on div "Accidental damage" at bounding box center [927, 221] width 336 height 29
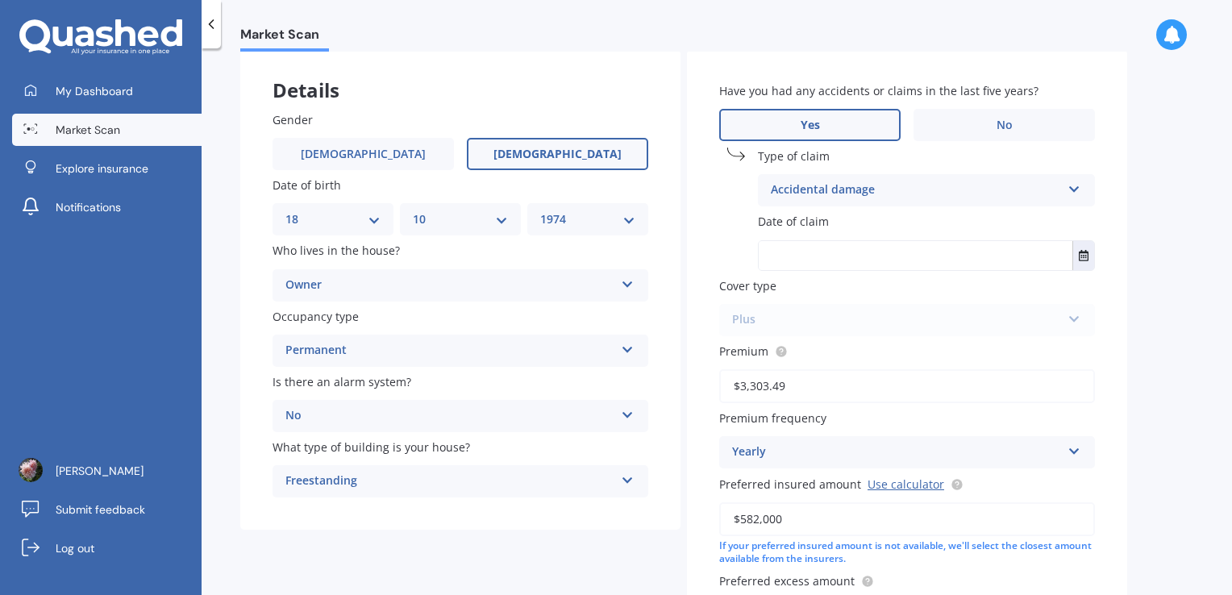
click at [858, 250] on input "text" at bounding box center [916, 255] width 314 height 29
click at [1082, 252] on icon "Select date" at bounding box center [1084, 255] width 10 height 11
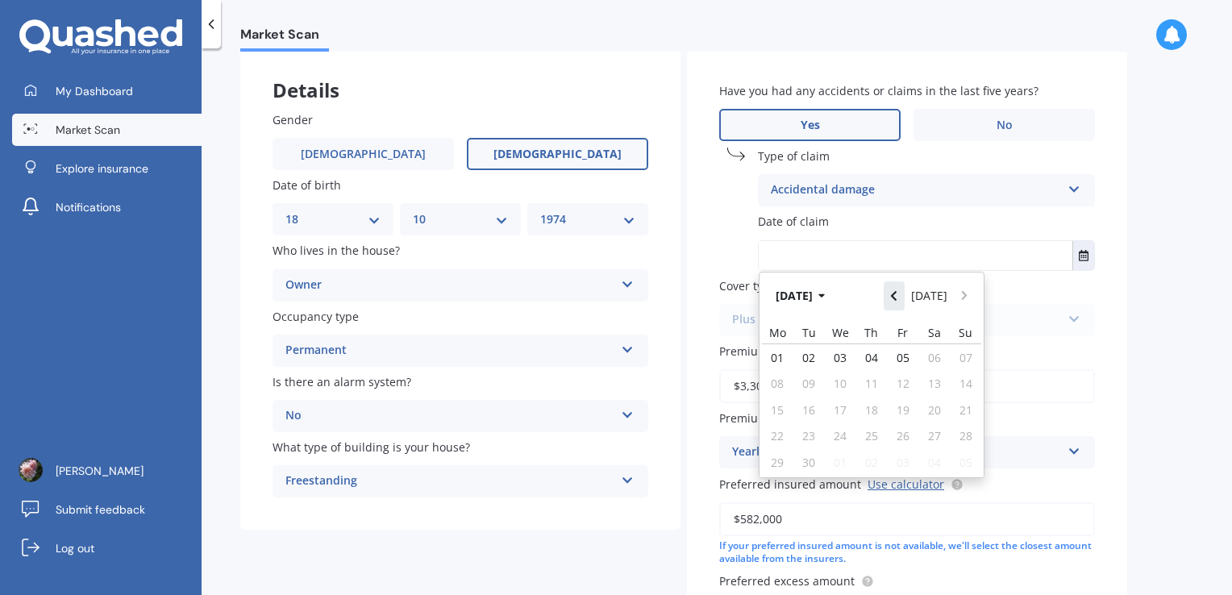
click at [898, 290] on icon "Navigate back" at bounding box center [893, 295] width 7 height 11
click at [781, 410] on span "11" at bounding box center [777, 409] width 13 height 15
type input "11/08/2025"
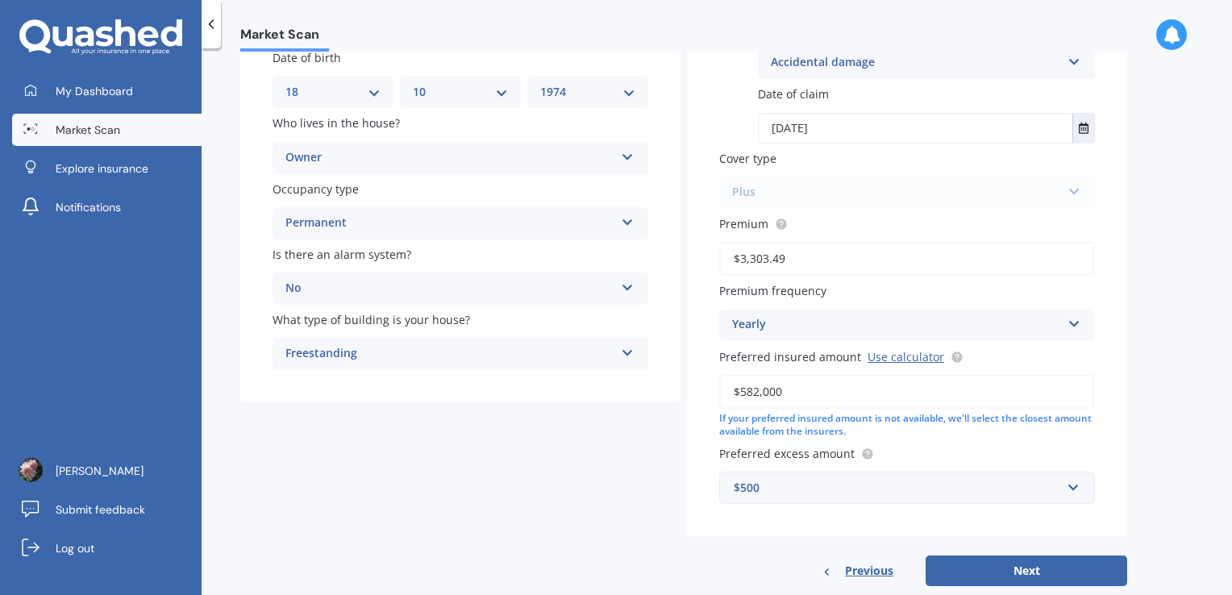
scroll to position [240, 0]
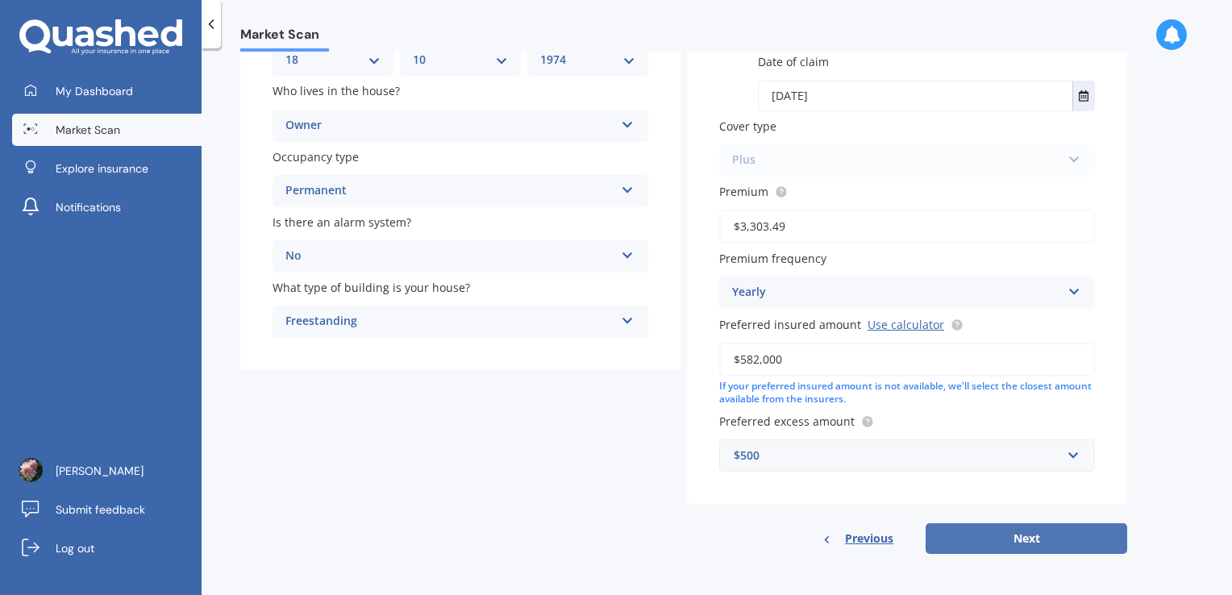
click at [1027, 541] on button "Next" at bounding box center [1027, 538] width 202 height 31
select select "18"
select select "10"
select select "1974"
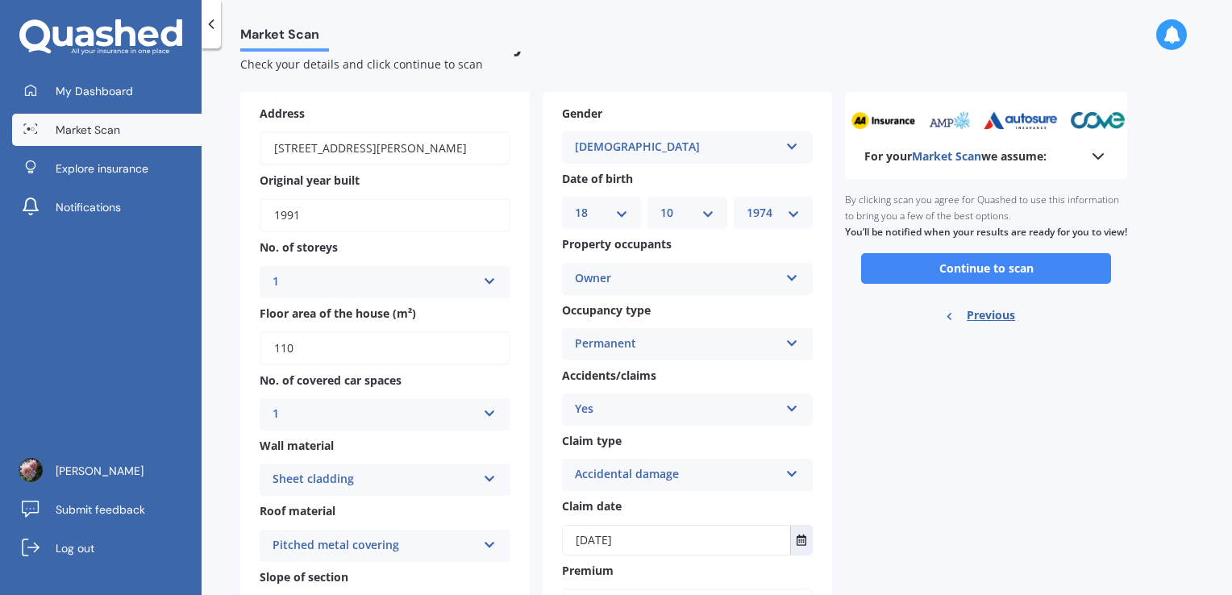
scroll to position [0, 0]
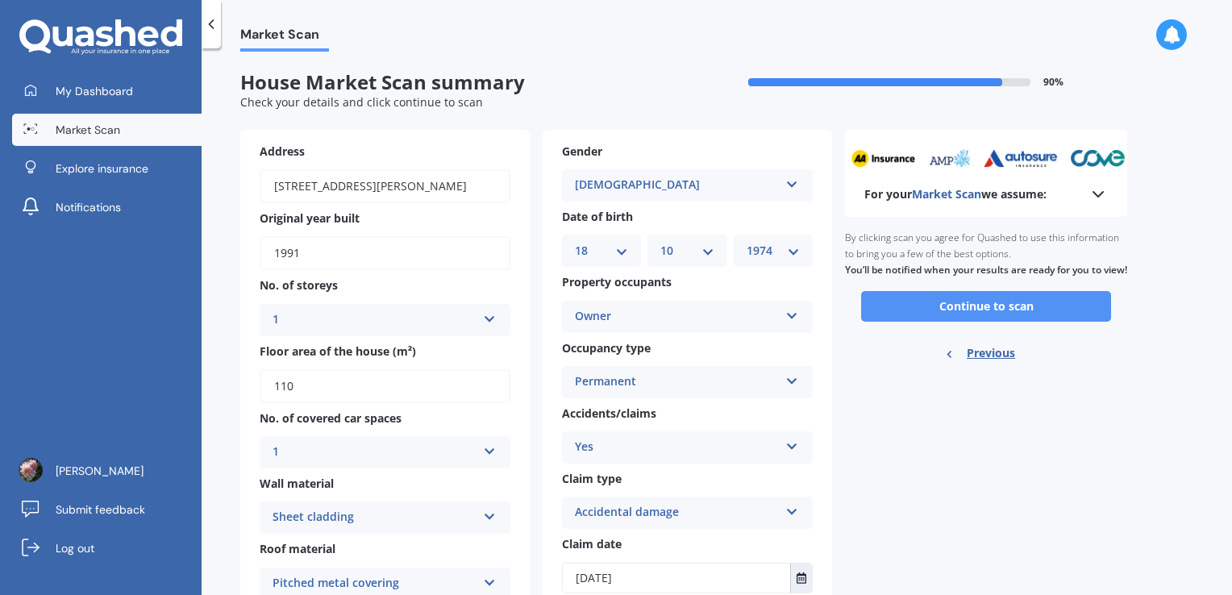
click at [994, 322] on button "Continue to scan" at bounding box center [986, 306] width 250 height 31
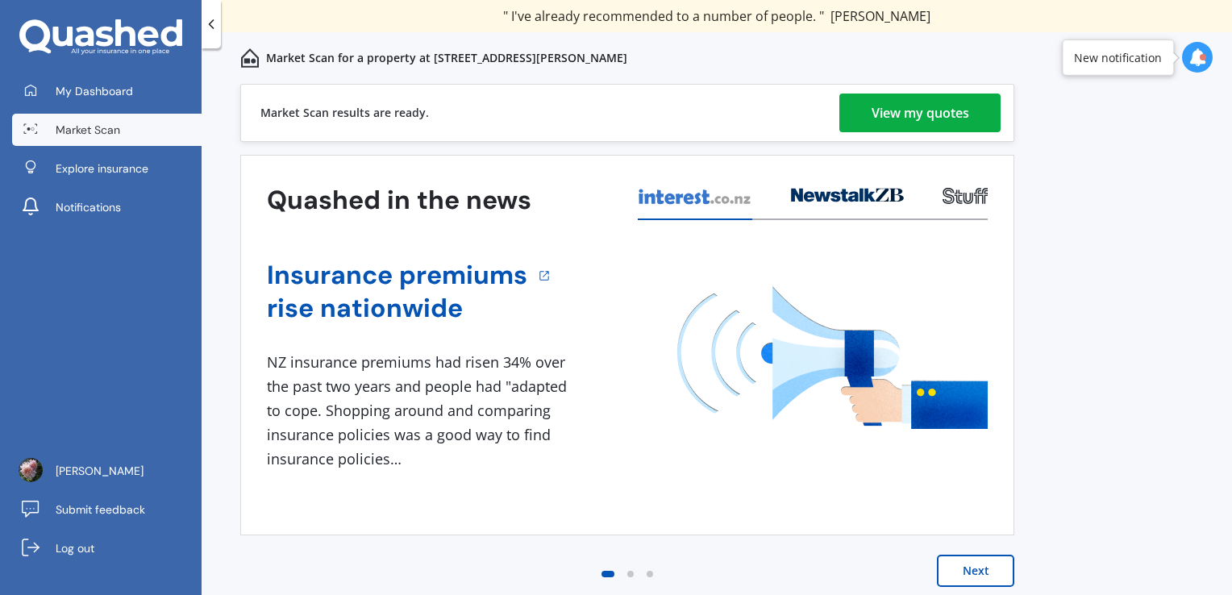
click at [900, 115] on div "View my quotes" at bounding box center [921, 113] width 98 height 39
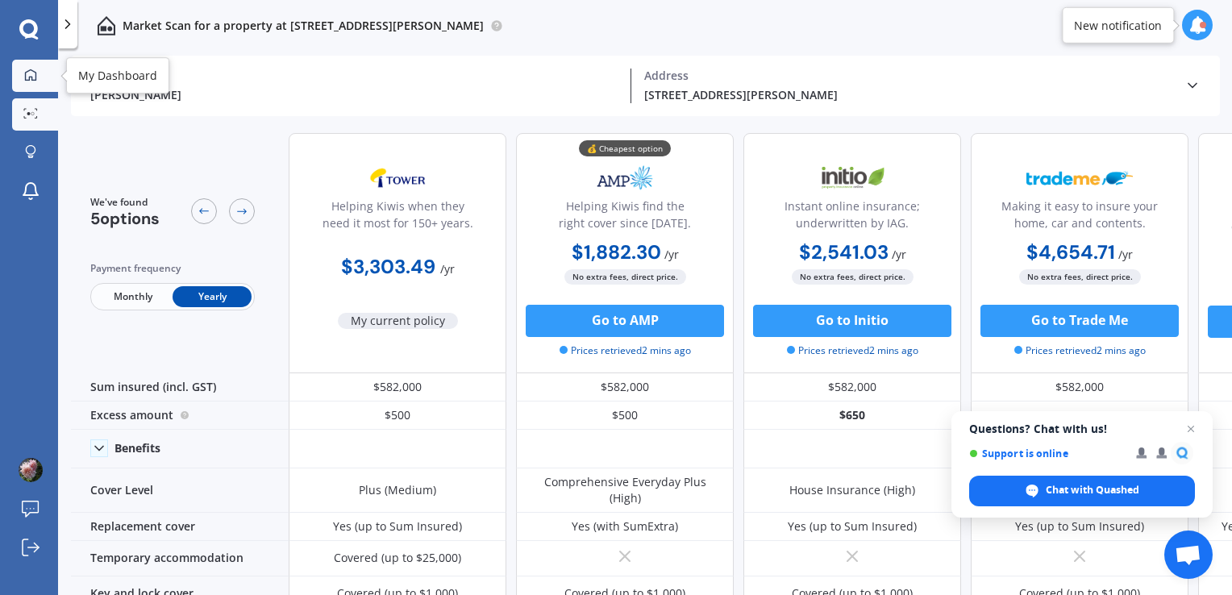
click at [31, 73] on icon at bounding box center [30, 75] width 13 height 13
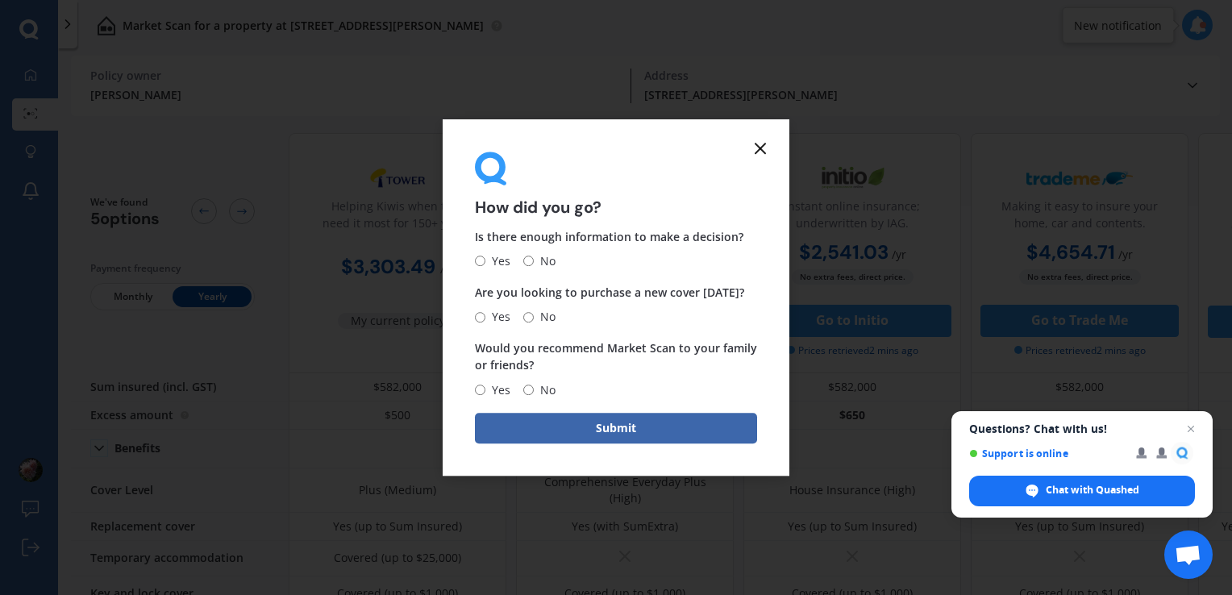
click at [763, 147] on icon at bounding box center [760, 148] width 19 height 19
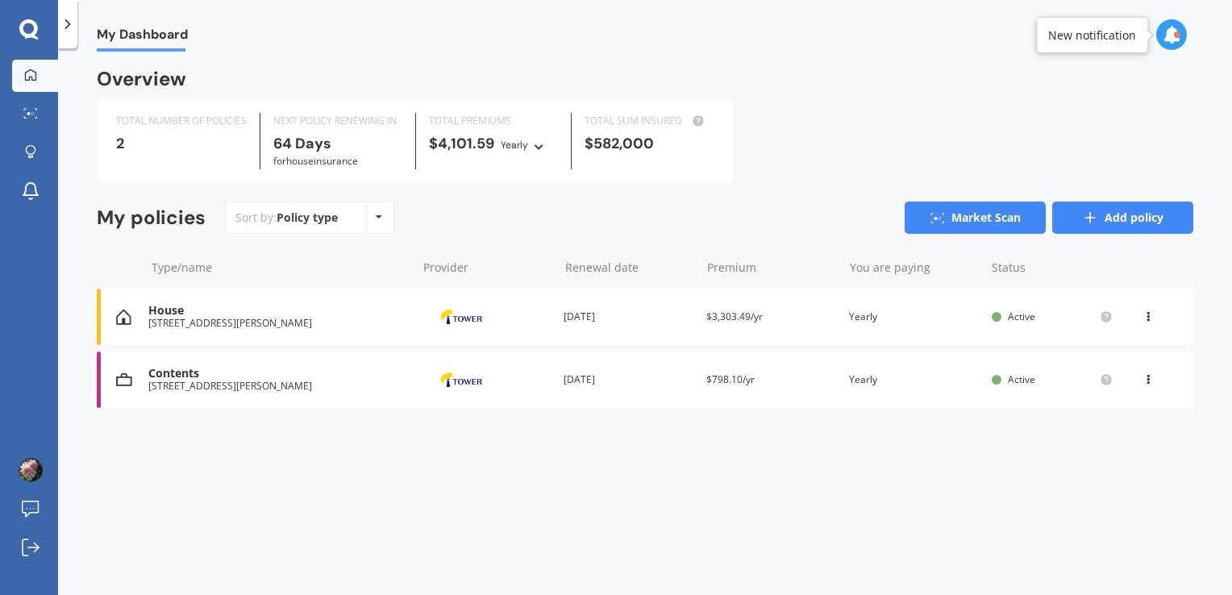
click at [1084, 210] on link "Add policy" at bounding box center [1123, 218] width 141 height 32
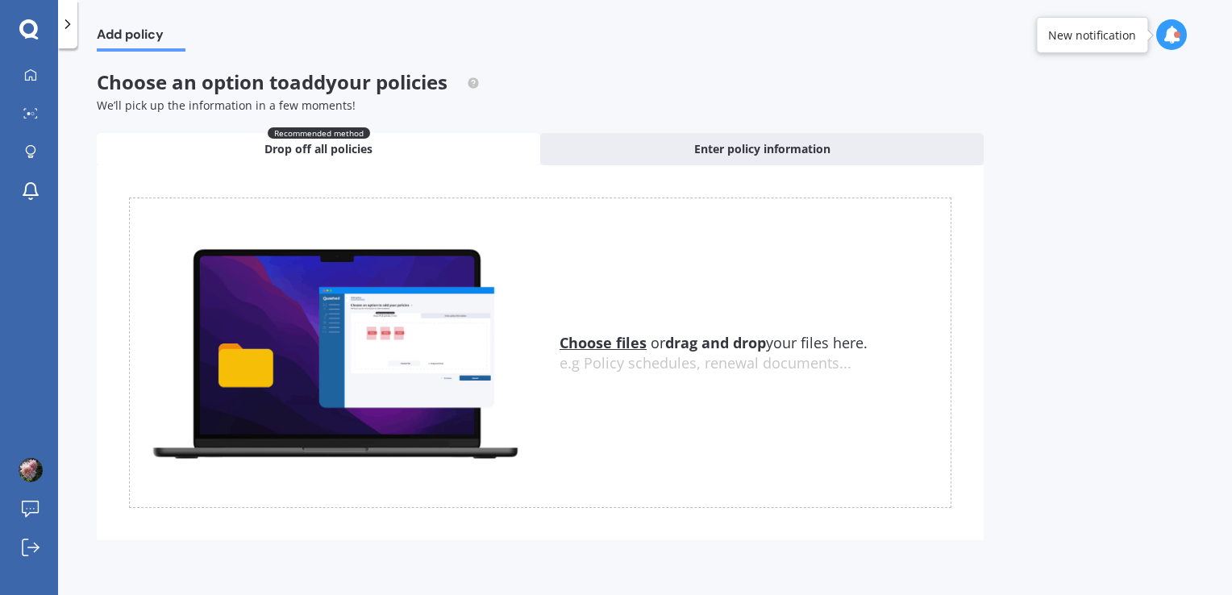
click at [607, 337] on u "Choose files" at bounding box center [603, 342] width 87 height 19
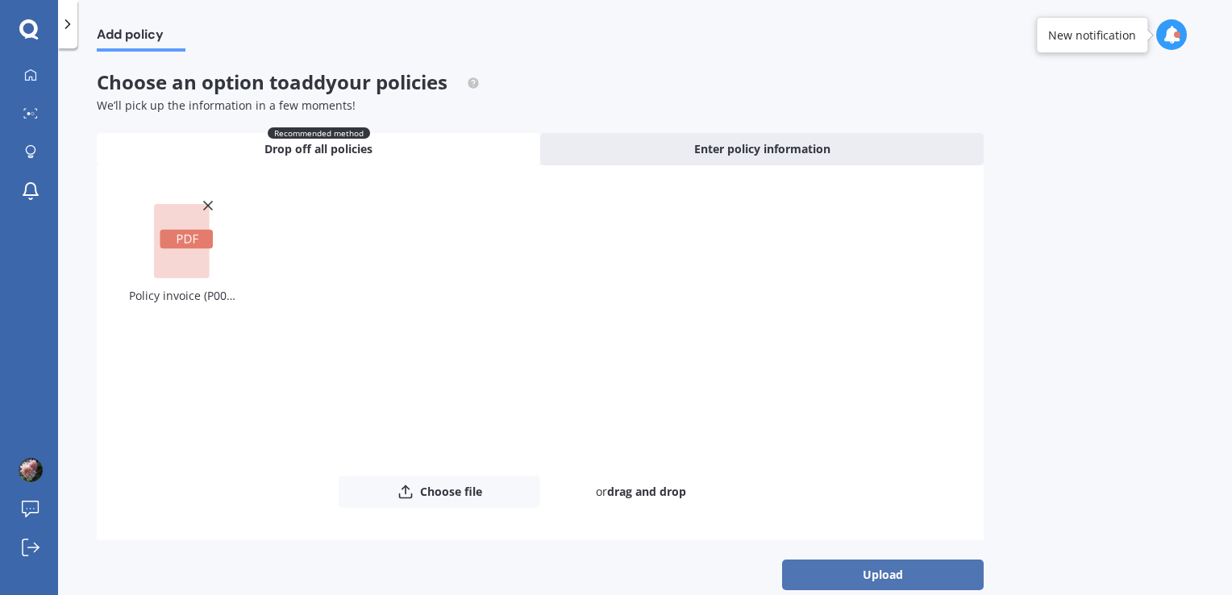
click at [877, 577] on button "Upload" at bounding box center [883, 575] width 202 height 31
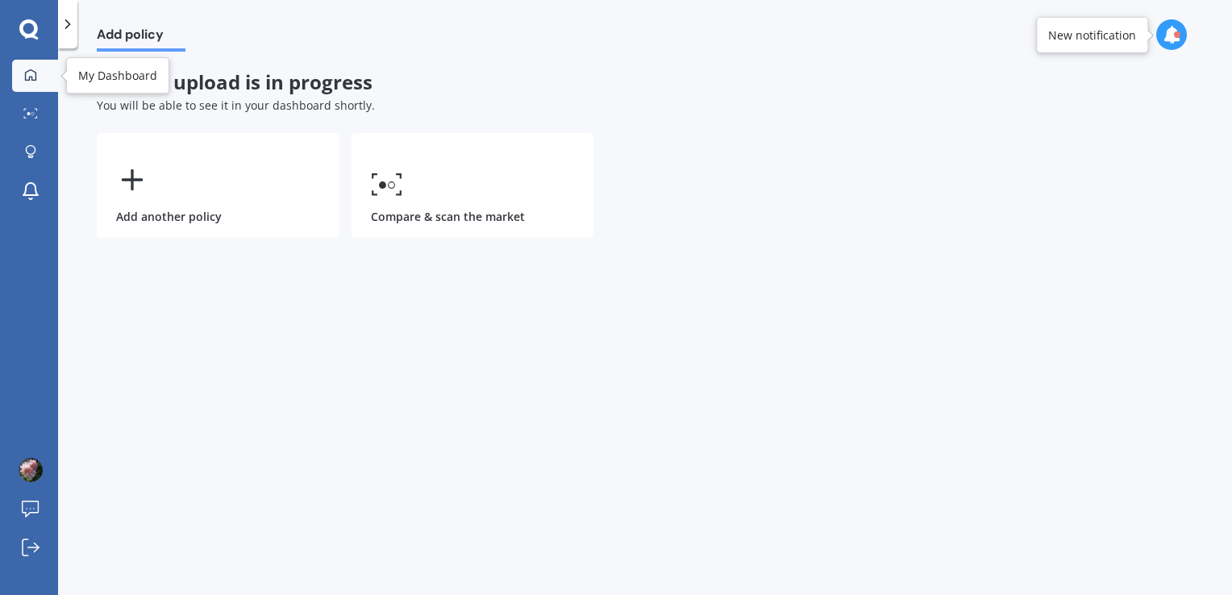
click at [31, 79] on icon at bounding box center [30, 74] width 11 height 11
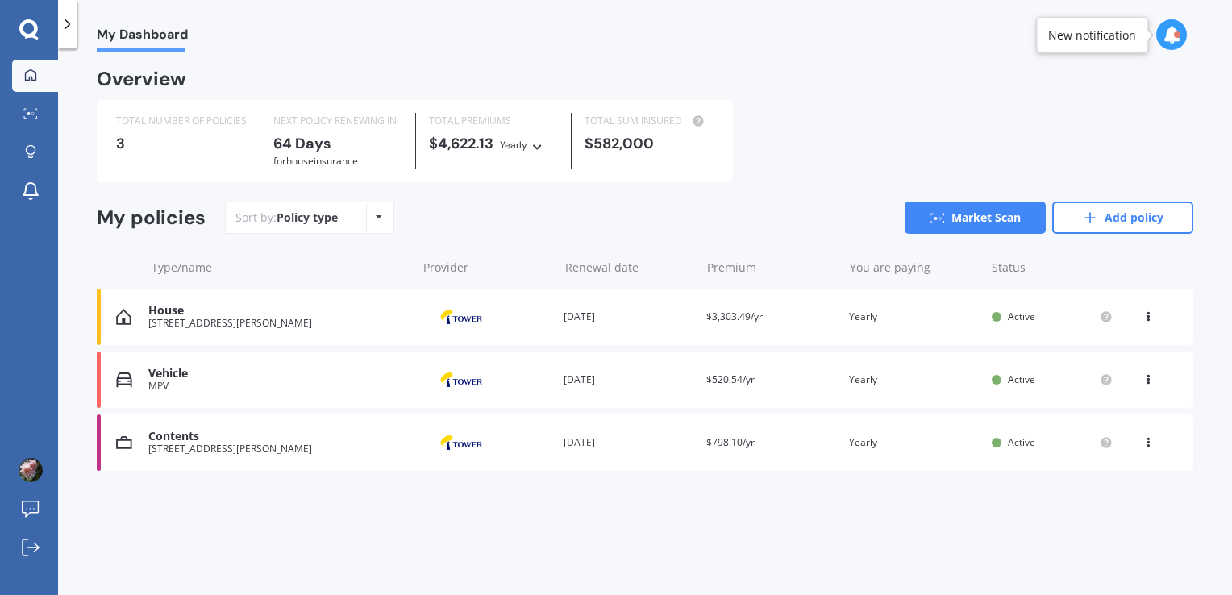
click at [1146, 383] on div "View option View policy Delete" at bounding box center [1150, 380] width 15 height 16
click at [875, 146] on div "TOTAL NUMBER OF POLICIES 3 NEXT POLICY RENEWING IN 64 Days for House insurance …" at bounding box center [645, 141] width 1097 height 82
click at [977, 215] on link "Market Scan" at bounding box center [975, 218] width 141 height 32
click at [203, 378] on div "Vehicle" at bounding box center [278, 374] width 260 height 14
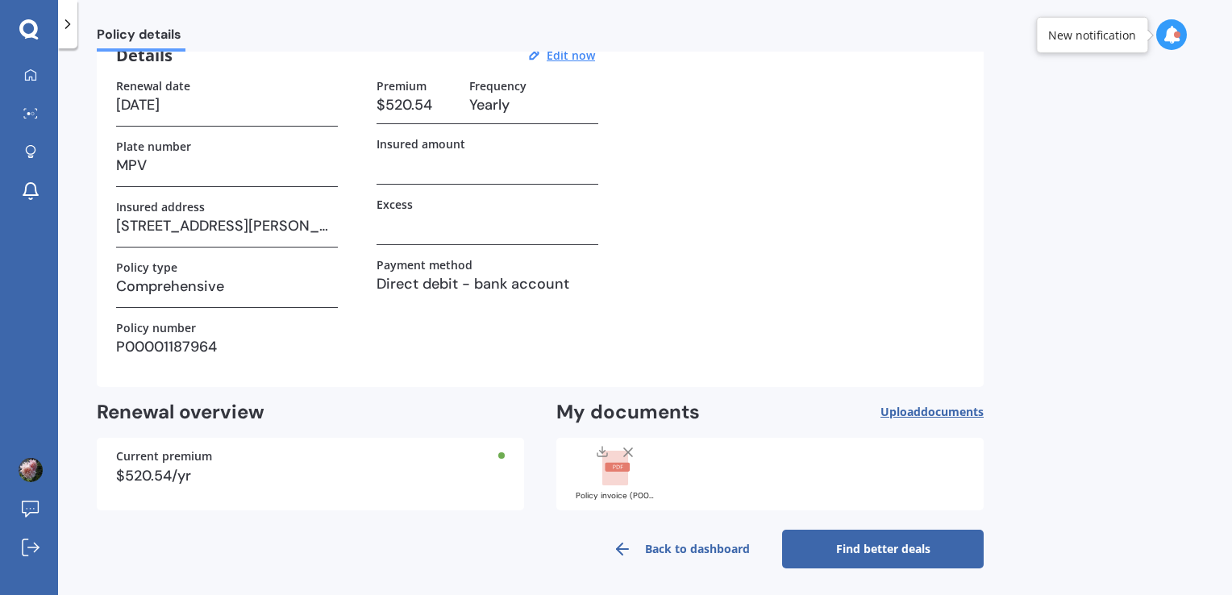
scroll to position [83, 0]
click at [880, 546] on link "Find better deals" at bounding box center [883, 548] width 202 height 39
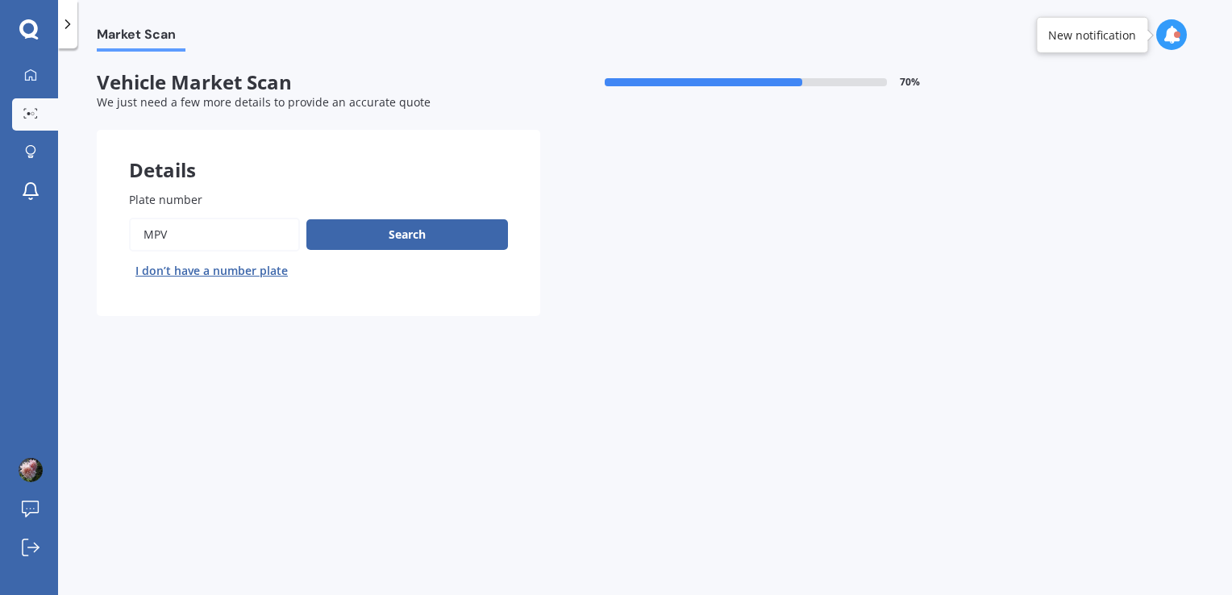
click at [203, 231] on input "Plate number" at bounding box center [214, 235] width 171 height 34
type input "M"
type input "HBR337"
click at [407, 234] on button "Search" at bounding box center [407, 234] width 202 height 31
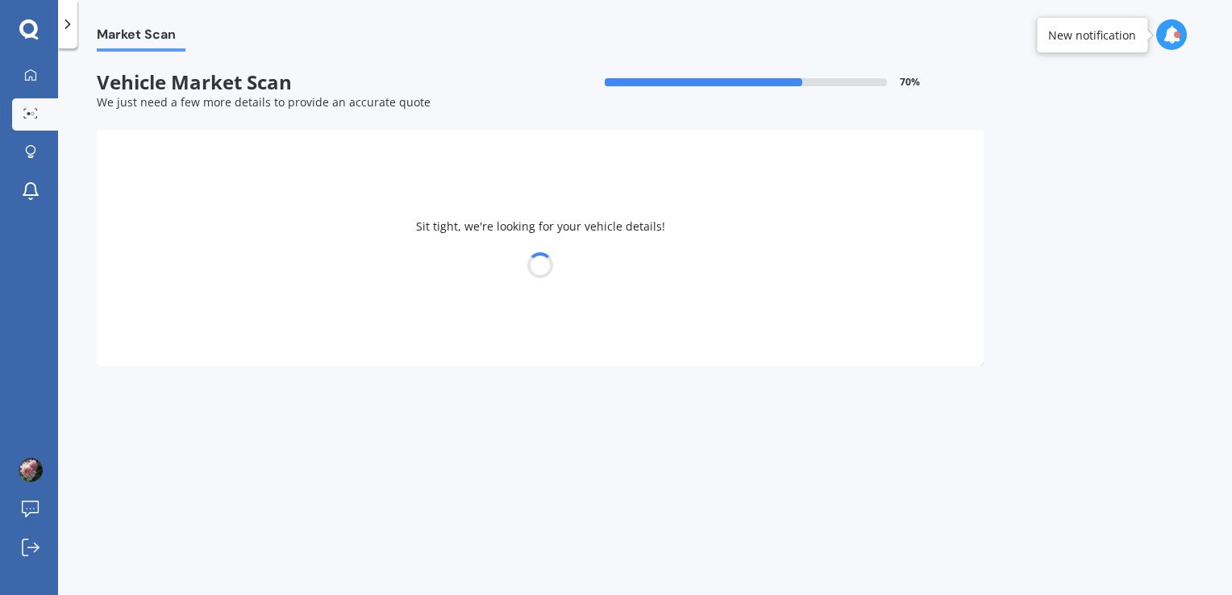
select select "MAZDA"
select select "MPV"
select select "18"
select select "10"
select select "1974"
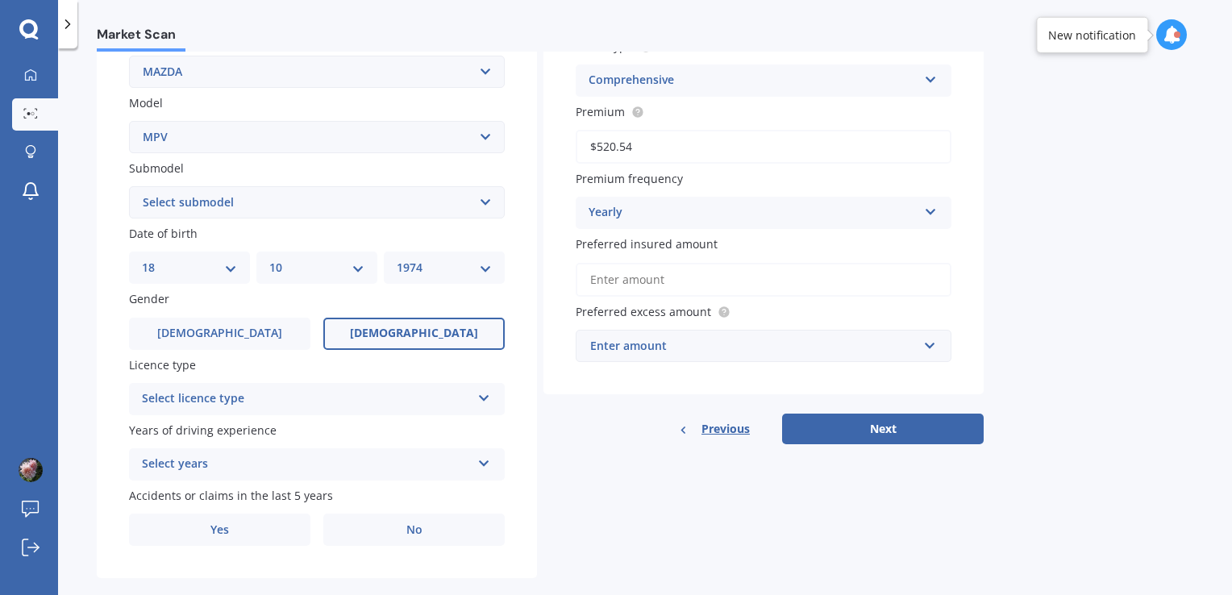
scroll to position [354, 0]
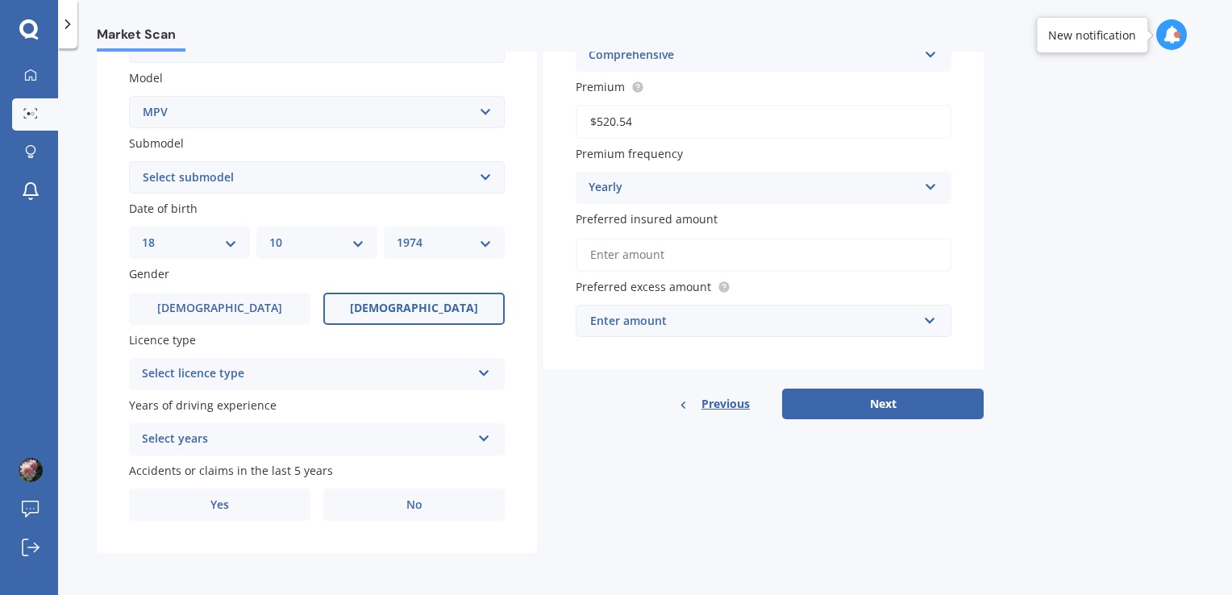
click at [477, 375] on icon at bounding box center [484, 370] width 14 height 11
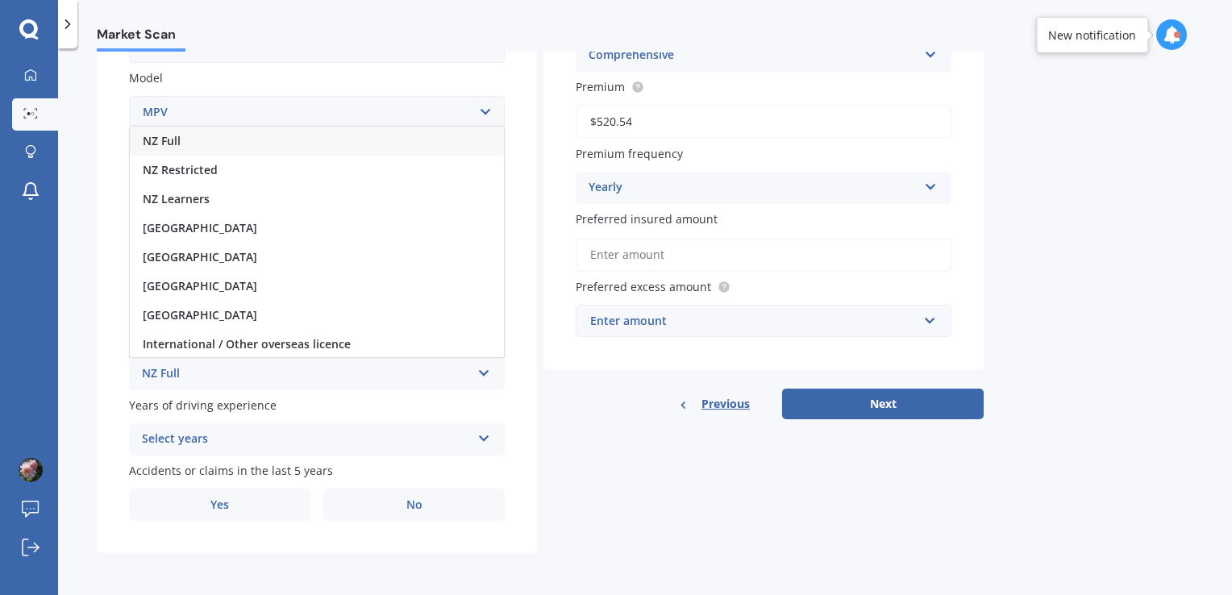
click at [379, 139] on div "NZ Full" at bounding box center [317, 141] width 374 height 29
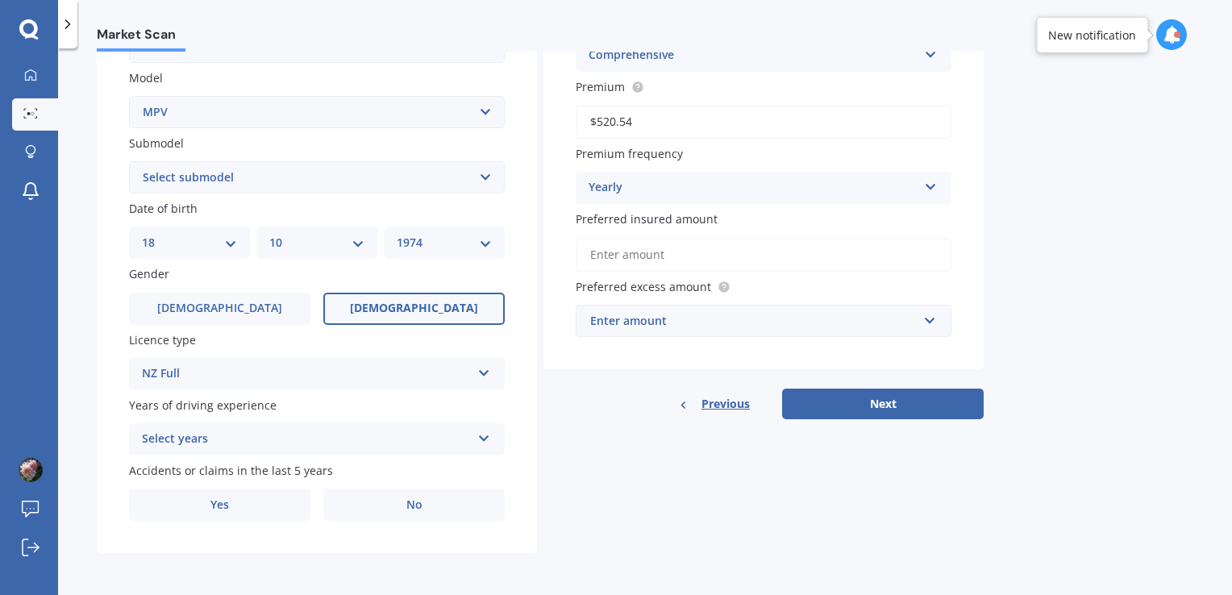
click at [478, 445] on div "Select years 5 or more years 4 years 3 years 2 years 1 year" at bounding box center [317, 439] width 376 height 32
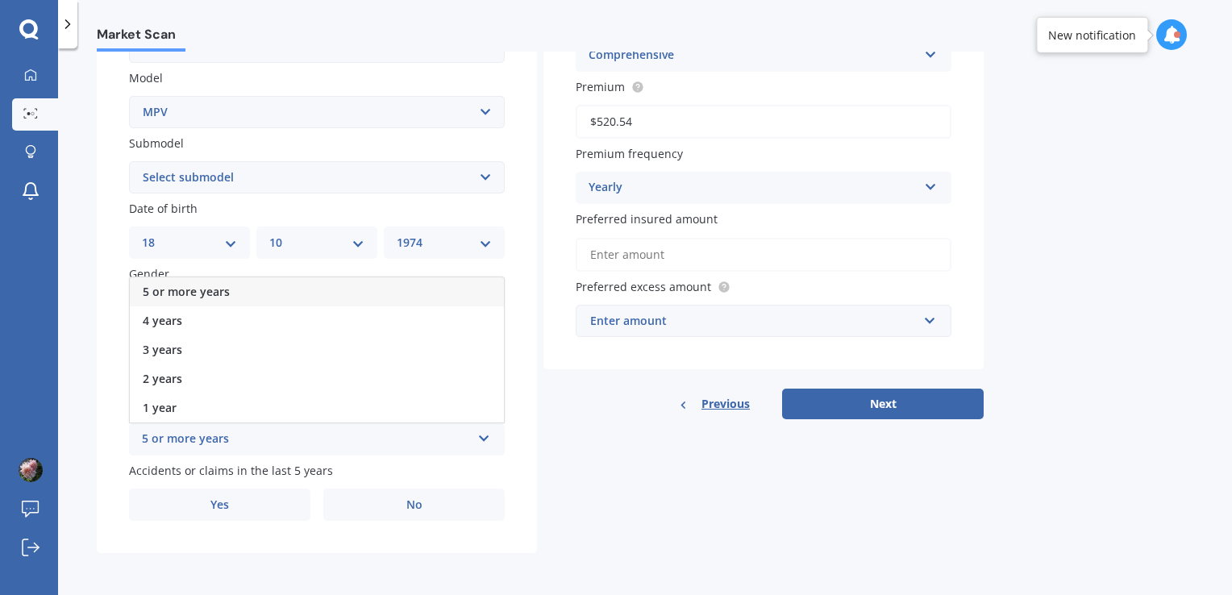
click at [331, 288] on div "5 or more years" at bounding box center [317, 291] width 374 height 29
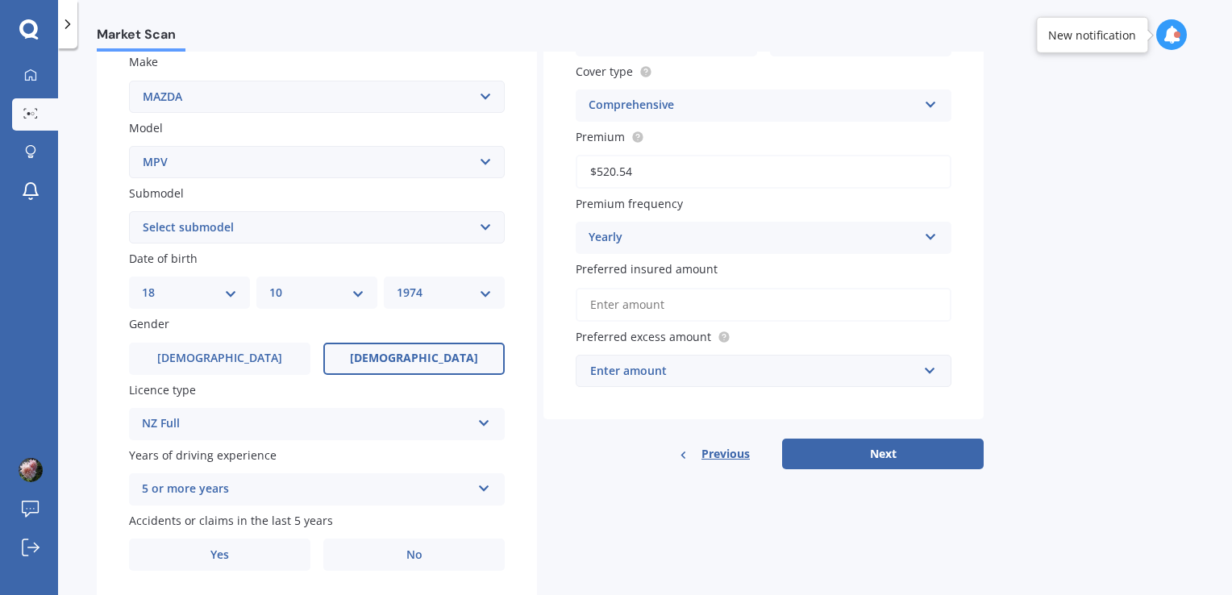
scroll to position [298, 0]
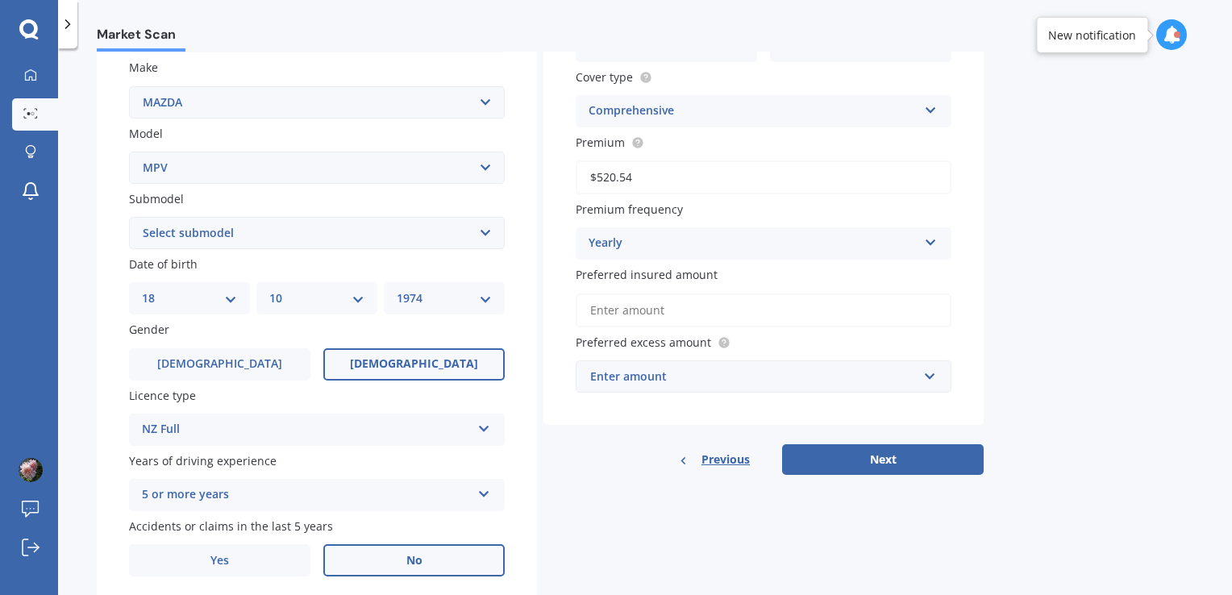
click at [412, 556] on span "No" at bounding box center [415, 561] width 16 height 14
click at [0, 0] on input "No" at bounding box center [0, 0] width 0 height 0
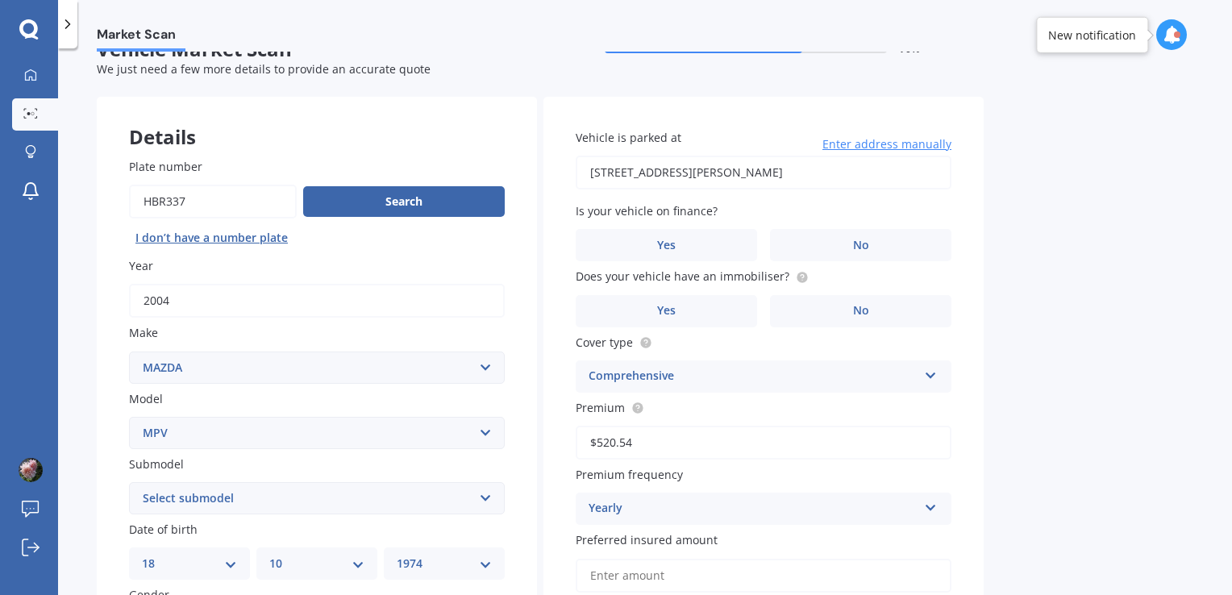
scroll to position [28, 0]
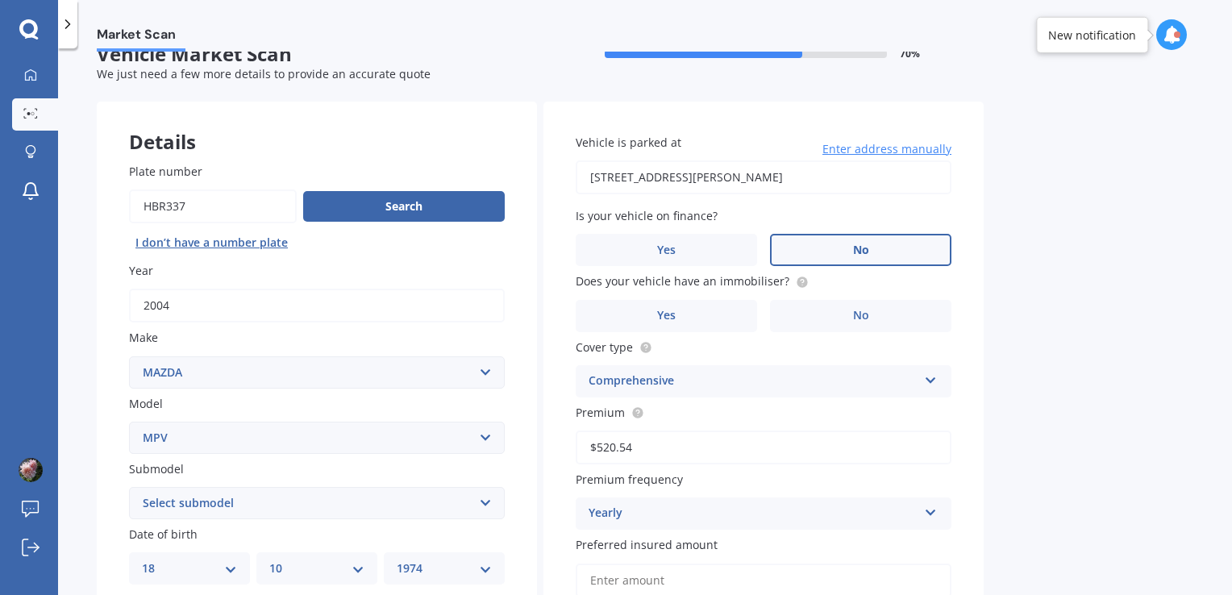
click at [843, 253] on label "No" at bounding box center [860, 250] width 181 height 32
click at [0, 0] on input "No" at bounding box center [0, 0] width 0 height 0
click at [853, 320] on span "No" at bounding box center [861, 316] width 16 height 14
click at [0, 0] on input "No" at bounding box center [0, 0] width 0 height 0
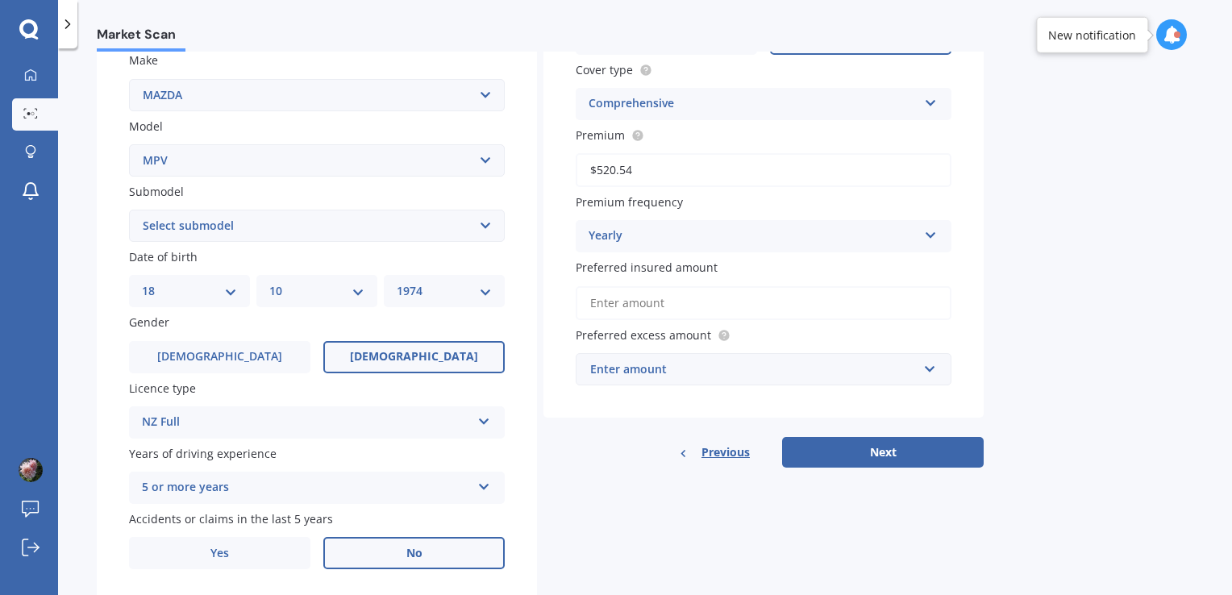
scroll to position [306, 0]
click at [687, 303] on input "Preferred insured amount" at bounding box center [764, 303] width 376 height 34
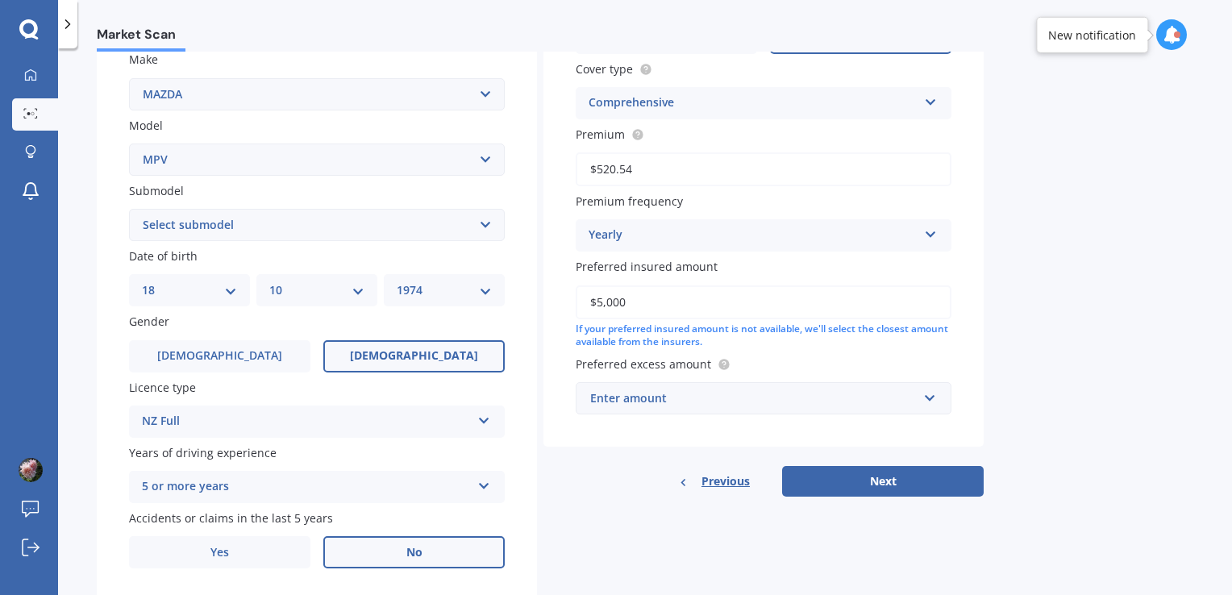
type input "$5,000"
click at [929, 402] on input "text" at bounding box center [757, 398] width 361 height 31
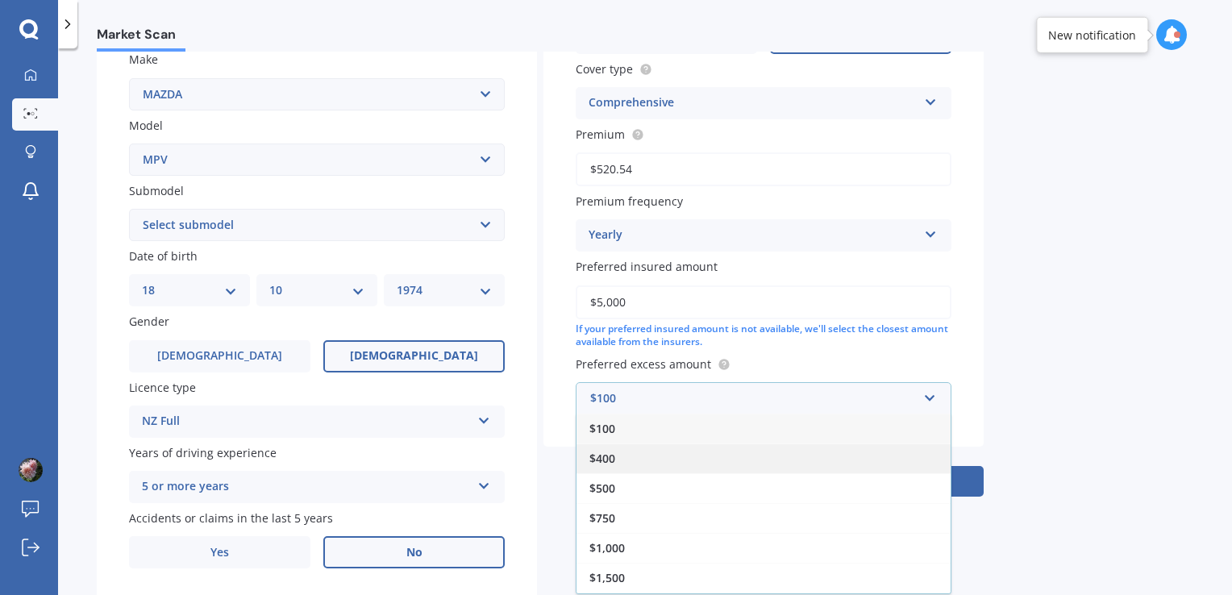
click at [788, 466] on div "$400" at bounding box center [764, 459] width 374 height 30
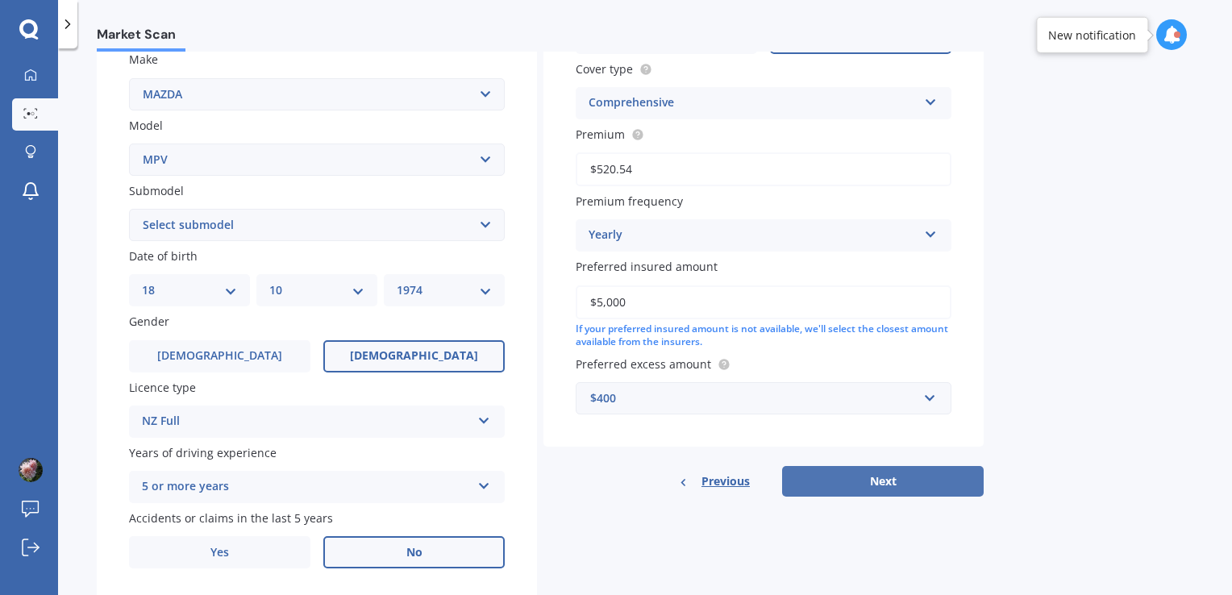
click at [858, 476] on button "Next" at bounding box center [883, 481] width 202 height 31
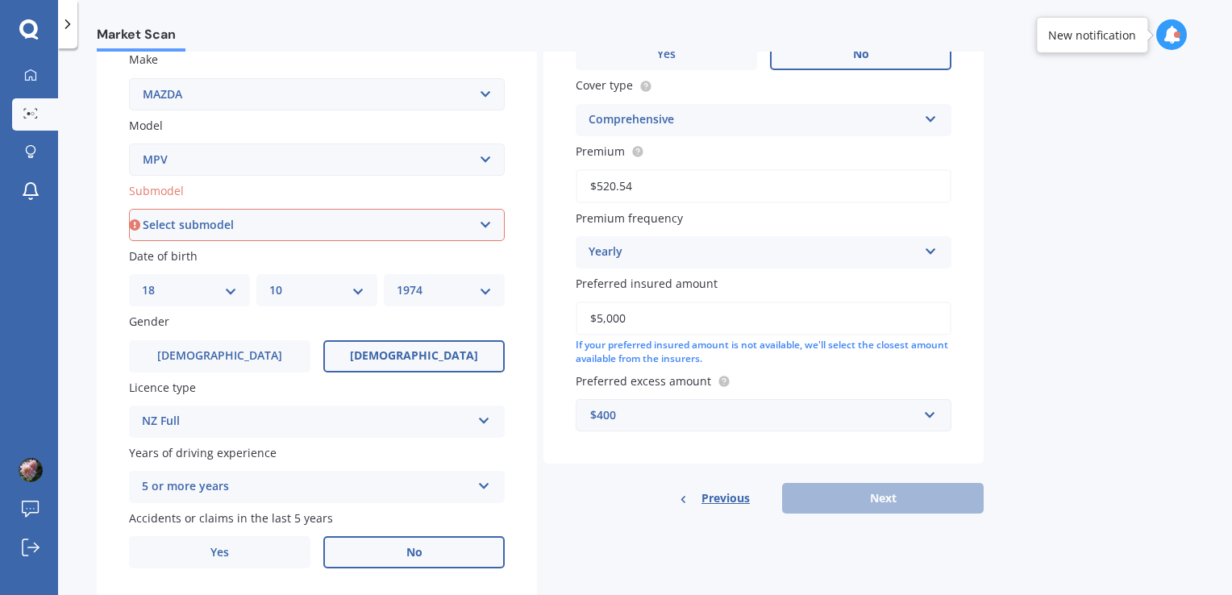
click at [487, 224] on select "Select submodel Petrol Petrol turbo" at bounding box center [317, 225] width 376 height 32
select select "PETROL"
click at [129, 209] on select "Select submodel Petrol Petrol turbo" at bounding box center [317, 225] width 376 height 32
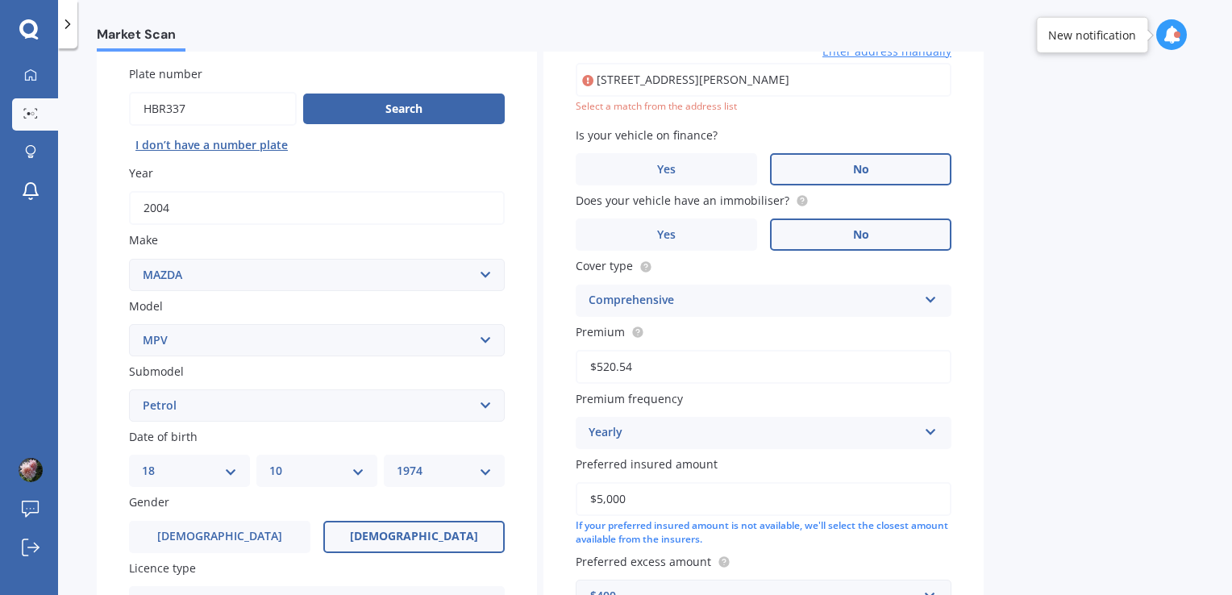
scroll to position [110, 0]
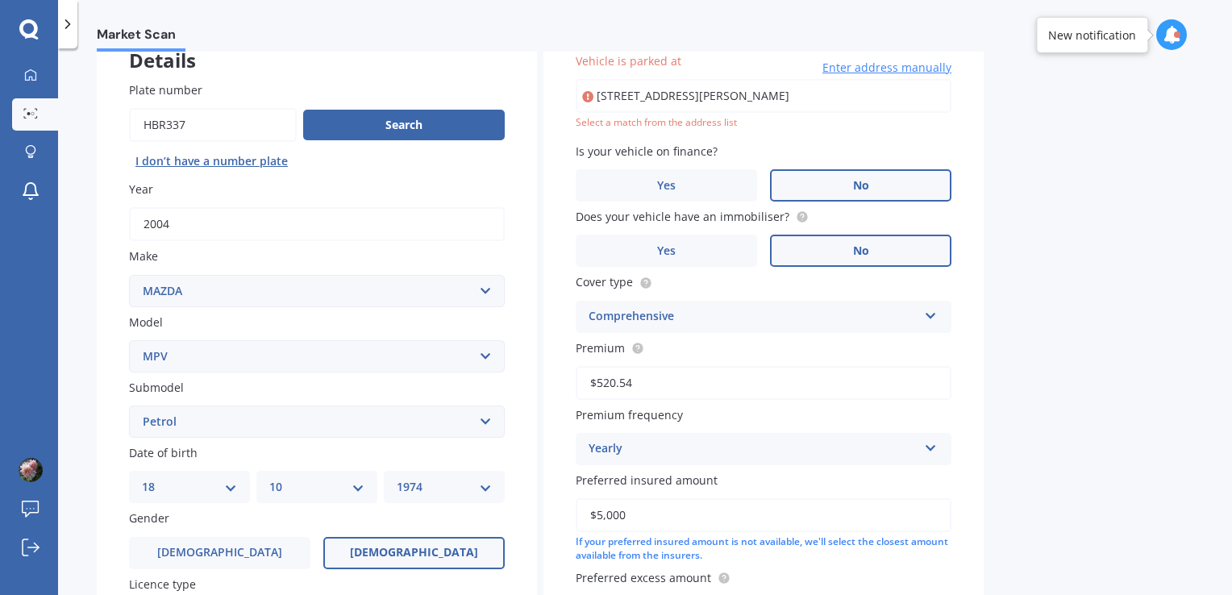
type input "11 Arthur Baker Place, Redwoodtown, Blenheim 7201"
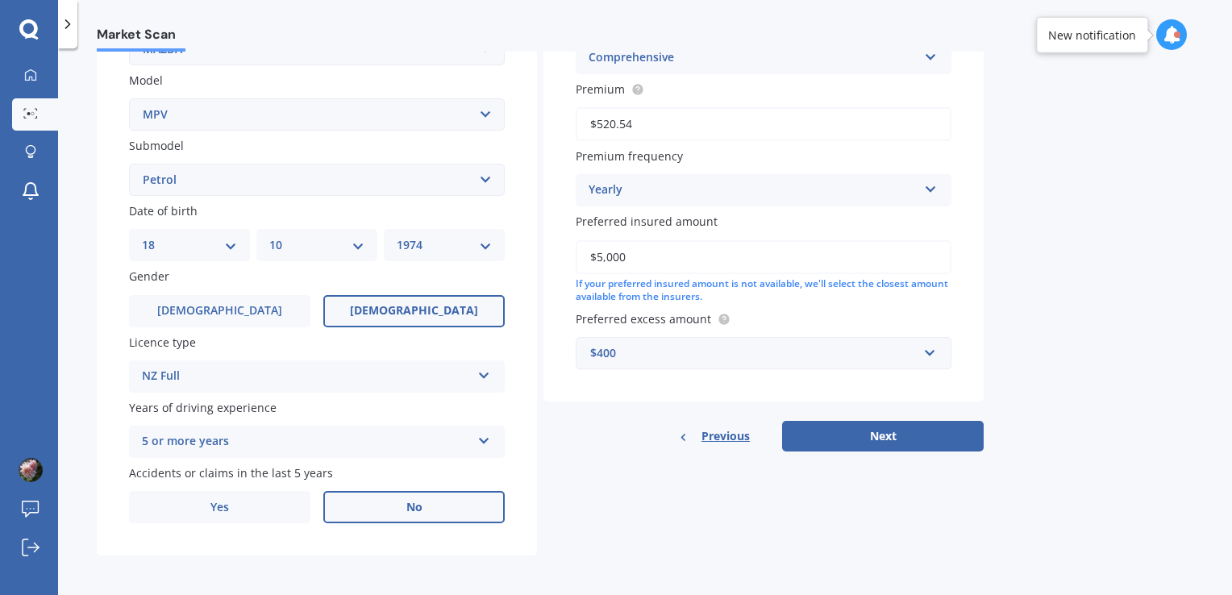
scroll to position [354, 0]
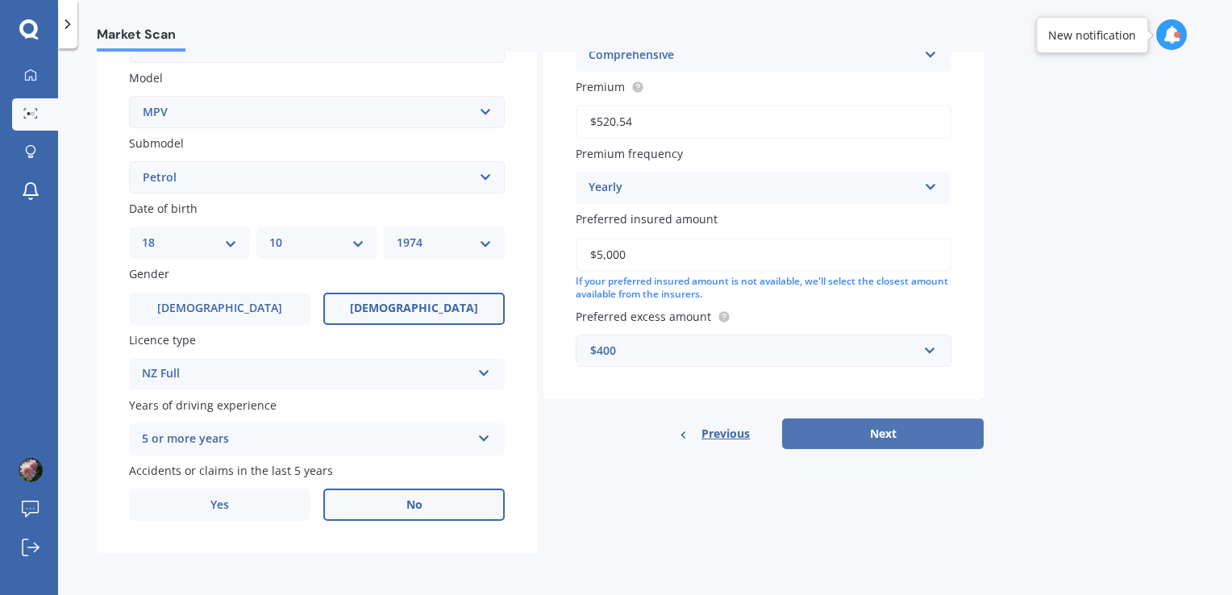
click at [874, 427] on button "Next" at bounding box center [883, 434] width 202 height 31
select select "18"
select select "10"
select select "1974"
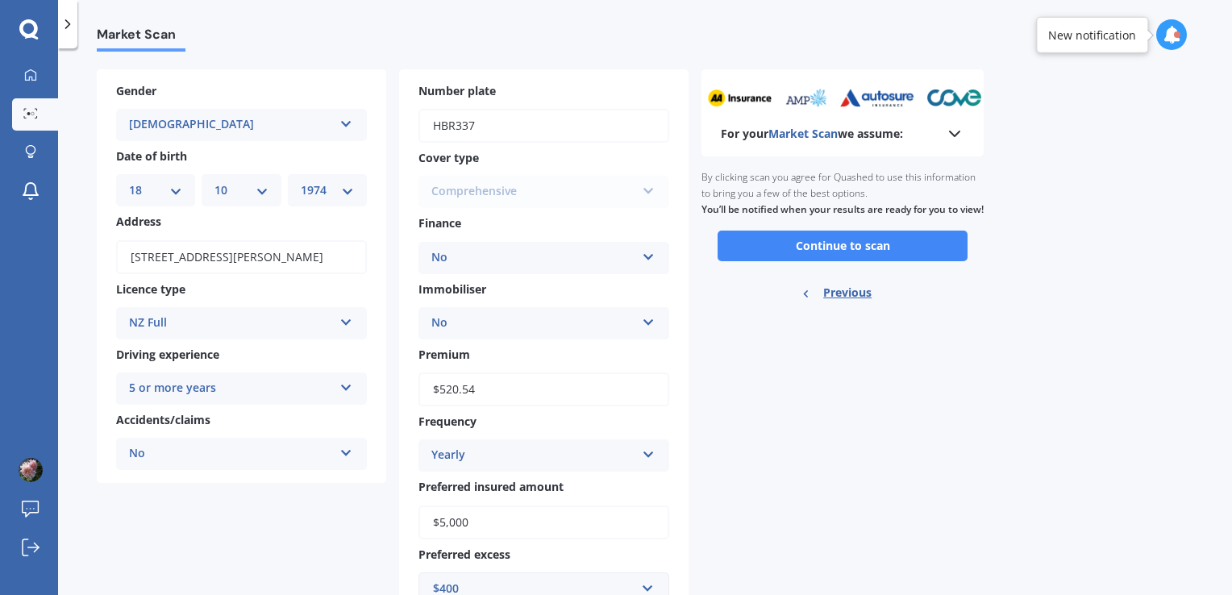
scroll to position [0, 0]
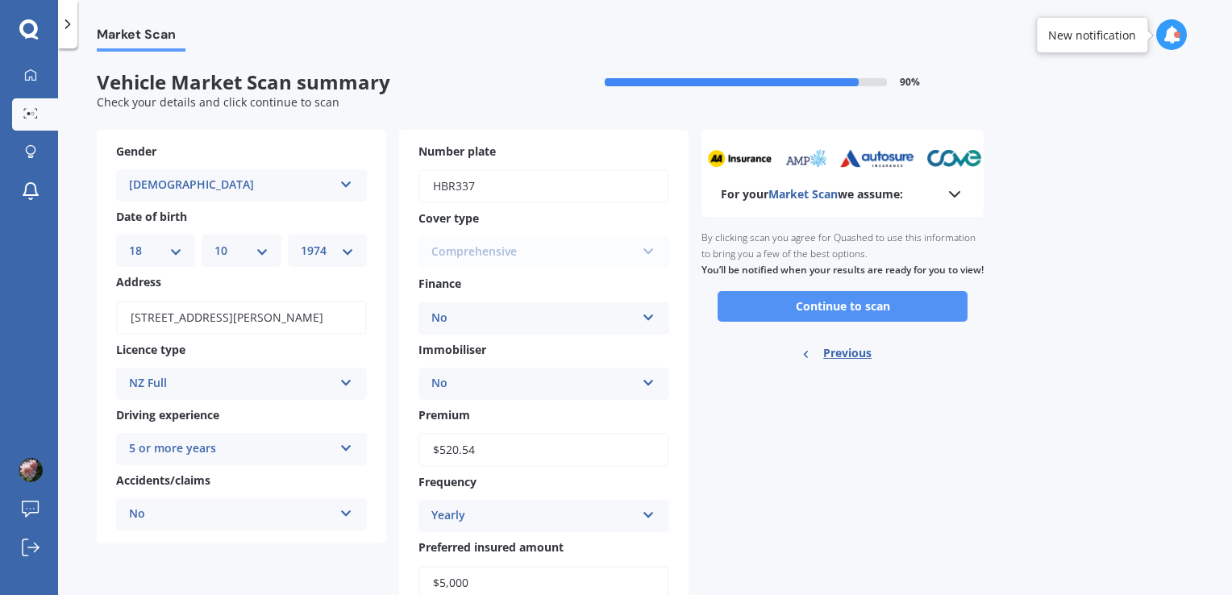
click at [832, 322] on button "Continue to scan" at bounding box center [843, 306] width 250 height 31
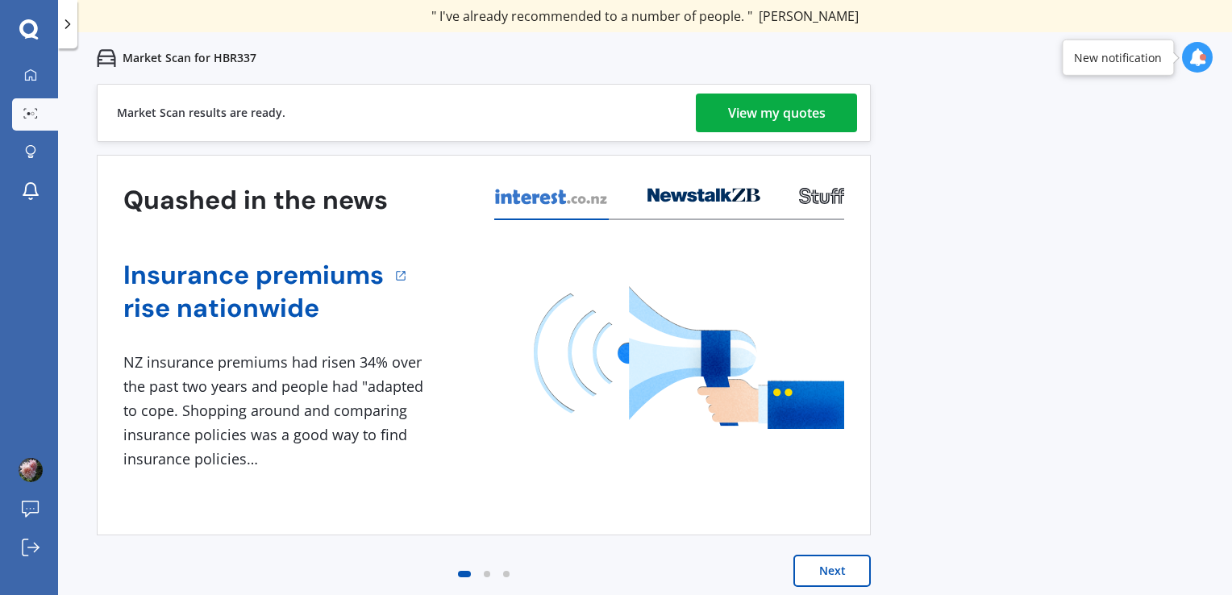
click at [798, 110] on div "View my quotes" at bounding box center [777, 113] width 98 height 39
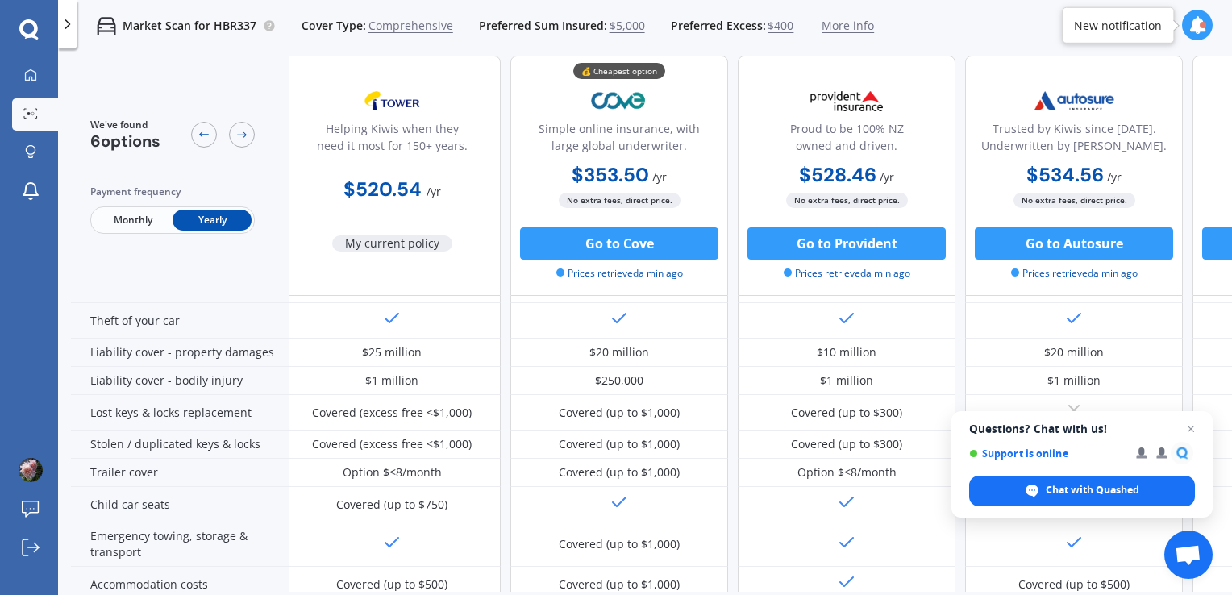
scroll to position [0, 6]
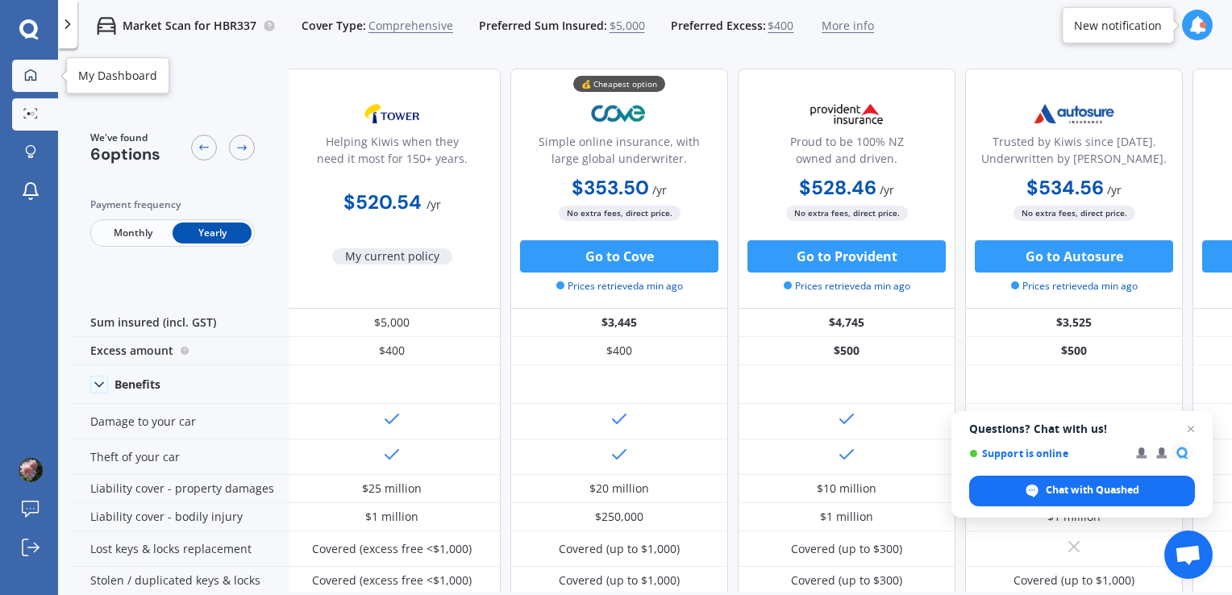
click at [36, 70] on icon at bounding box center [30, 75] width 13 height 13
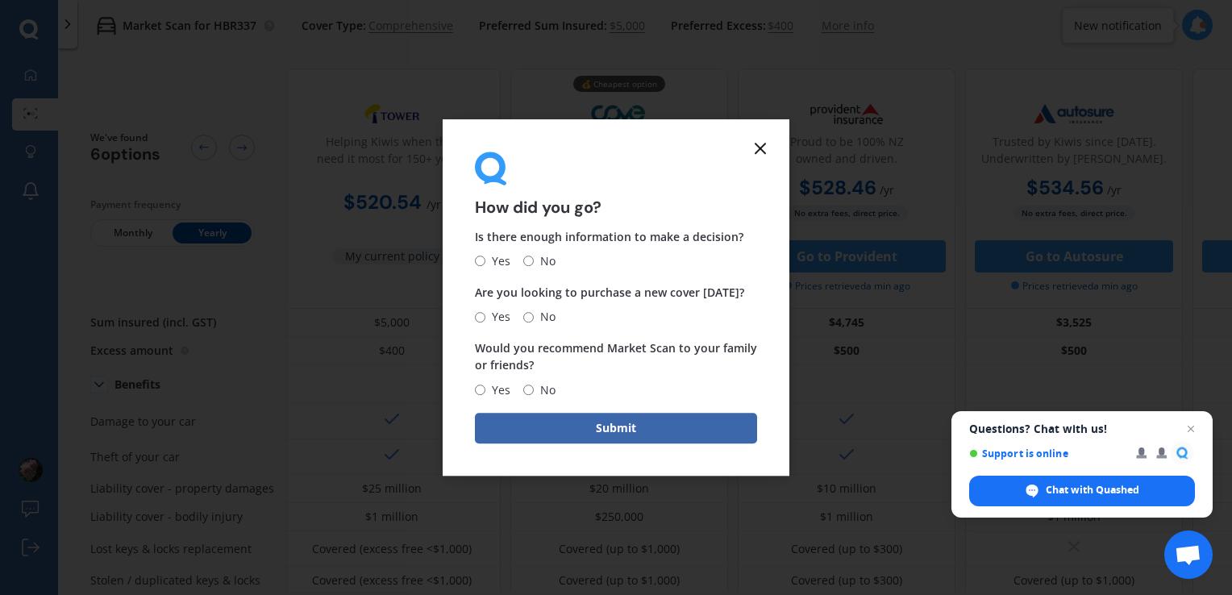
click at [529, 262] on input "No" at bounding box center [528, 261] width 10 height 10
radio input "true"
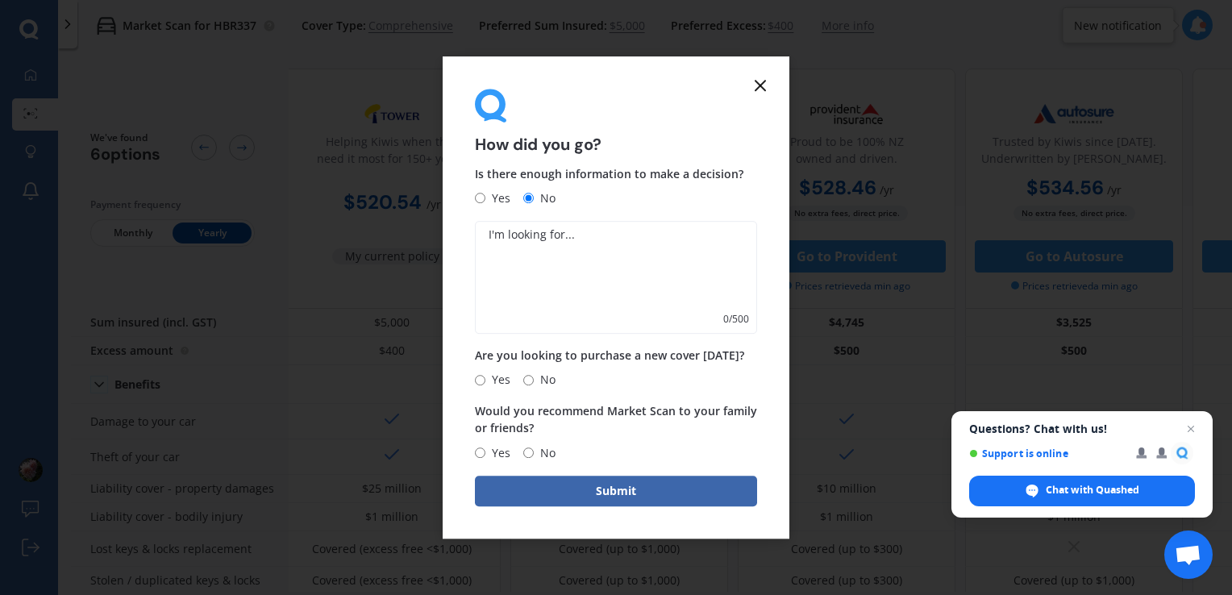
click at [526, 261] on textarea at bounding box center [616, 277] width 282 height 113
type textarea "More quotes from main insurance companies."
click at [478, 381] on input "Yes" at bounding box center [480, 380] width 10 height 10
radio input "true"
click at [529, 453] on input "No" at bounding box center [528, 453] width 10 height 10
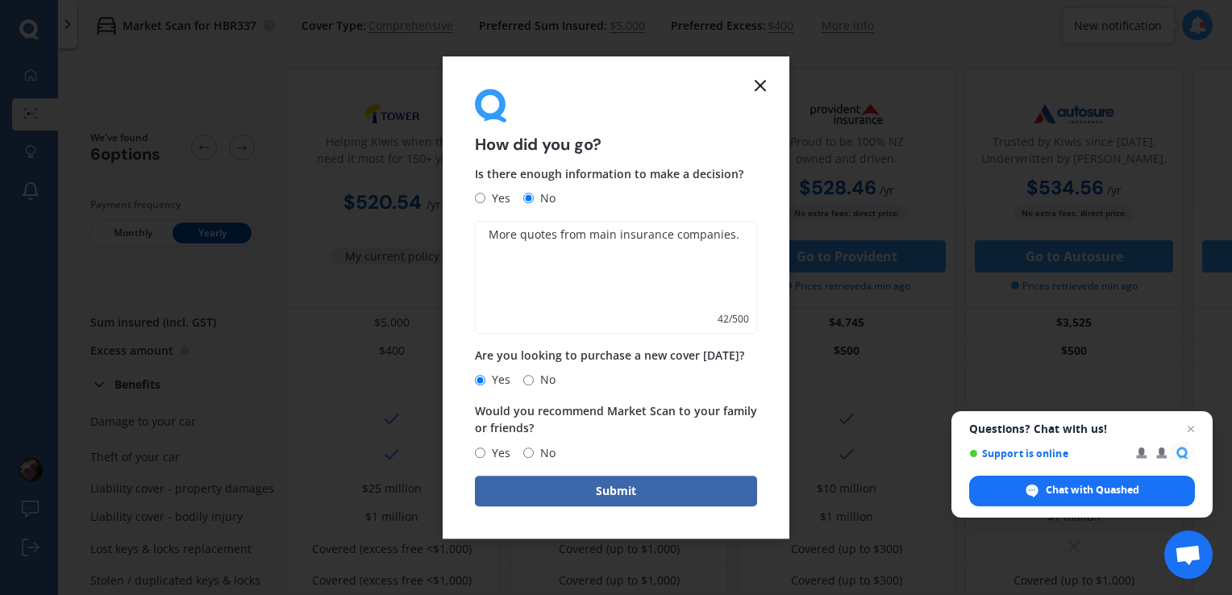
radio input "true"
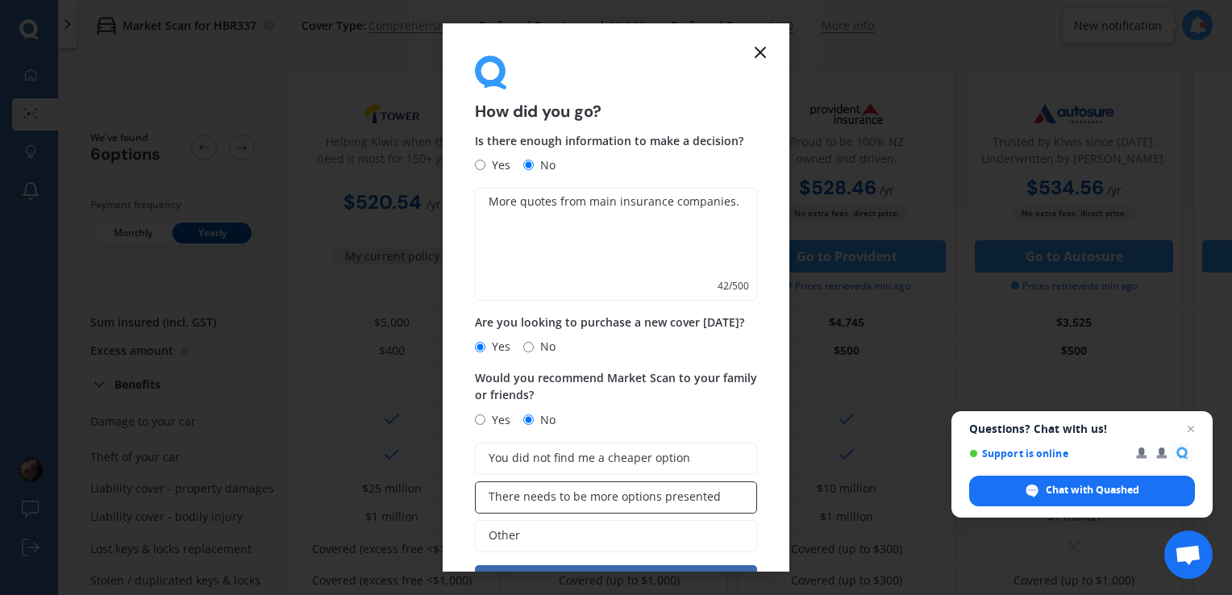
click at [661, 500] on span "There needs to be more options presented" at bounding box center [605, 497] width 232 height 14
click at [0, 0] on input "There needs to be more options presented" at bounding box center [0, 0] width 0 height 0
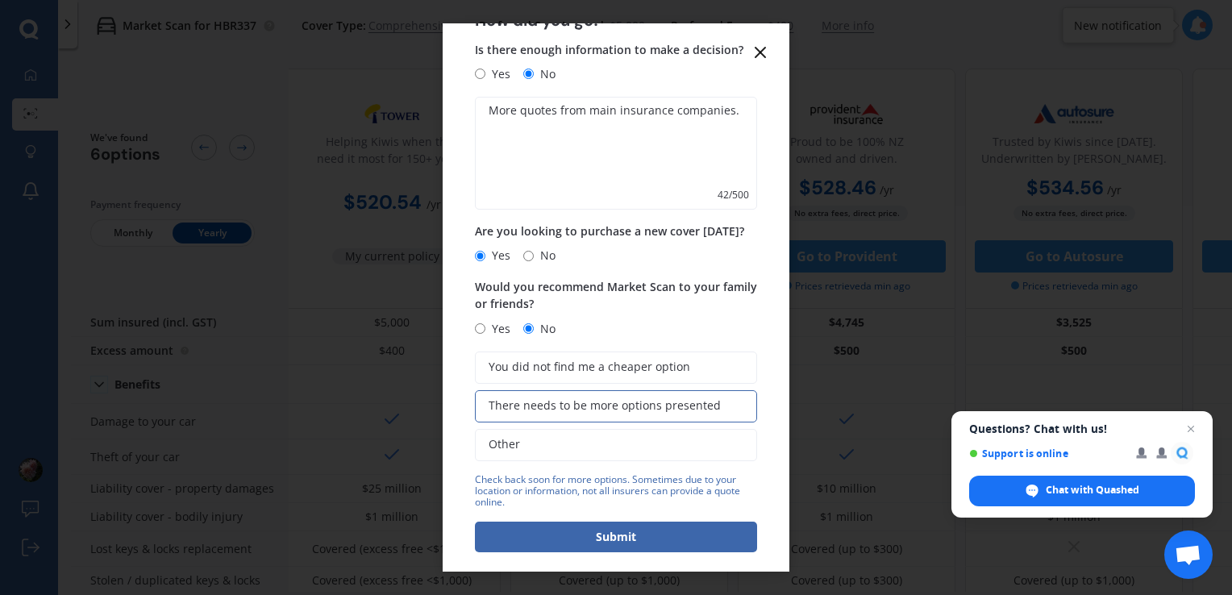
scroll to position [104, 0]
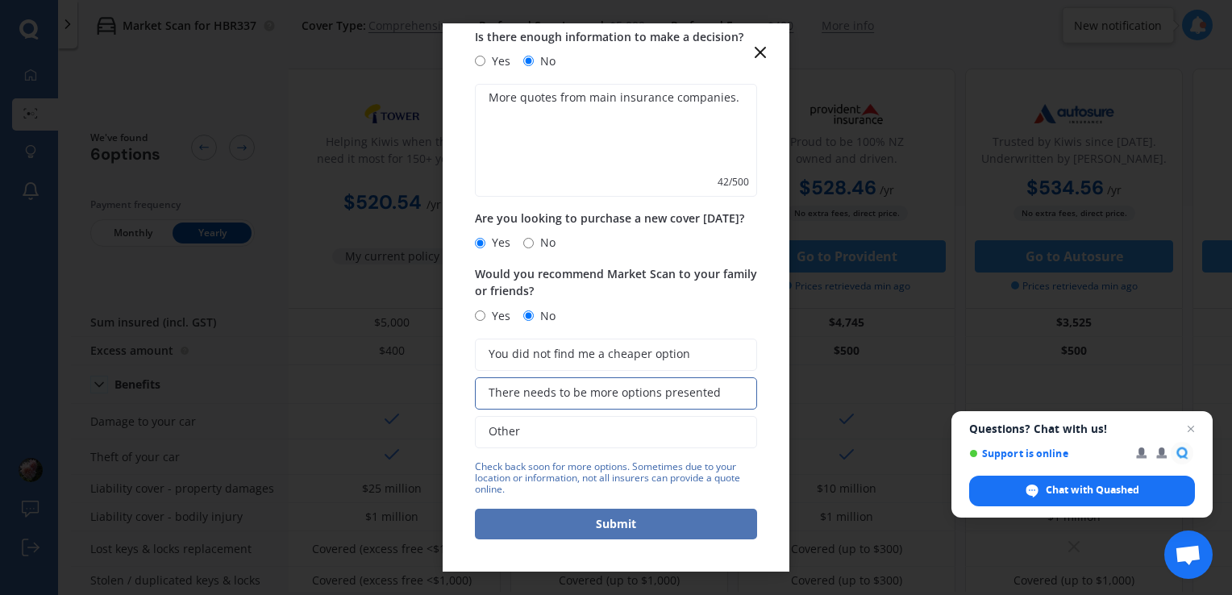
click at [598, 525] on button "Submit" at bounding box center [616, 524] width 282 height 31
